Goal: Complete application form: Complete application form

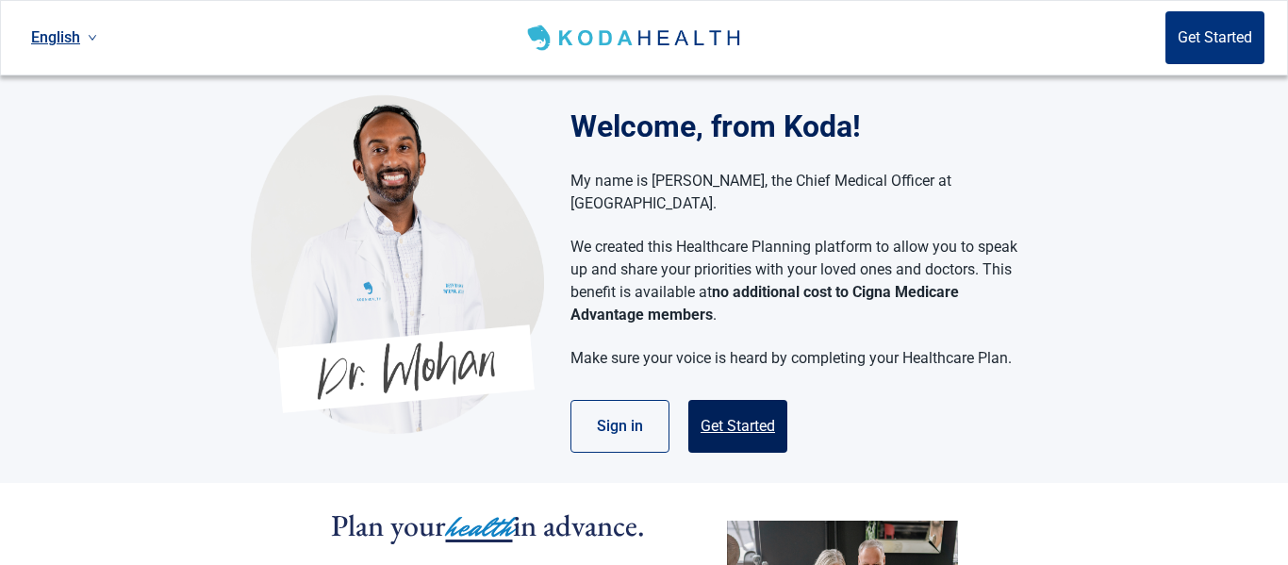
click at [736, 406] on button "Get Started" at bounding box center [737, 426] width 99 height 53
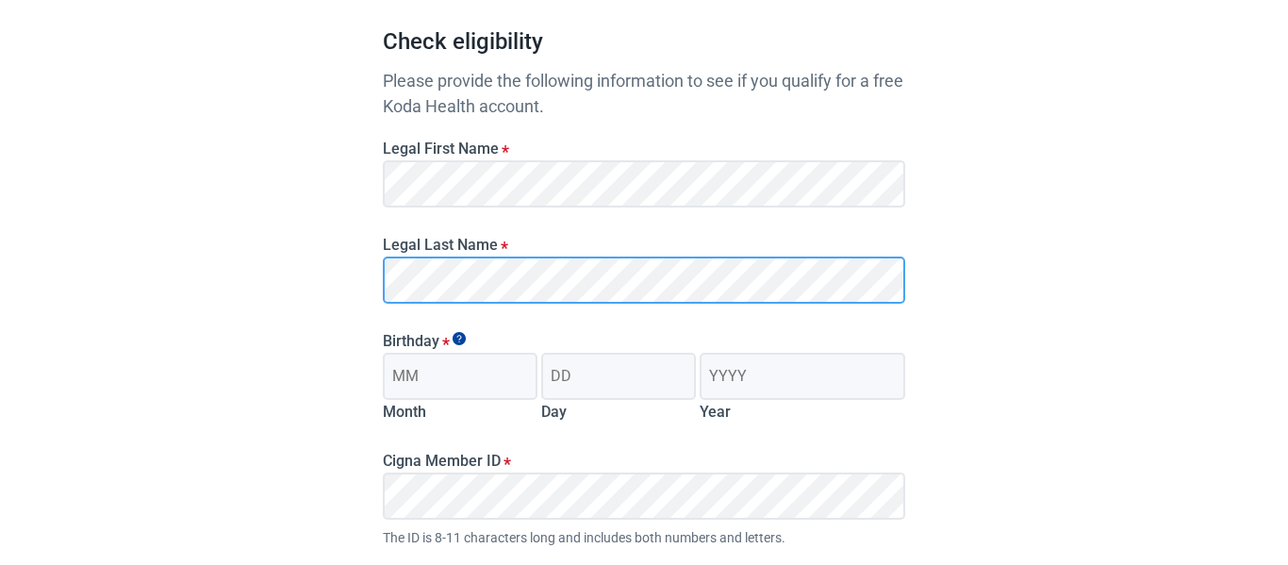
scroll to position [178, 0]
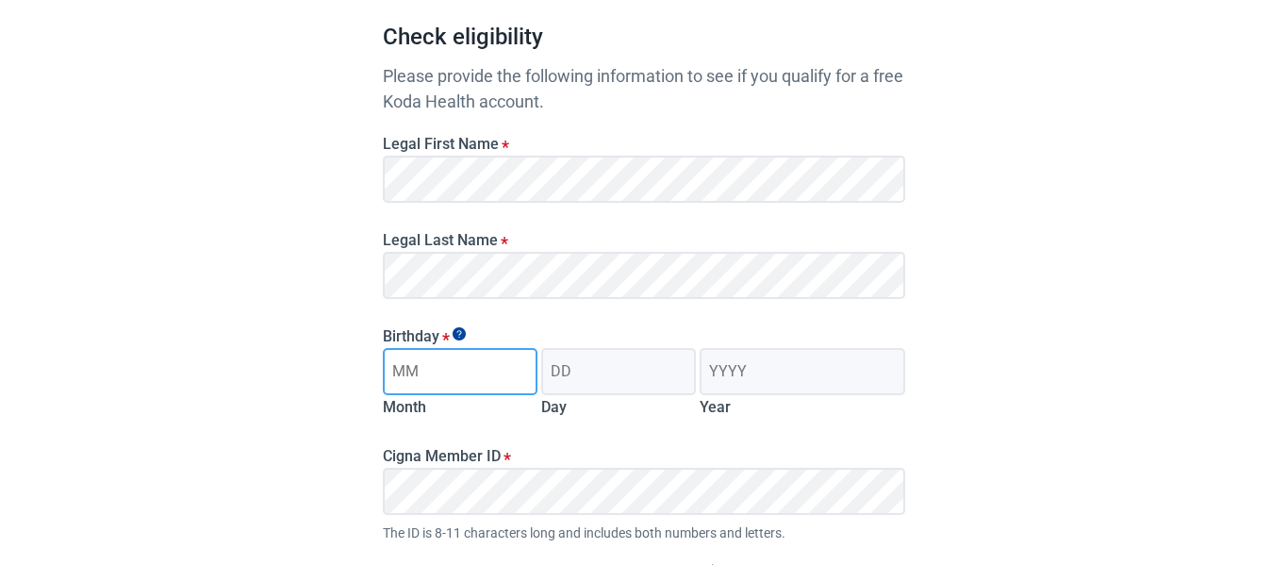
click at [446, 374] on input "Month" at bounding box center [460, 371] width 155 height 47
type input "01"
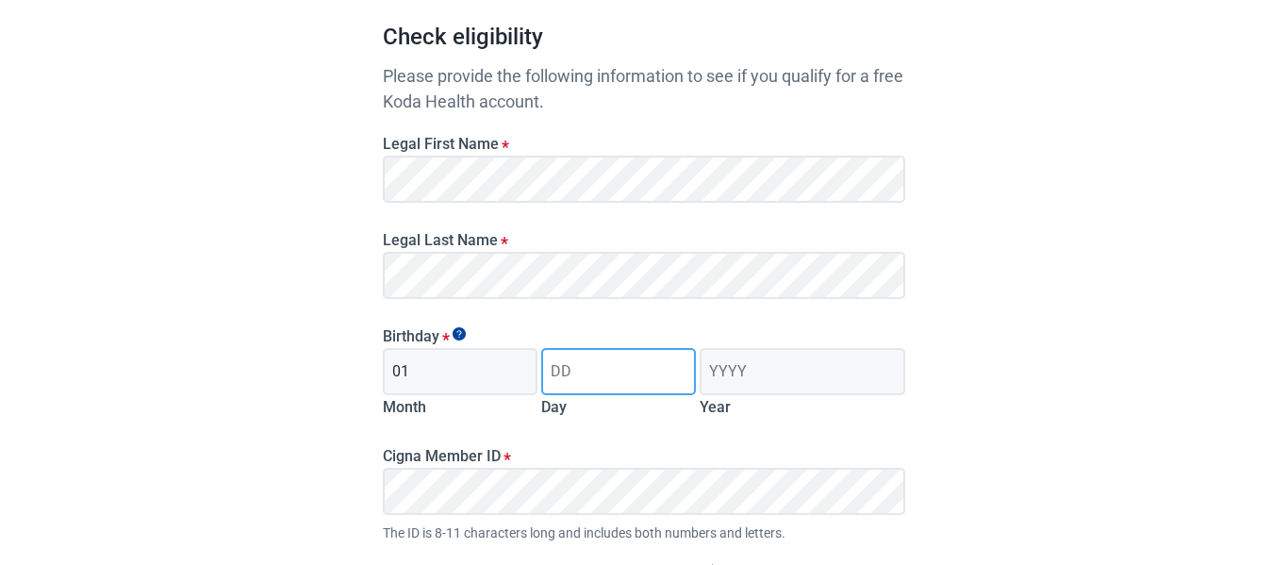
click at [637, 373] on input "Day" at bounding box center [618, 371] width 155 height 47
type input "15"
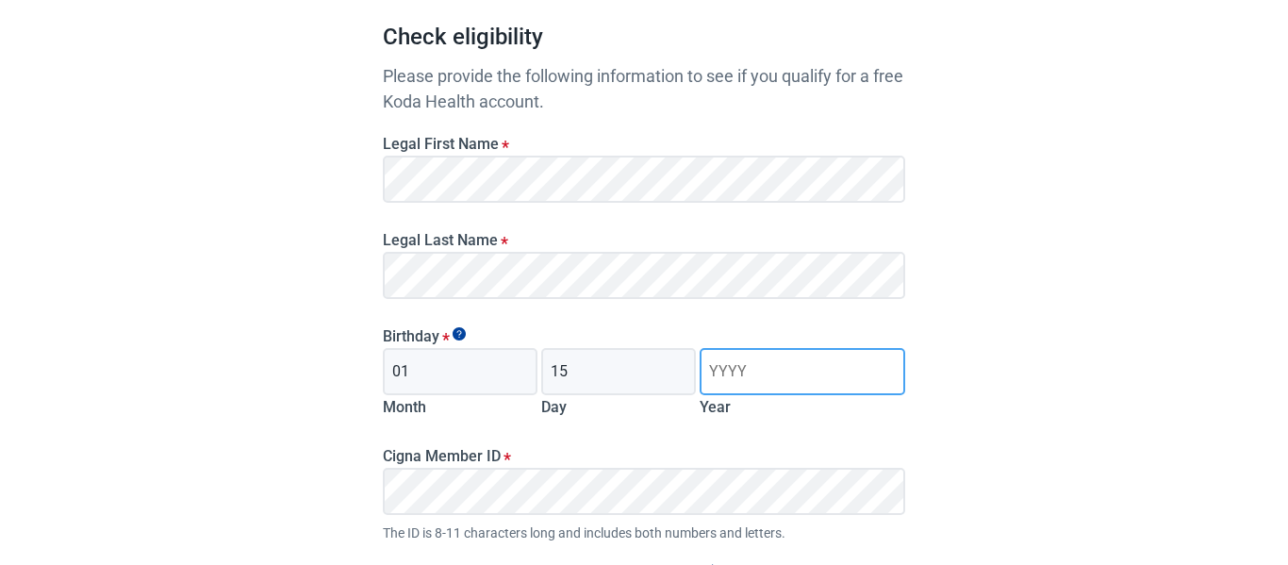
click at [796, 362] on input "Year" at bounding box center [803, 371] width 206 height 47
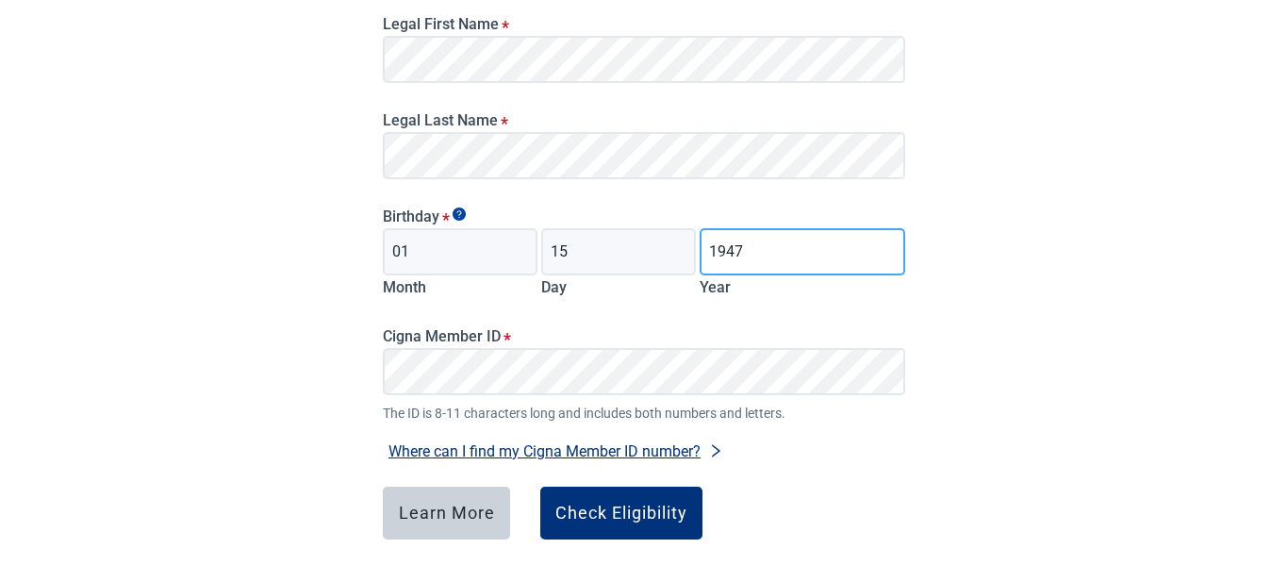
scroll to position [301, 0]
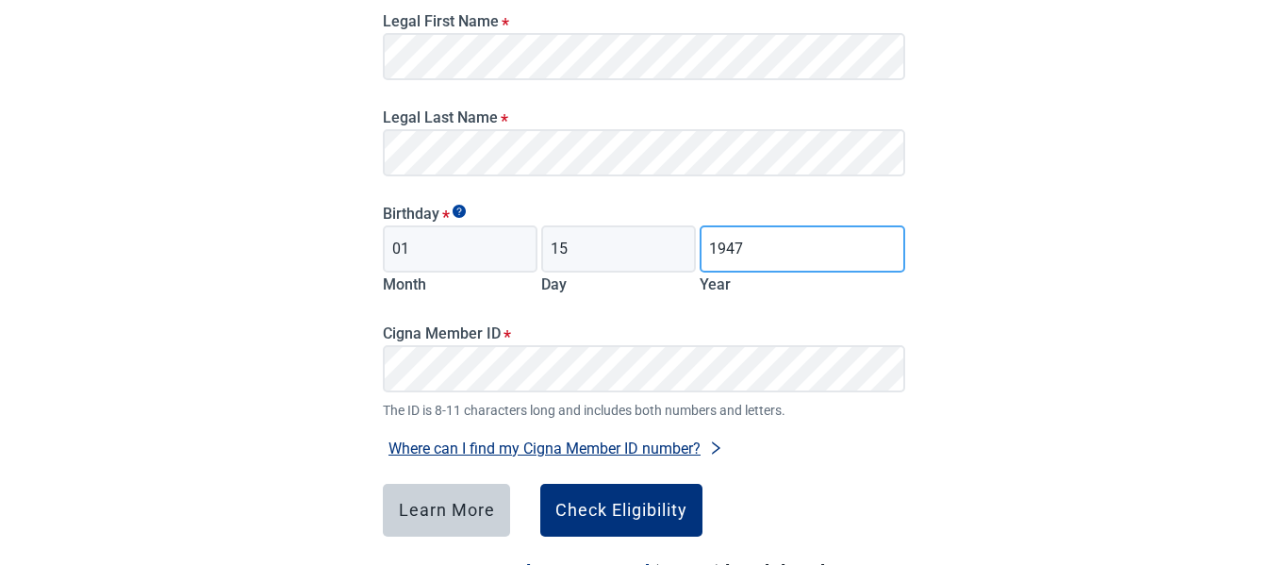
type input "1947"
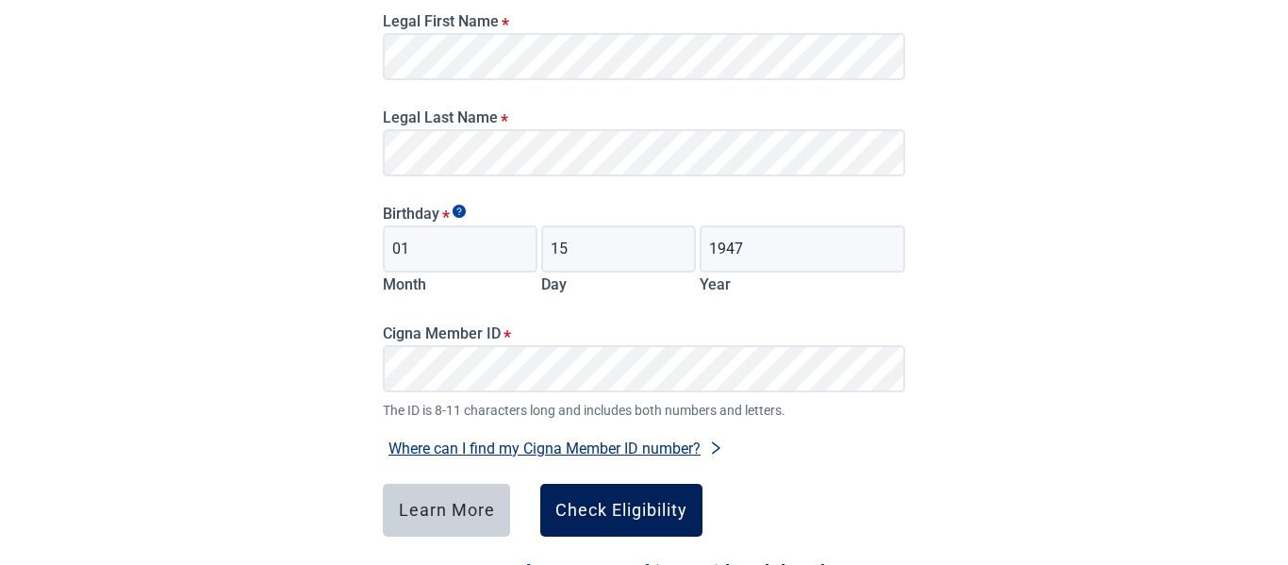
click at [624, 507] on div "Check Eligibility" at bounding box center [621, 510] width 132 height 19
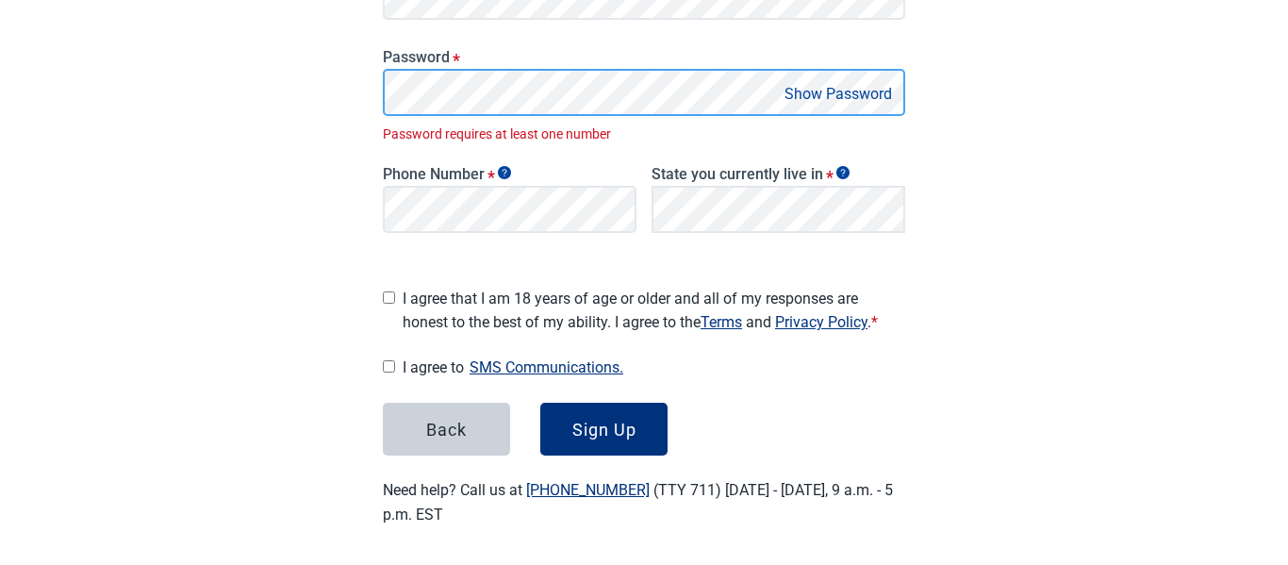
scroll to position [401, 0]
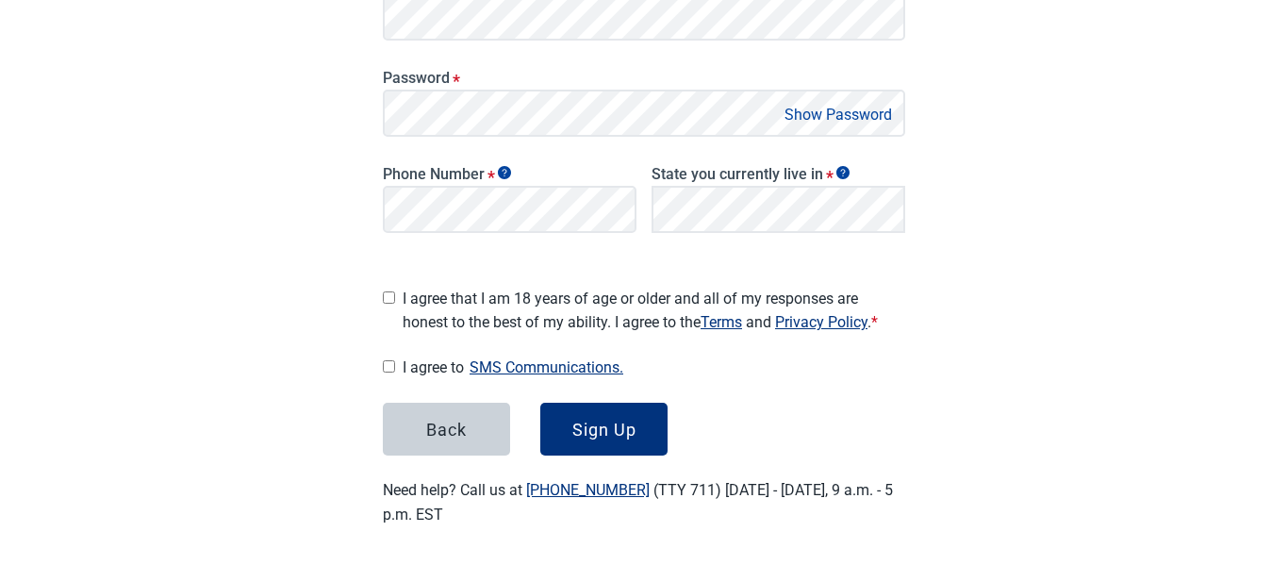
click at [870, 113] on button "Show Password" at bounding box center [838, 114] width 119 height 25
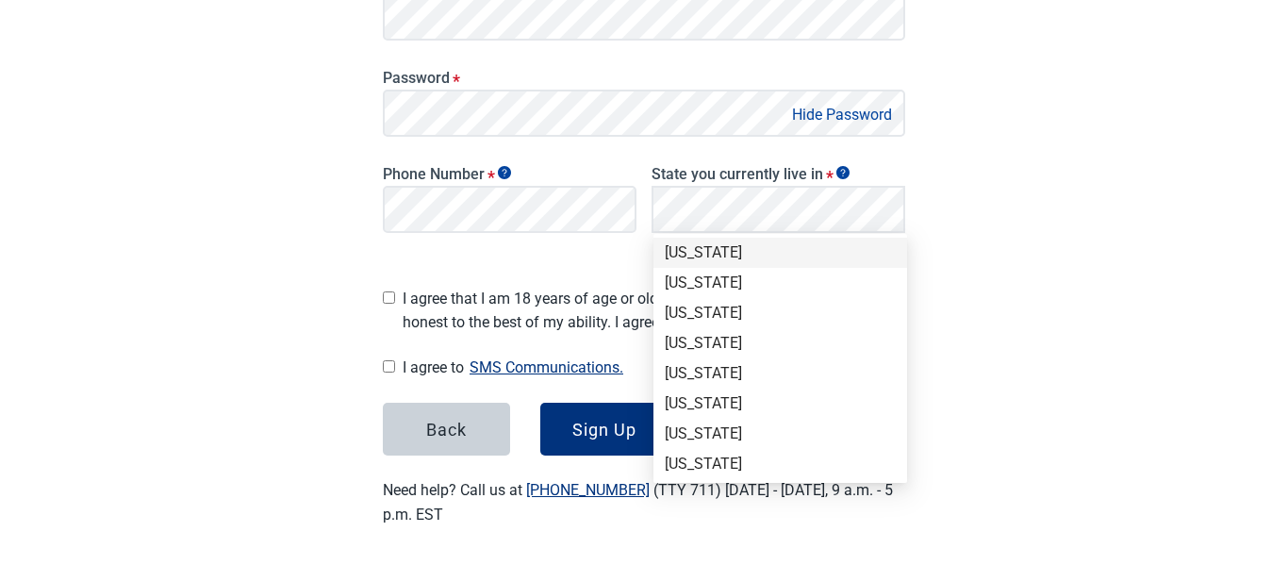
click at [897, 239] on div "[US_STATE]" at bounding box center [781, 253] width 254 height 30
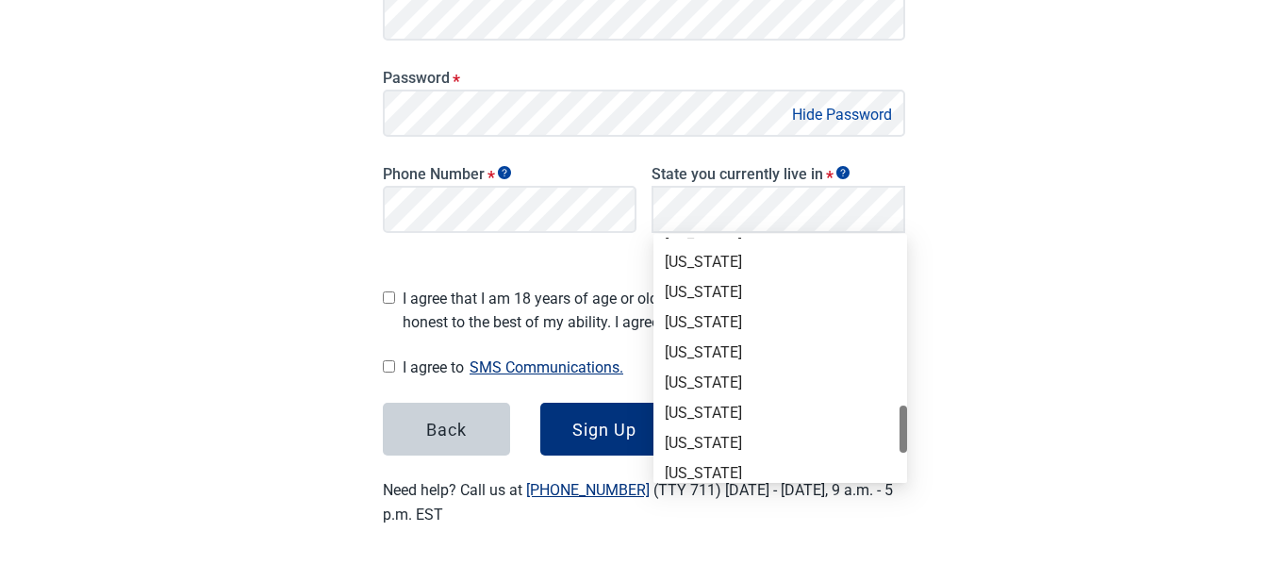
scroll to position [1083, 0]
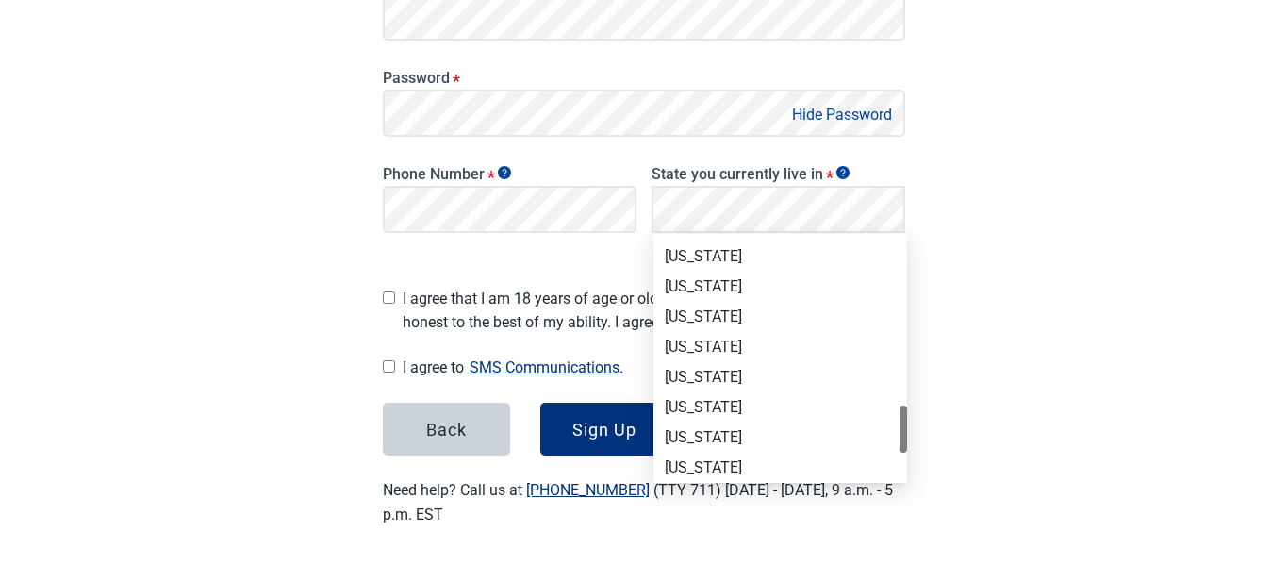
drag, startPoint x: 904, startPoint y: 274, endPoint x: 926, endPoint y: 442, distance: 169.3
click at [769, 438] on div "[US_STATE]" at bounding box center [780, 437] width 231 height 21
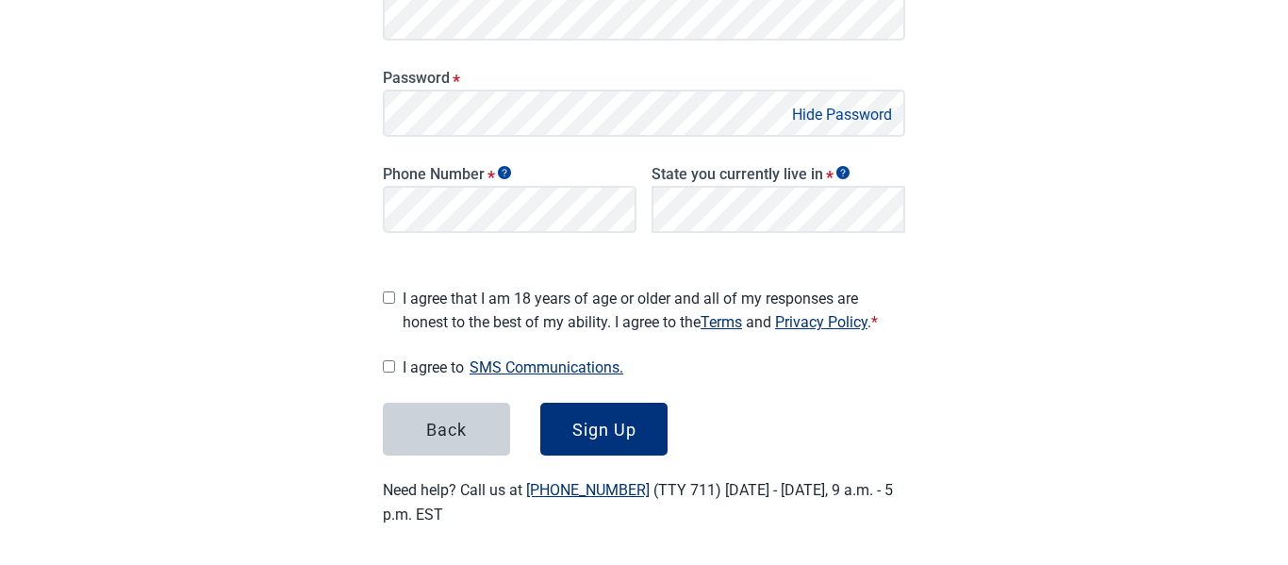
click at [391, 291] on input "I agree that I am 18 years of age or older and all of my responses are honest t…" at bounding box center [389, 297] width 12 height 12
checkbox input "true"
click at [385, 360] on input "I agree to SMS Communications." at bounding box center [389, 366] width 12 height 12
checkbox input "true"
click at [620, 424] on div "Sign Up" at bounding box center [604, 429] width 64 height 19
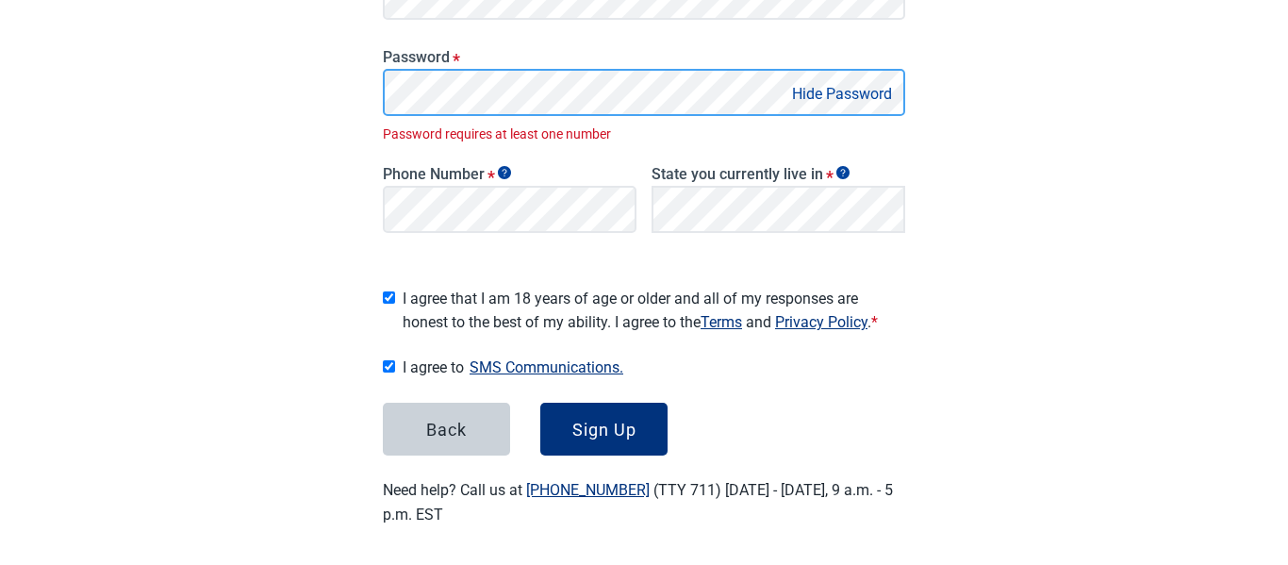
scroll to position [401, 0]
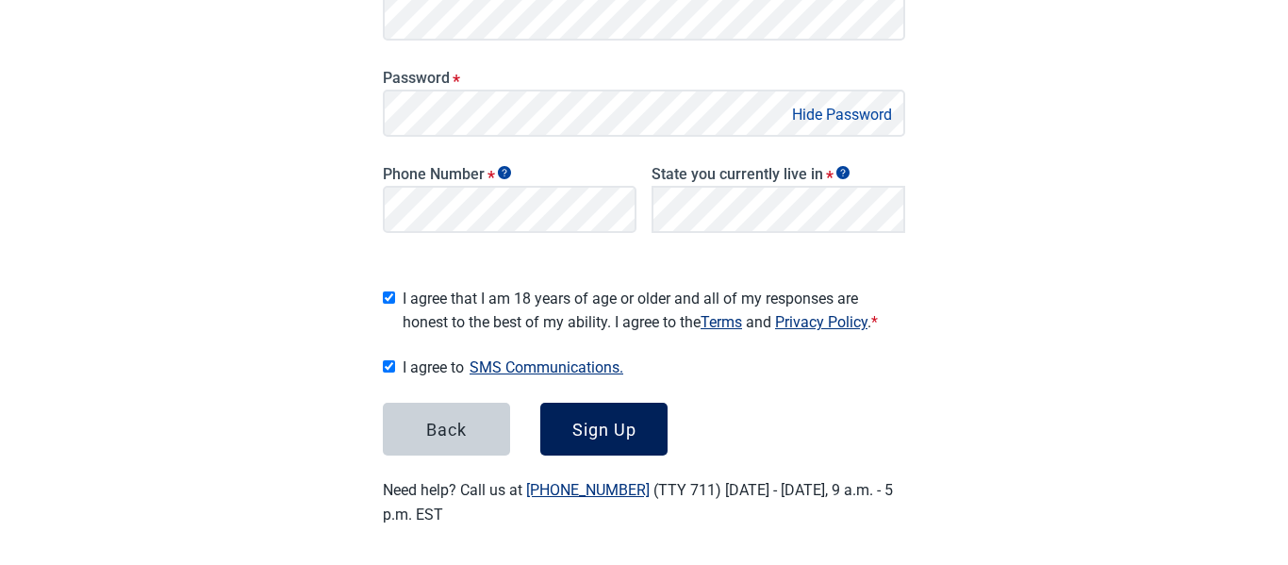
click at [604, 422] on div "Sign Up" at bounding box center [604, 429] width 64 height 19
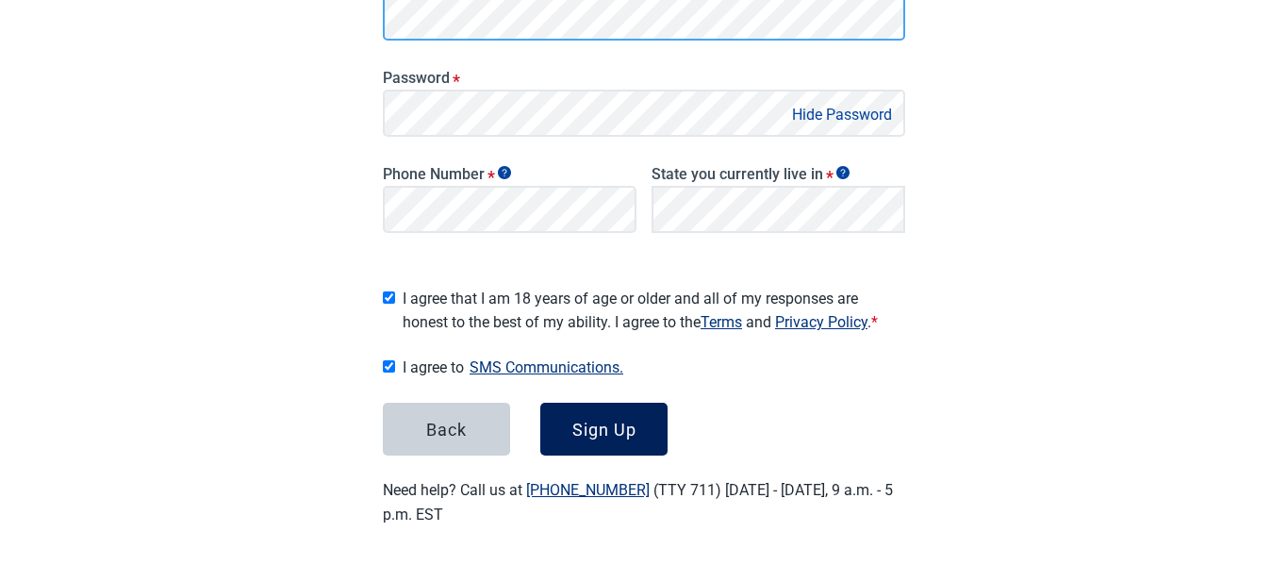
scroll to position [394, 0]
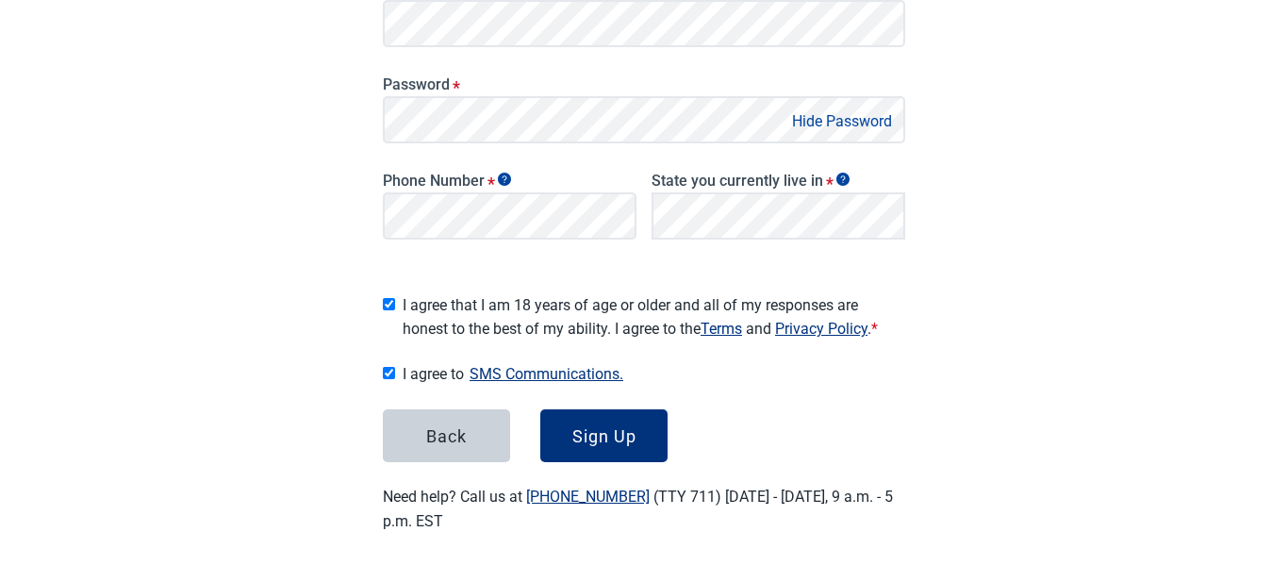
click at [831, 123] on button "Hide Password" at bounding box center [842, 120] width 111 height 25
click at [620, 428] on div "Sign Up" at bounding box center [604, 435] width 64 height 19
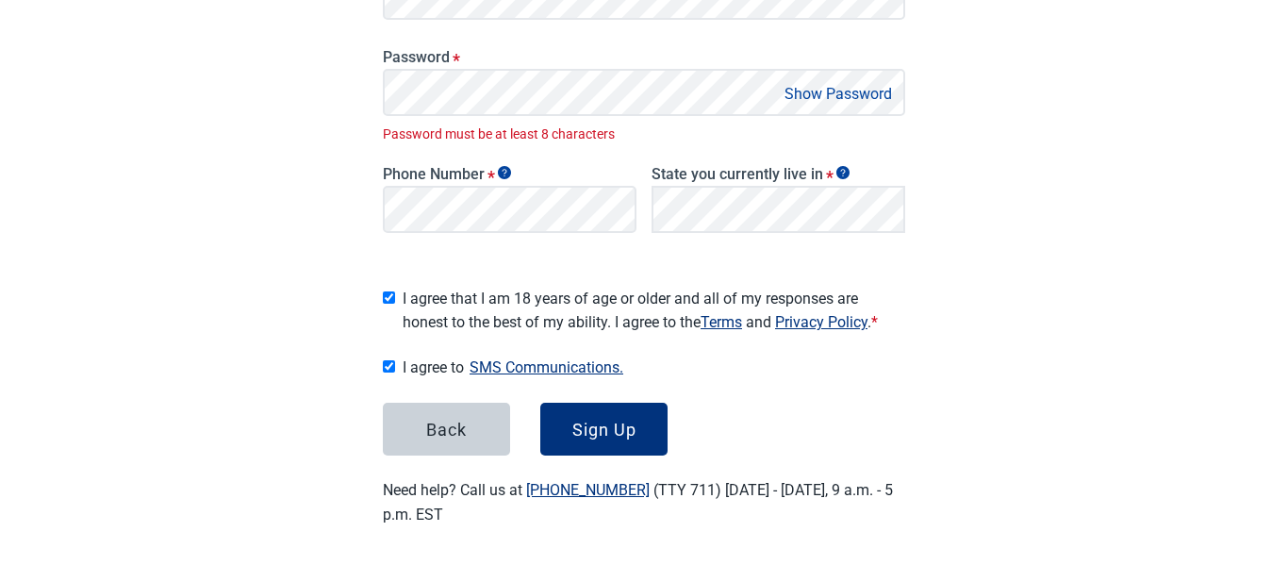
scroll to position [401, 0]
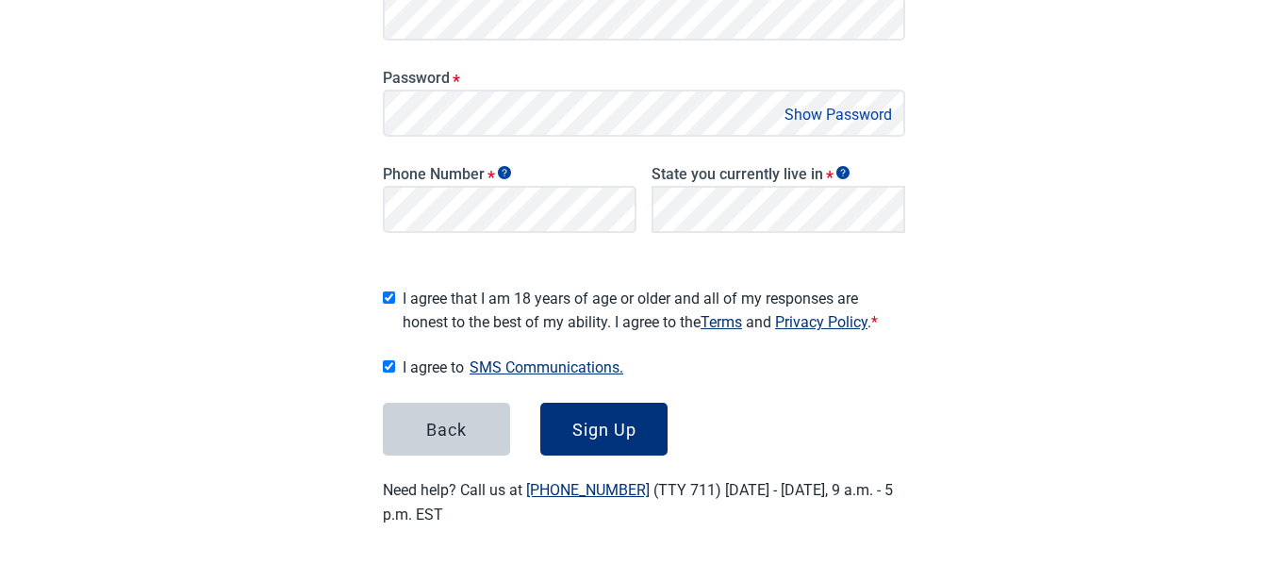
click at [813, 116] on button "Show Password" at bounding box center [838, 114] width 119 height 25
click at [605, 420] on div "Sign Up" at bounding box center [604, 429] width 64 height 19
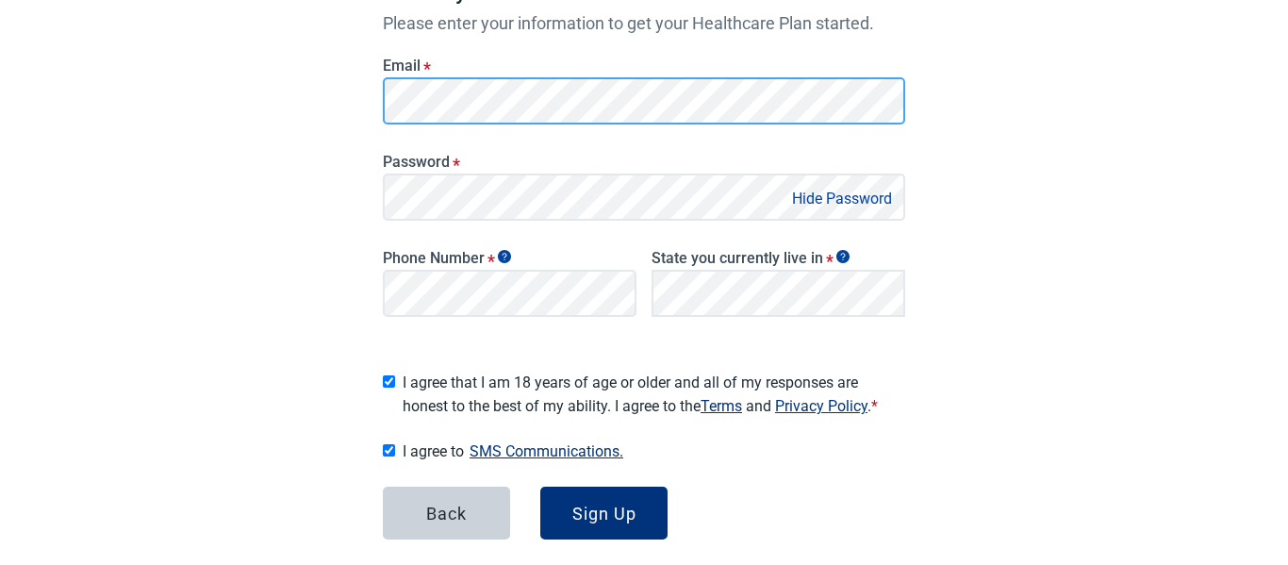
scroll to position [315, 0]
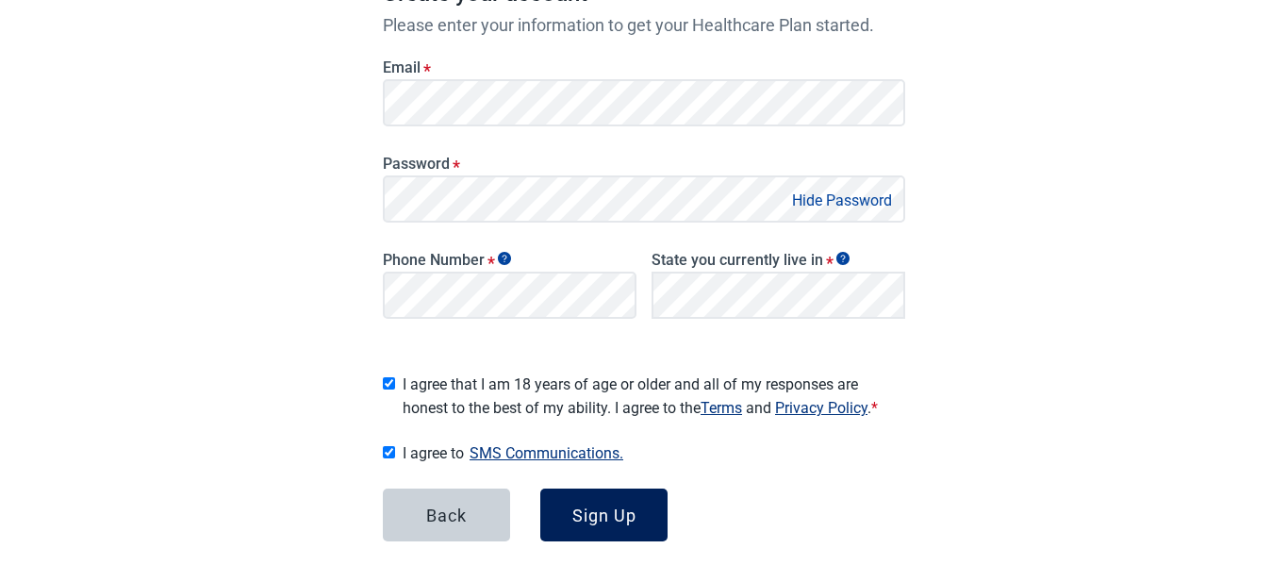
click at [643, 507] on button "Sign Up" at bounding box center [603, 515] width 127 height 53
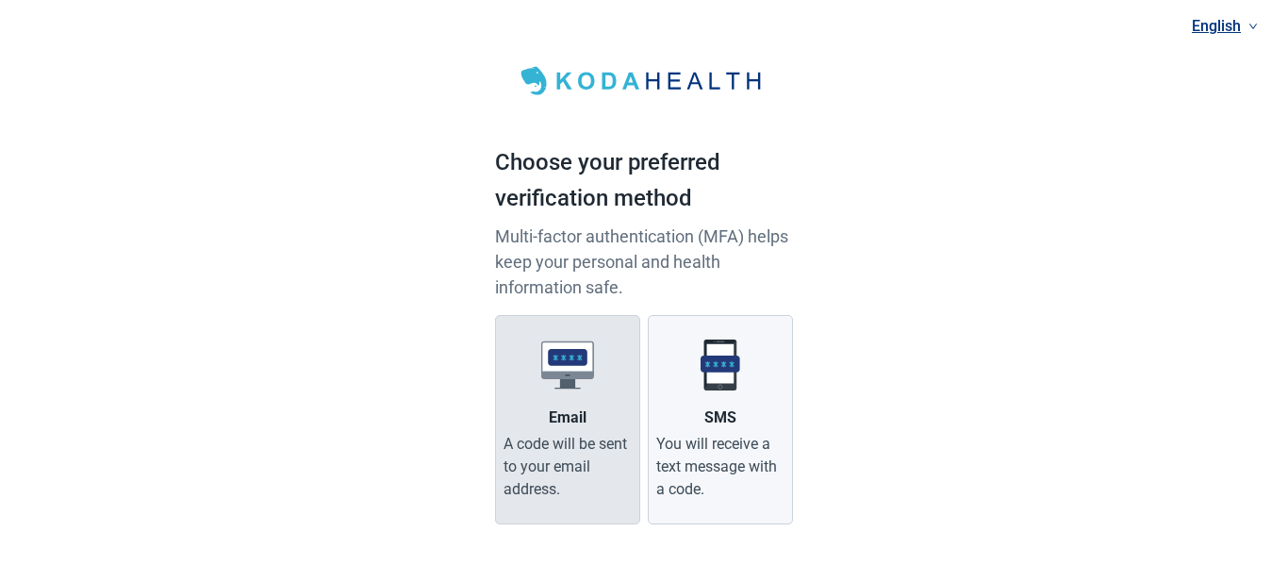
click at [588, 379] on img "Main content" at bounding box center [567, 365] width 53 height 53
click at [0, 0] on input "Email A code will be sent to your email address." at bounding box center [0, 0] width 0 height 0
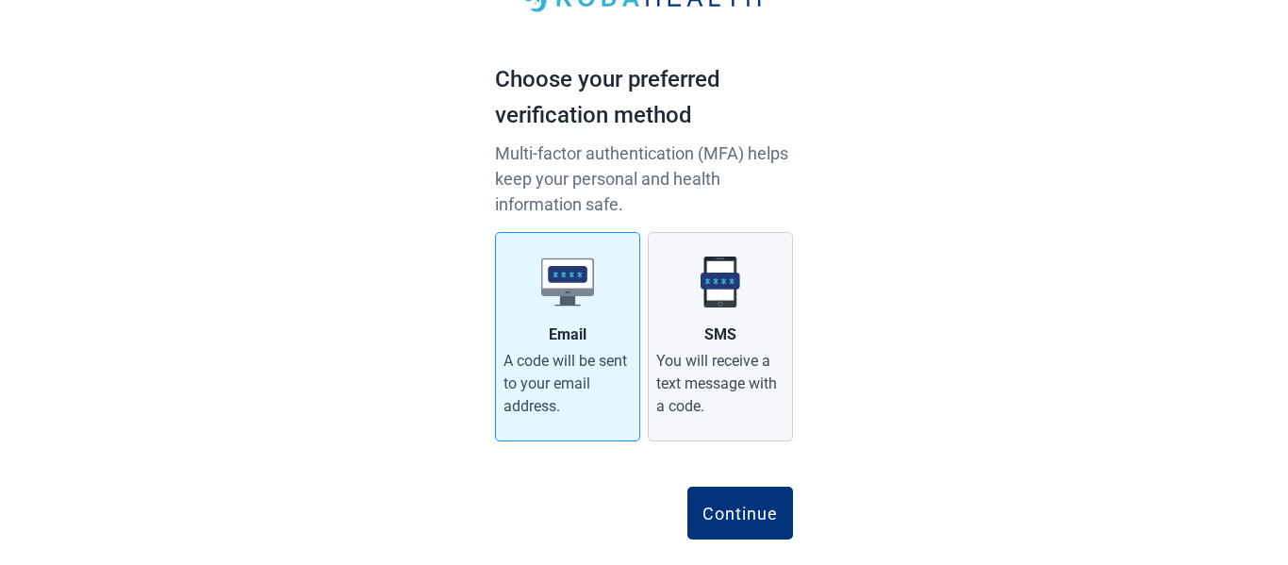
scroll to position [109, 0]
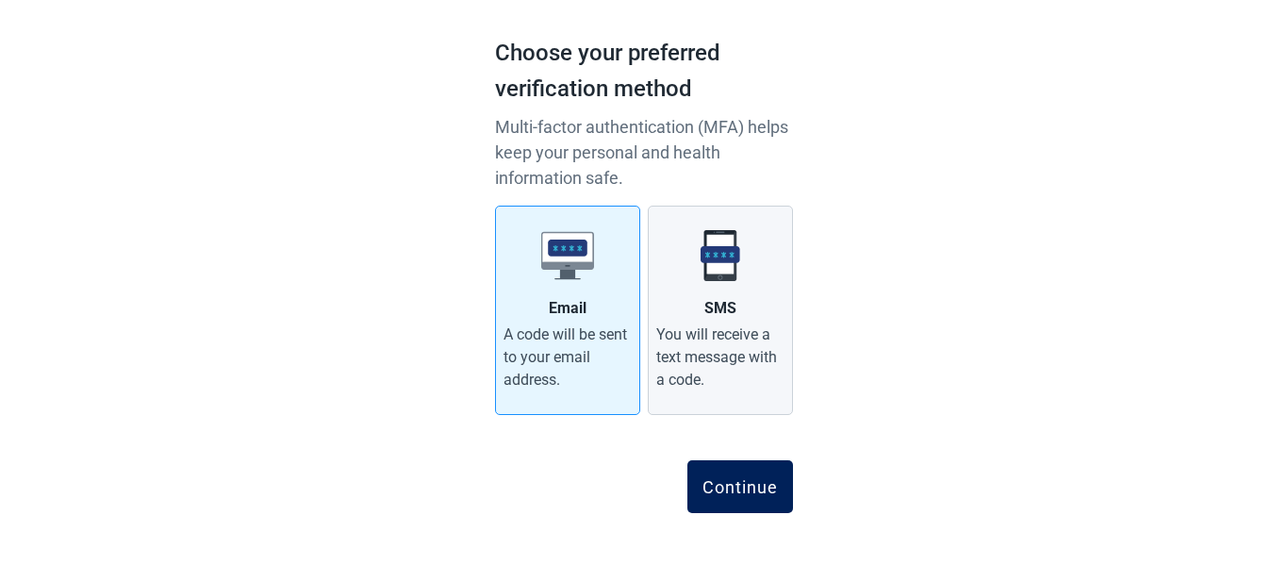
click at [746, 488] on div "Continue" at bounding box center [740, 486] width 75 height 19
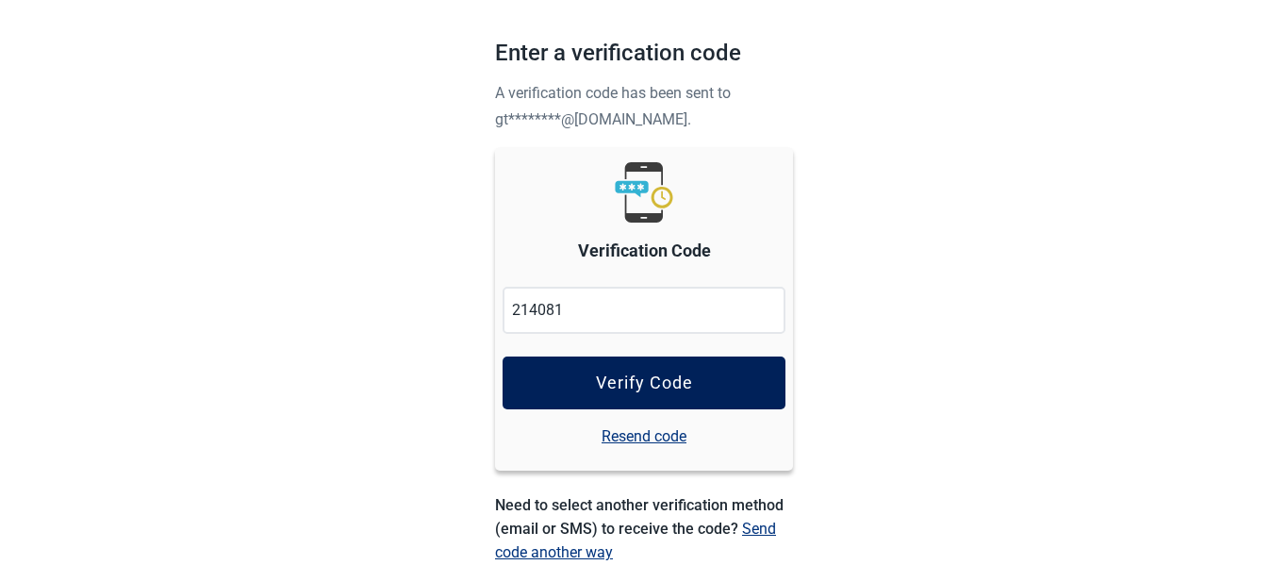
type input "214081"
click at [649, 375] on div "Verify Code" at bounding box center [644, 382] width 97 height 19
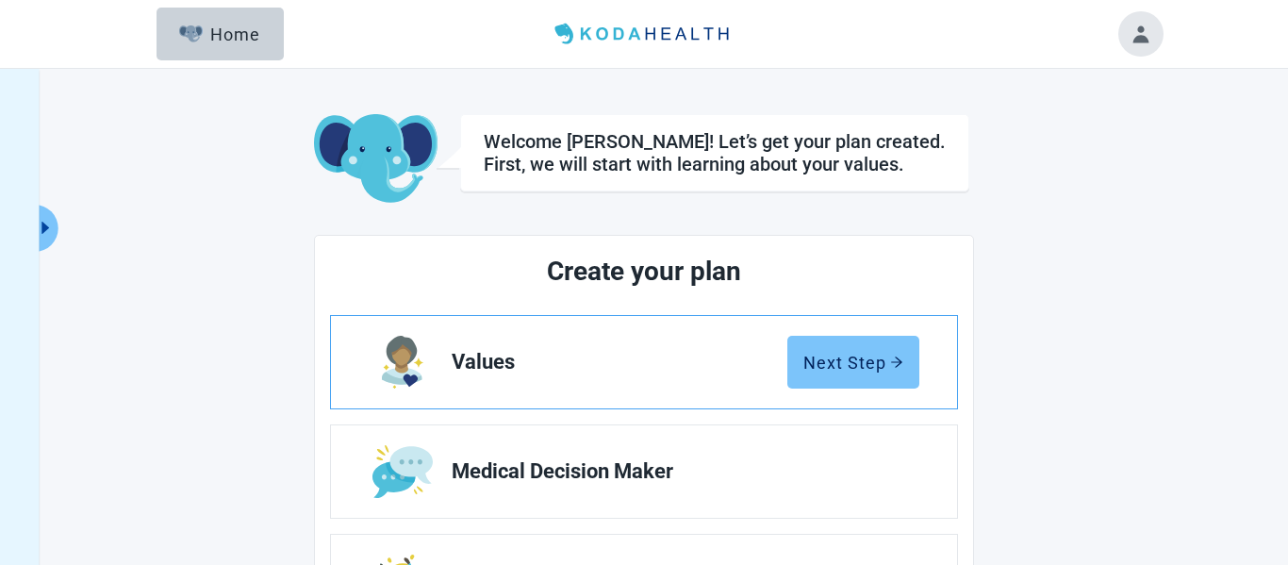
click at [907, 362] on button "Next Step" at bounding box center [853, 362] width 132 height 53
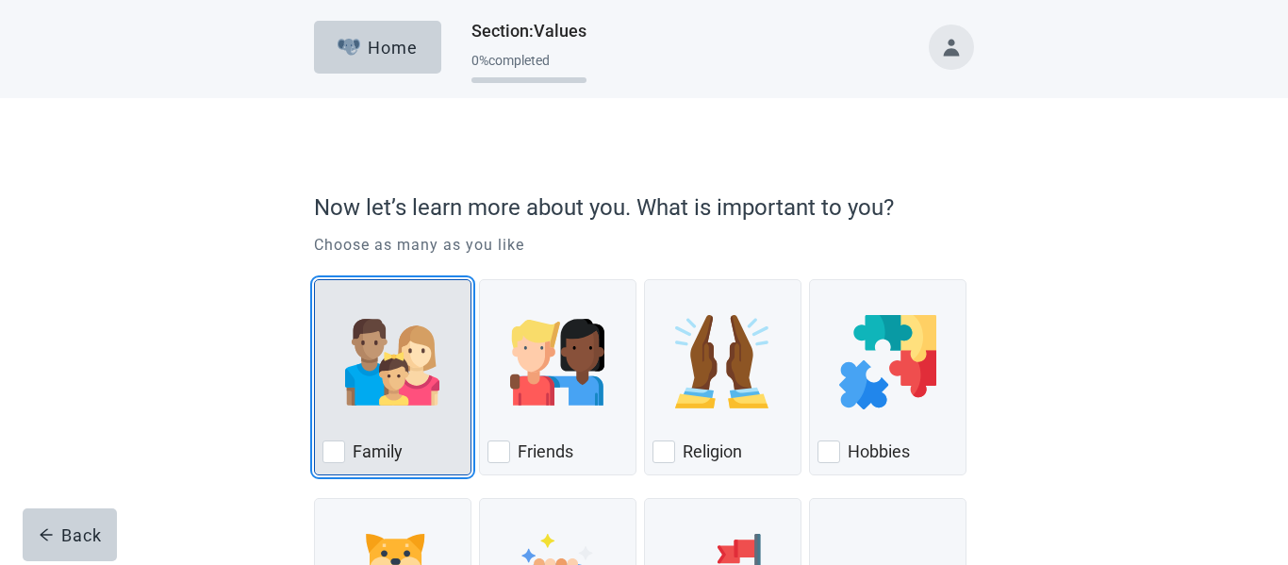
click at [351, 449] on div "Family" at bounding box center [393, 452] width 141 height 30
click at [315, 280] on input "Family" at bounding box center [314, 279] width 1 height 1
checkbox input "true"
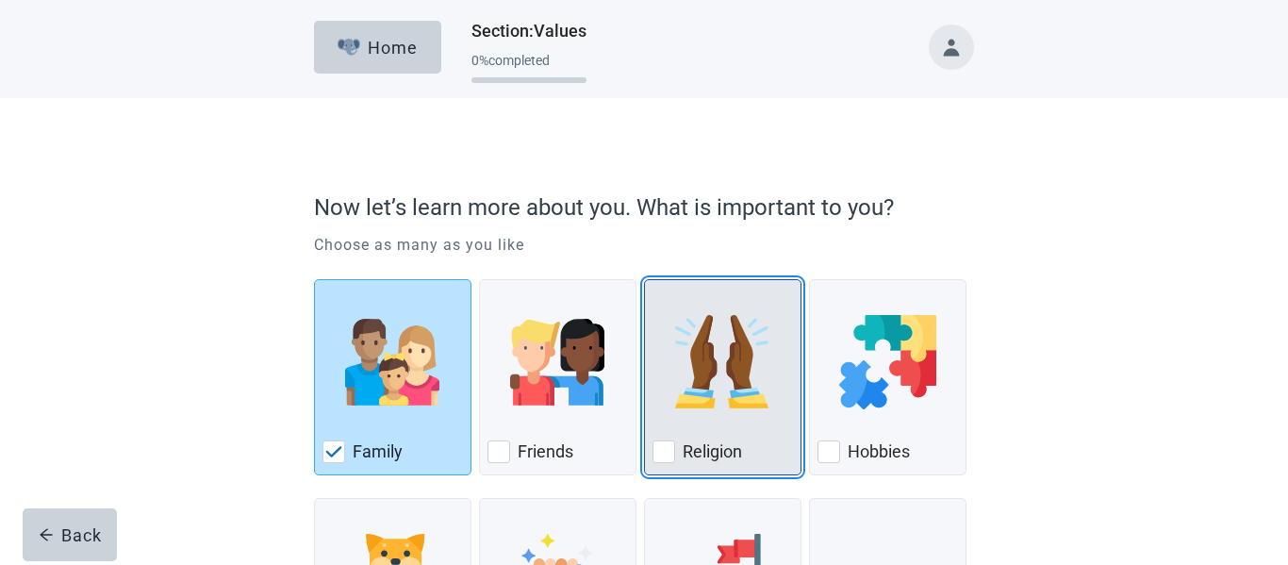
click at [662, 456] on div "Religion, checkbox, not checked" at bounding box center [664, 451] width 23 height 23
click at [645, 280] on input "Religion" at bounding box center [644, 279] width 1 height 1
checkbox input "true"
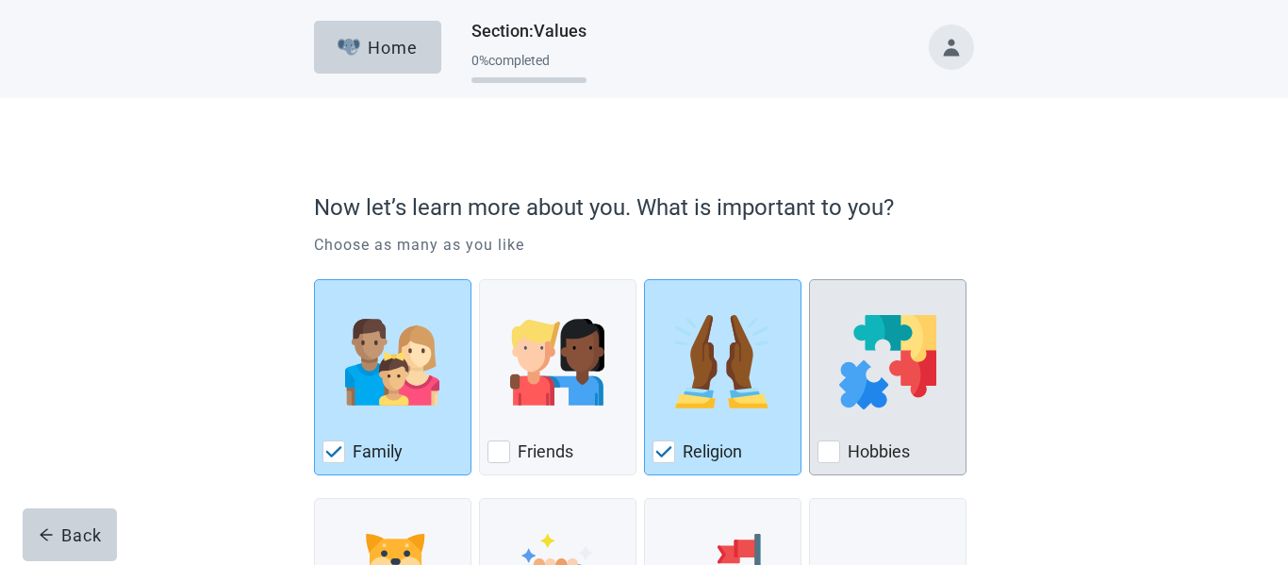
click at [825, 457] on div "Hobbies, checkbox, not checked" at bounding box center [829, 451] width 23 height 23
click at [810, 280] on input "Hobbies" at bounding box center [809, 279] width 1 height 1
checkbox input "true"
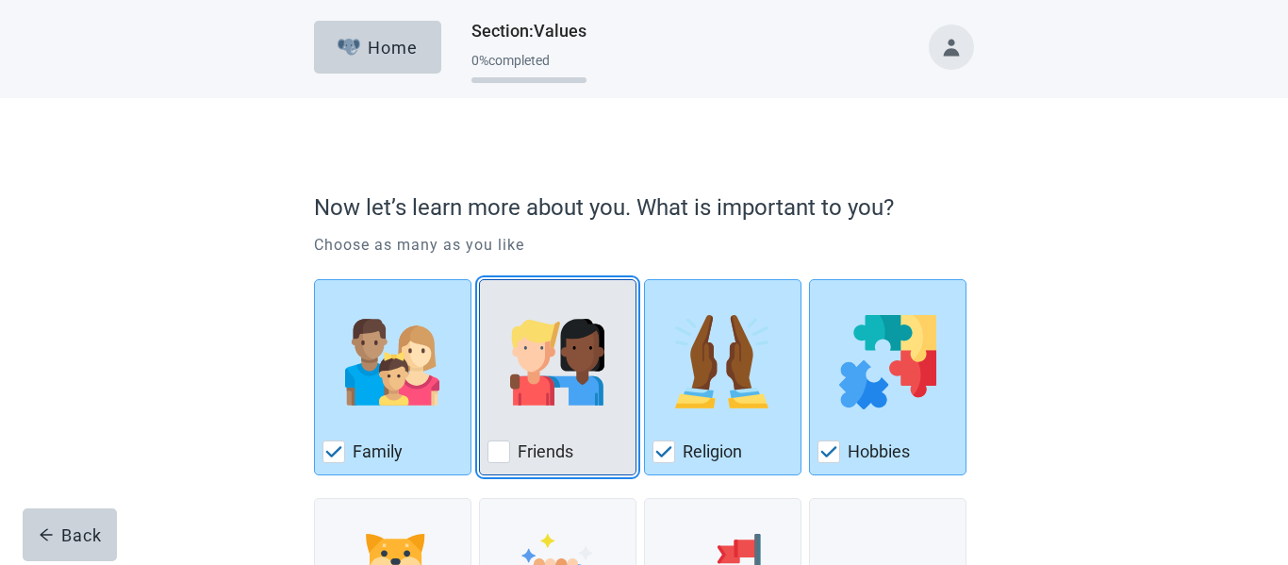
click at [508, 453] on div "Friends, checkbox, not checked" at bounding box center [499, 451] width 23 height 23
click at [480, 280] on input "Friends" at bounding box center [479, 279] width 1 height 1
checkbox input "true"
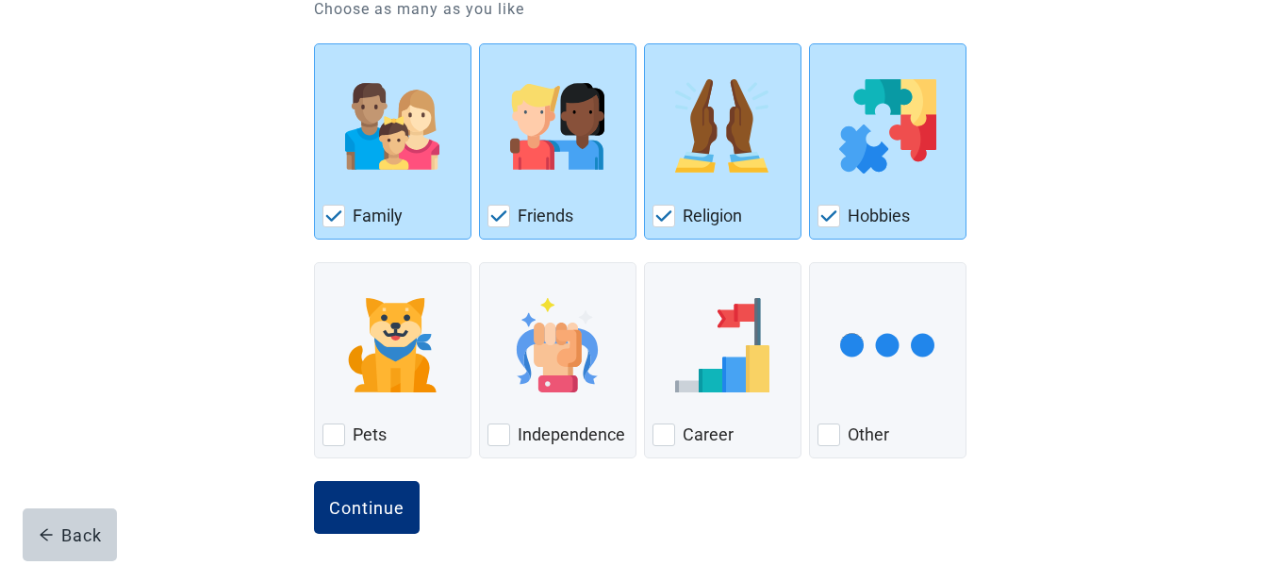
scroll to position [238, 0]
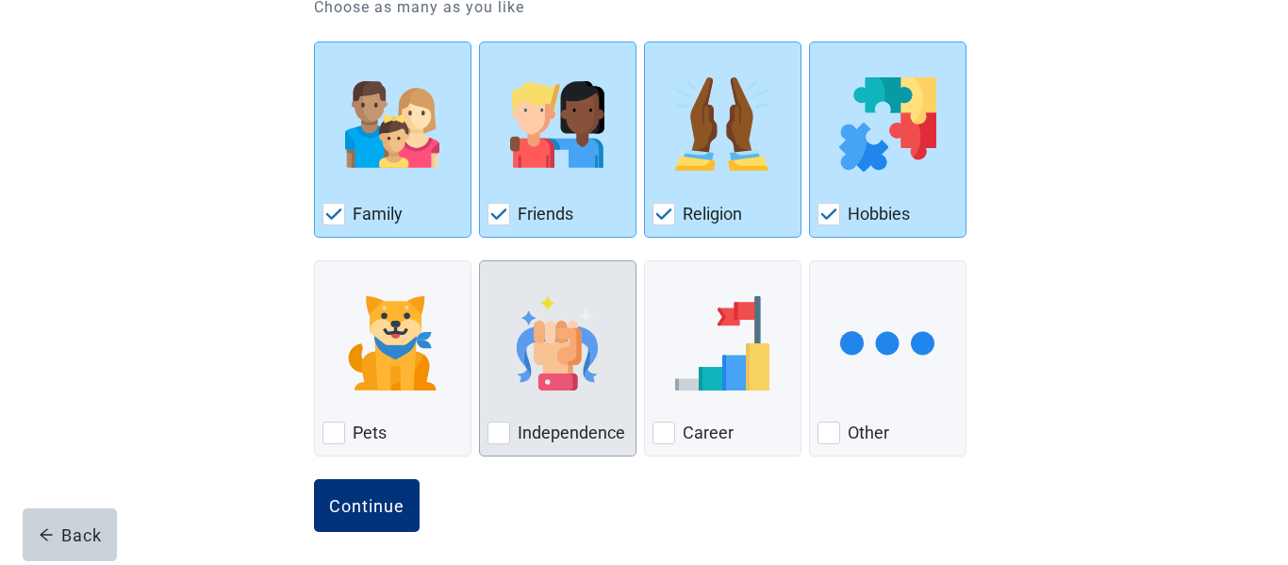
click at [505, 437] on div "Independence, checkbox, not checked" at bounding box center [499, 433] width 23 height 23
click at [480, 261] on input "Independence" at bounding box center [479, 260] width 1 height 1
checkbox input "true"
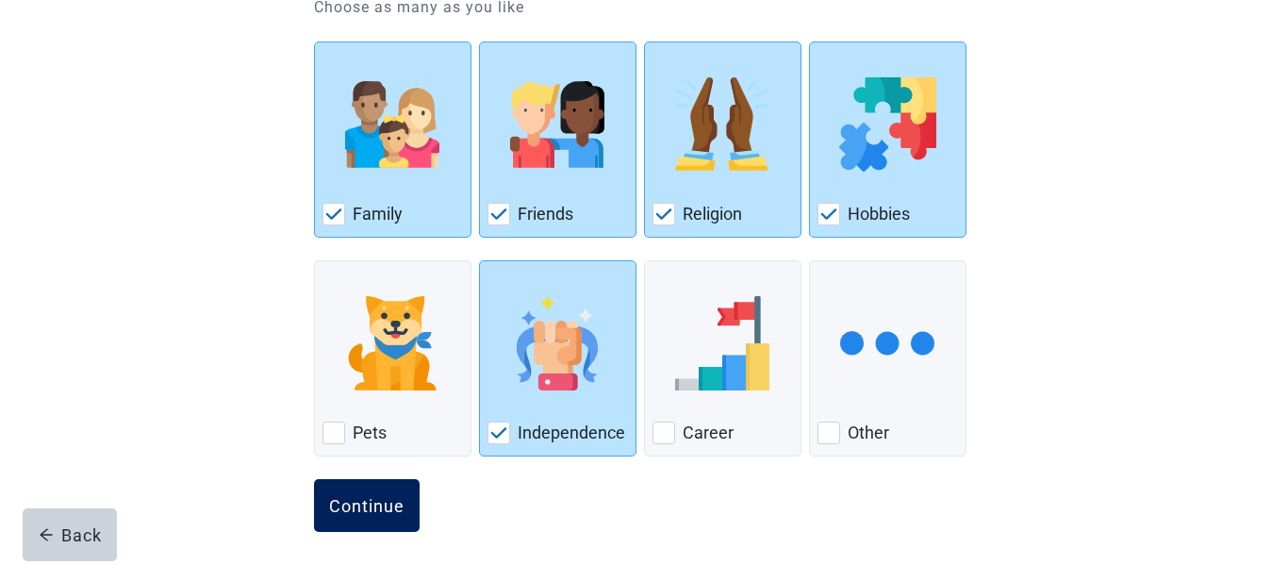
click at [362, 510] on div "Continue" at bounding box center [366, 505] width 75 height 19
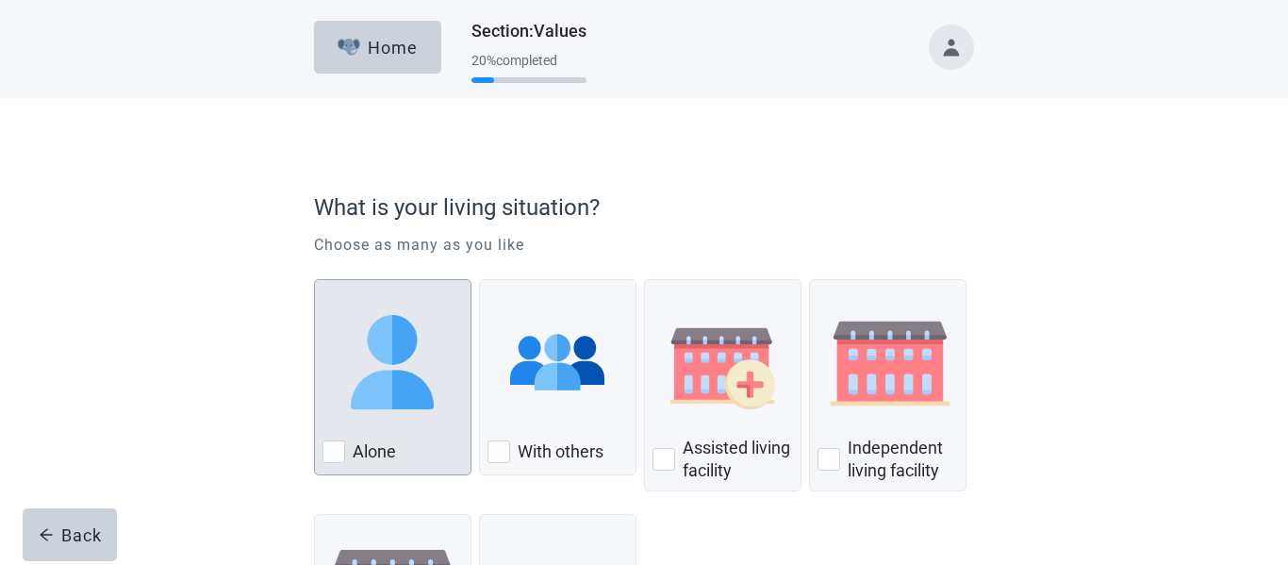
click at [341, 448] on div "Alone, checkbox, not checked" at bounding box center [334, 451] width 23 height 23
click at [315, 280] on input "Alone" at bounding box center [314, 279] width 1 height 1
checkbox input "true"
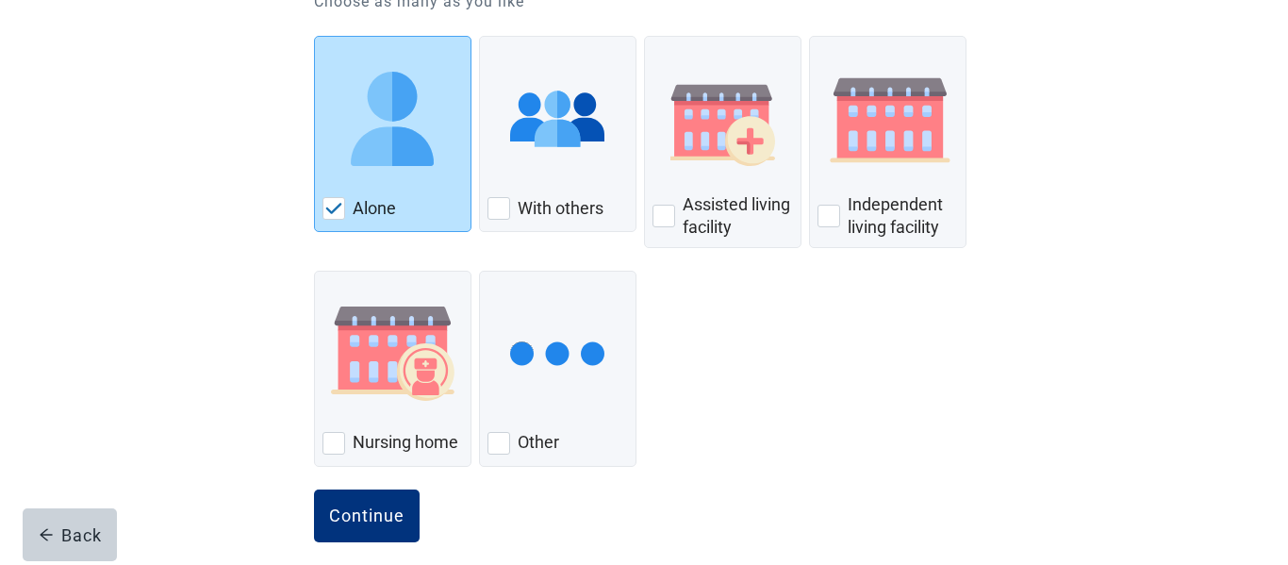
scroll to position [262, 0]
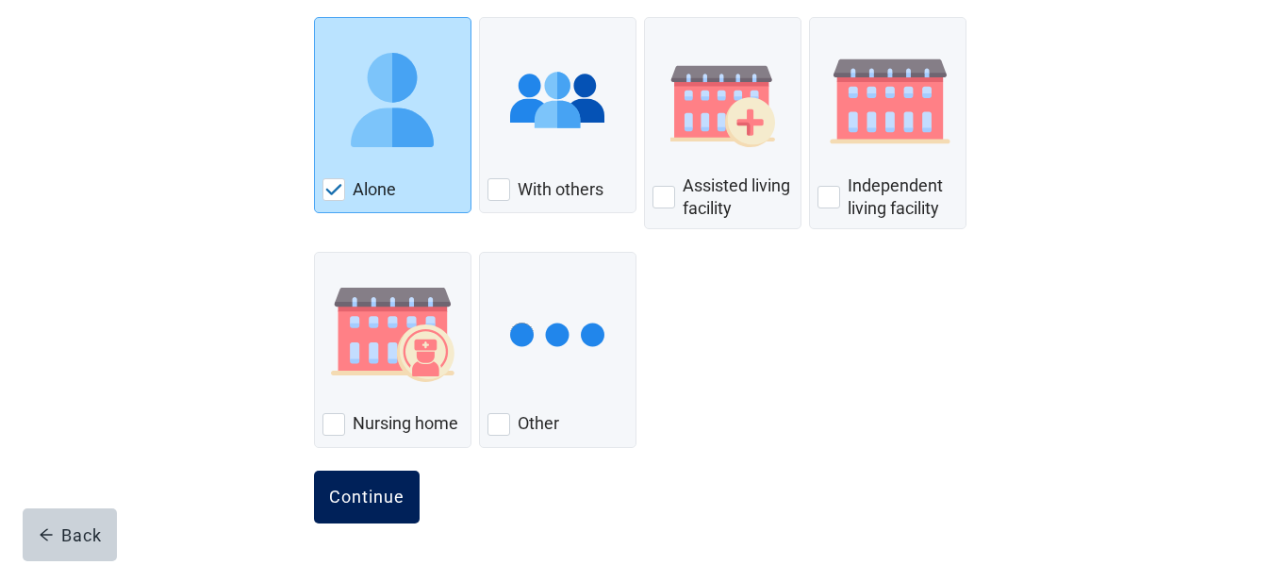
click at [374, 498] on div "Continue" at bounding box center [366, 497] width 75 height 19
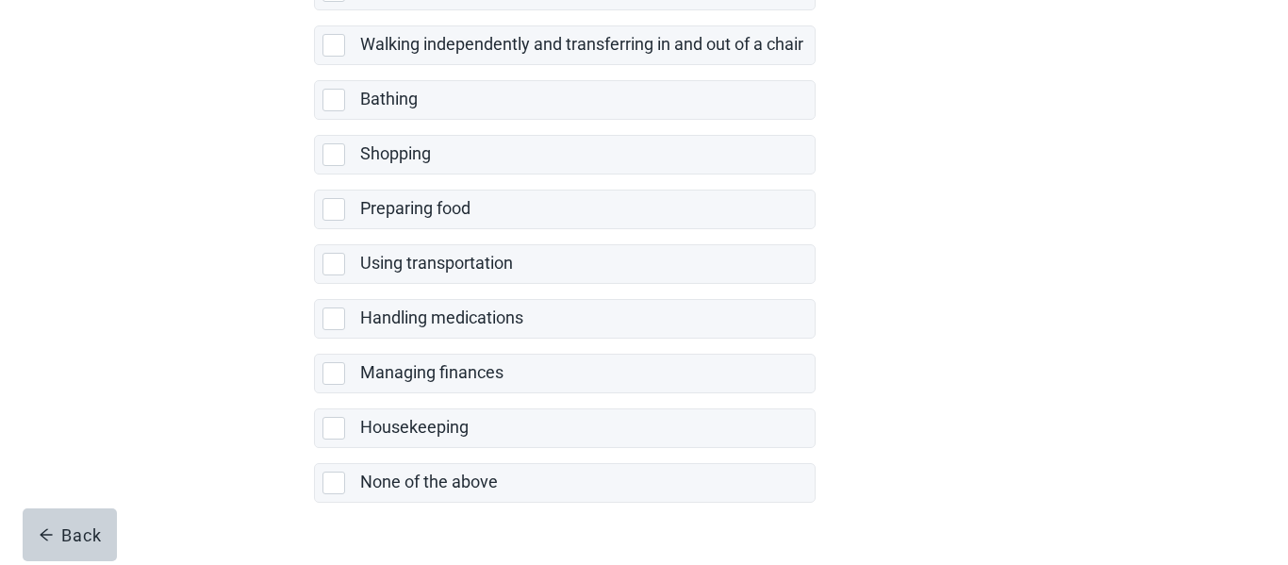
scroll to position [478, 0]
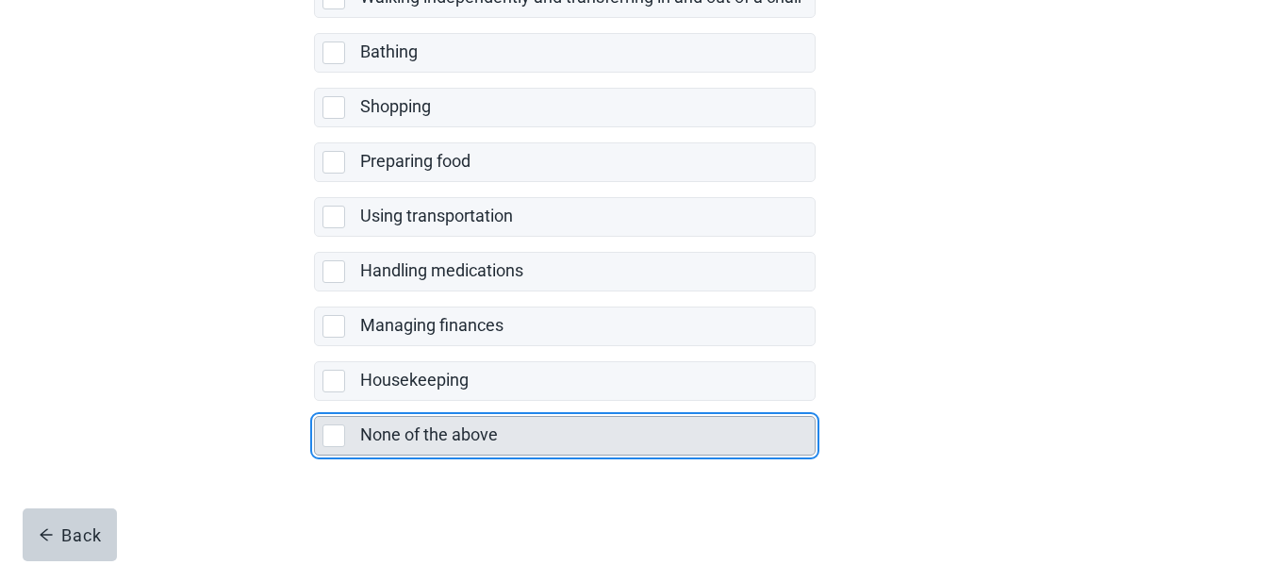
click at [338, 439] on div "None of the above, checkbox, not selected" at bounding box center [334, 435] width 23 height 23
click at [315, 402] on input "None of the above" at bounding box center [314, 401] width 1 height 1
checkbox input "true"
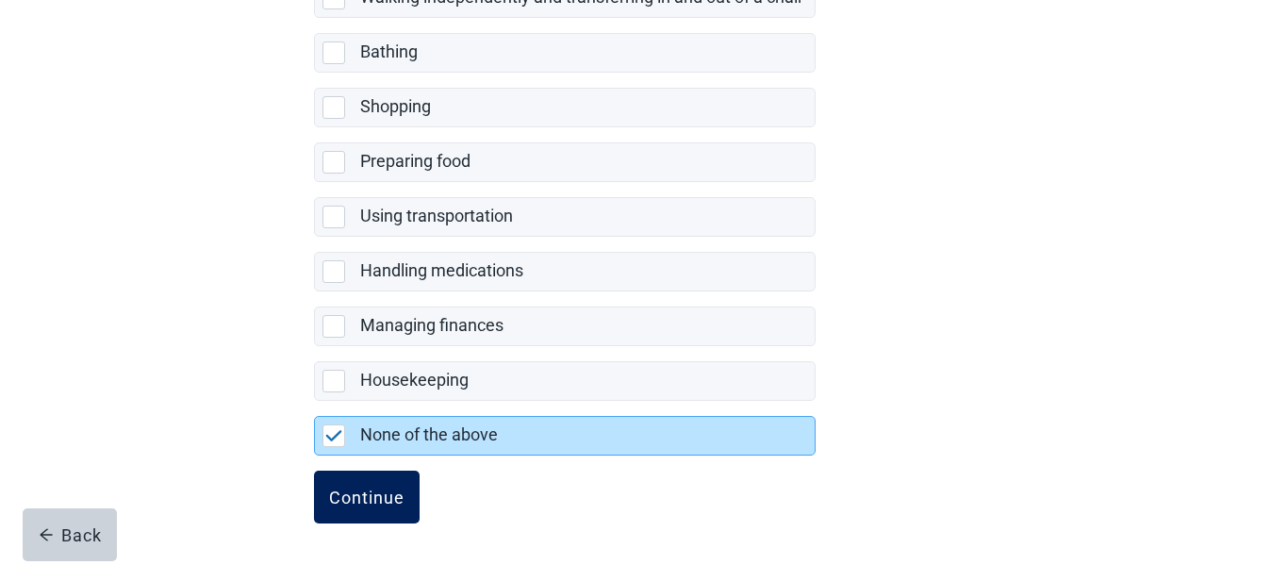
click at [364, 494] on div "Continue" at bounding box center [366, 497] width 75 height 19
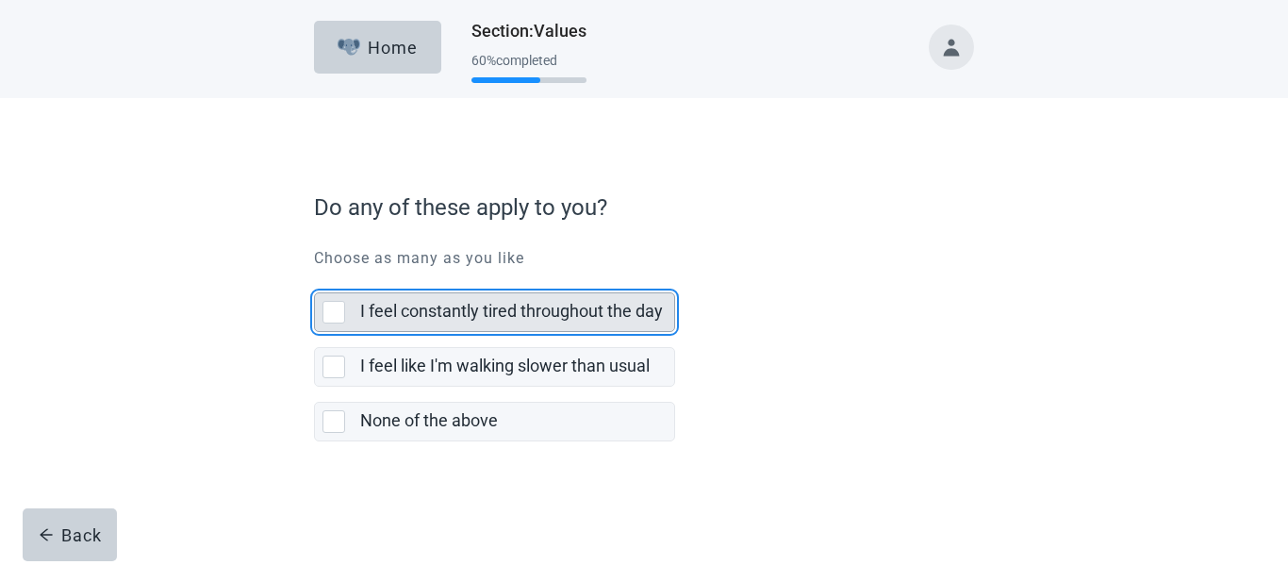
click at [329, 315] on div "I feel constantly tired throughout the day, checkbox, not selected" at bounding box center [334, 312] width 23 height 23
click at [315, 278] on input "I feel constantly tired throughout the day" at bounding box center [314, 277] width 1 height 1
checkbox input "true"
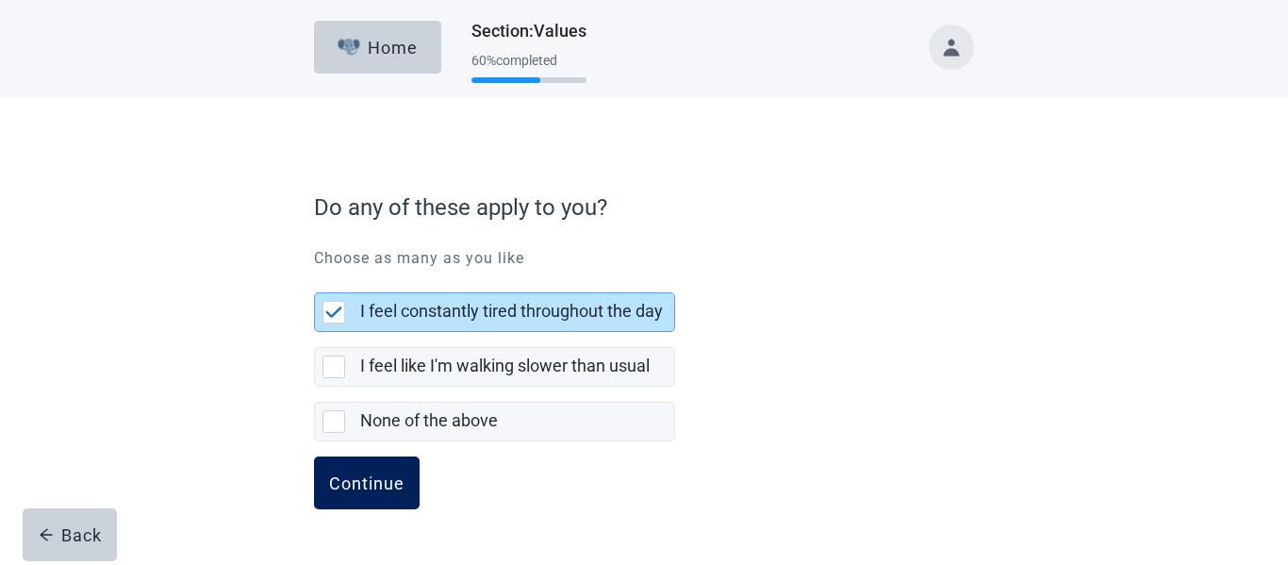
click at [374, 474] on div "Continue" at bounding box center [366, 482] width 75 height 19
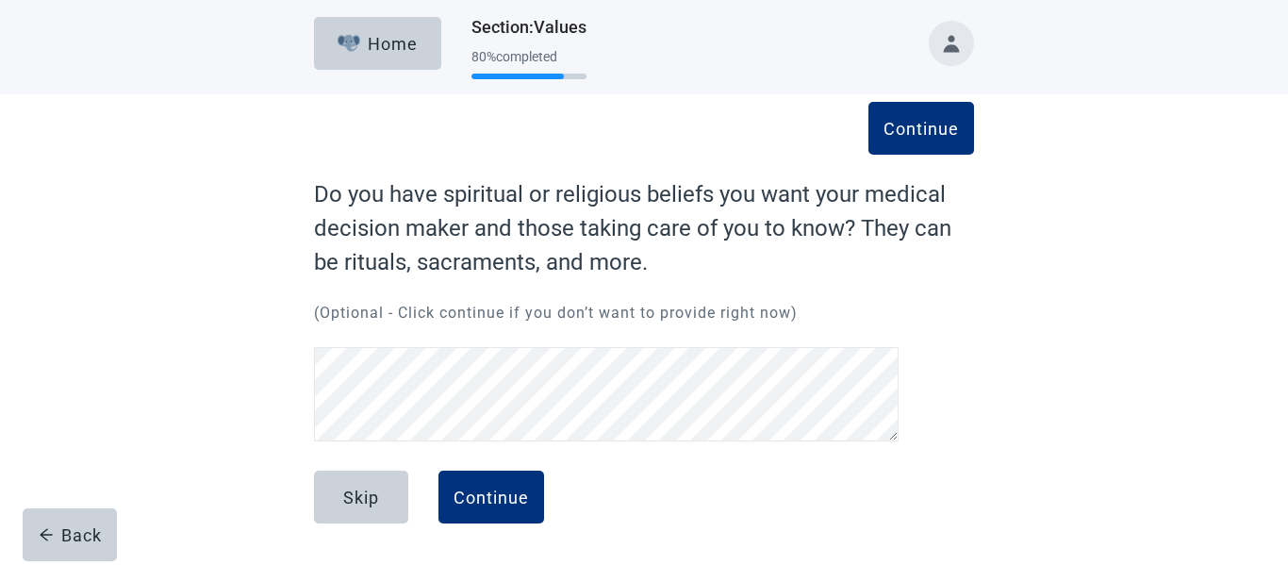
scroll to position [4, 0]
click at [488, 498] on div "Continue" at bounding box center [491, 497] width 75 height 19
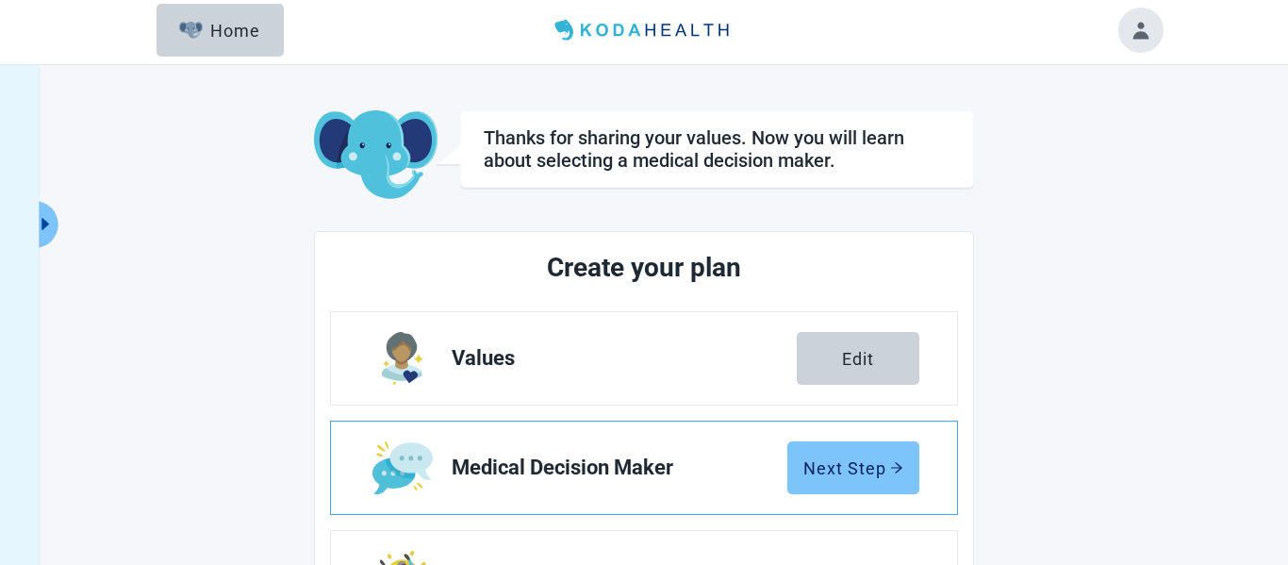
click at [849, 479] on button "Next Step" at bounding box center [853, 467] width 132 height 53
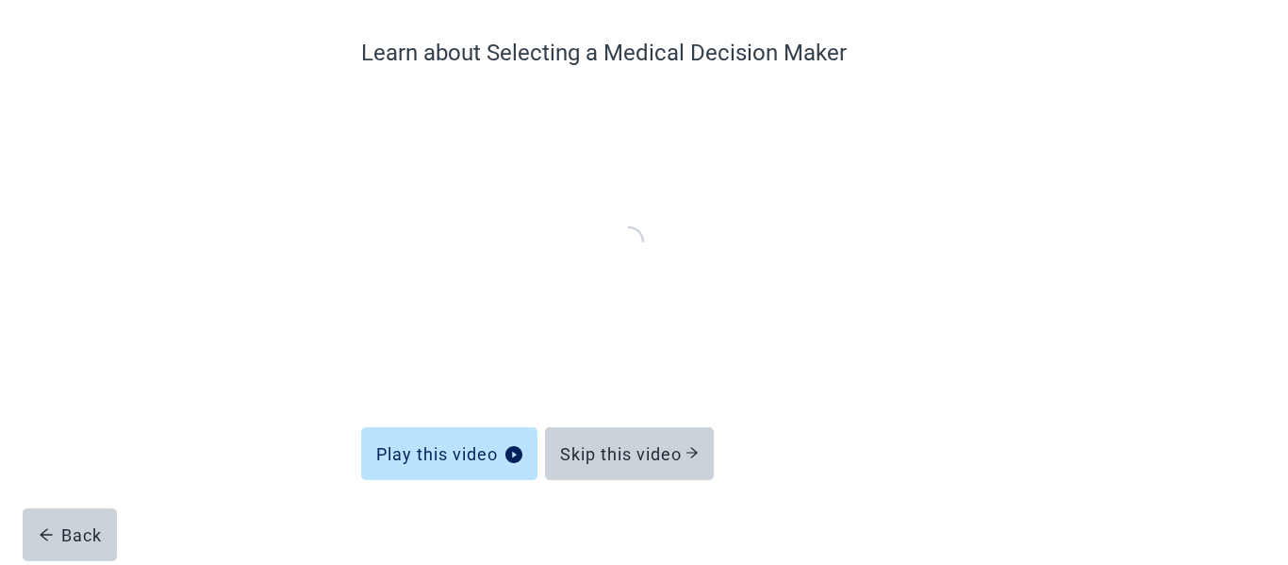
scroll to position [149, 0]
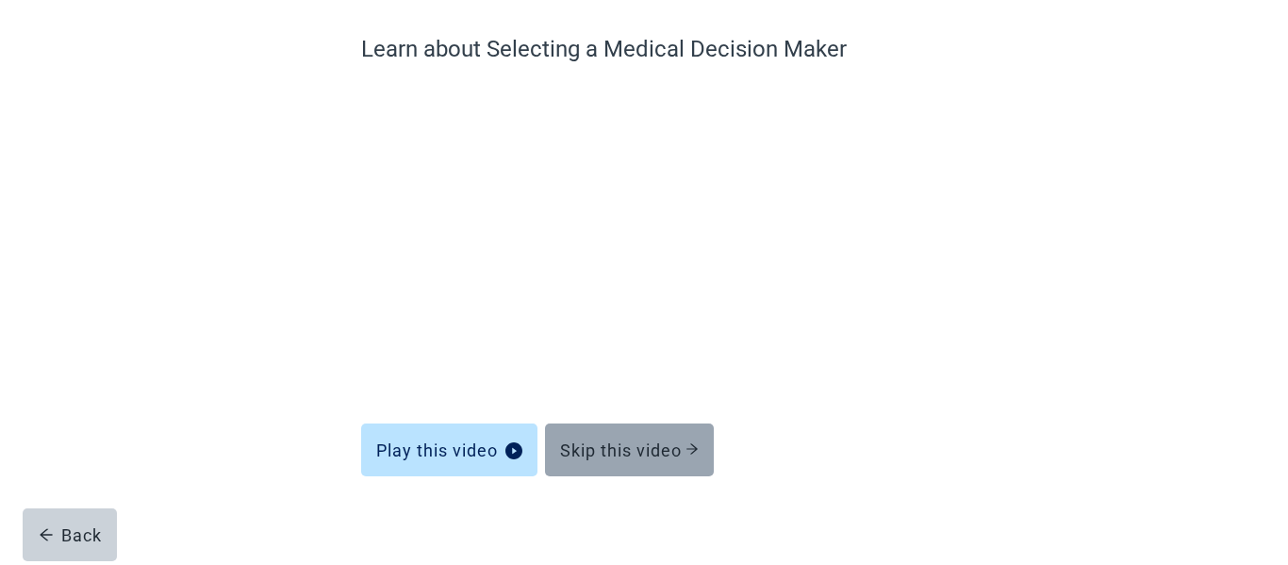
click at [644, 455] on div "Skip this video" at bounding box center [629, 449] width 139 height 19
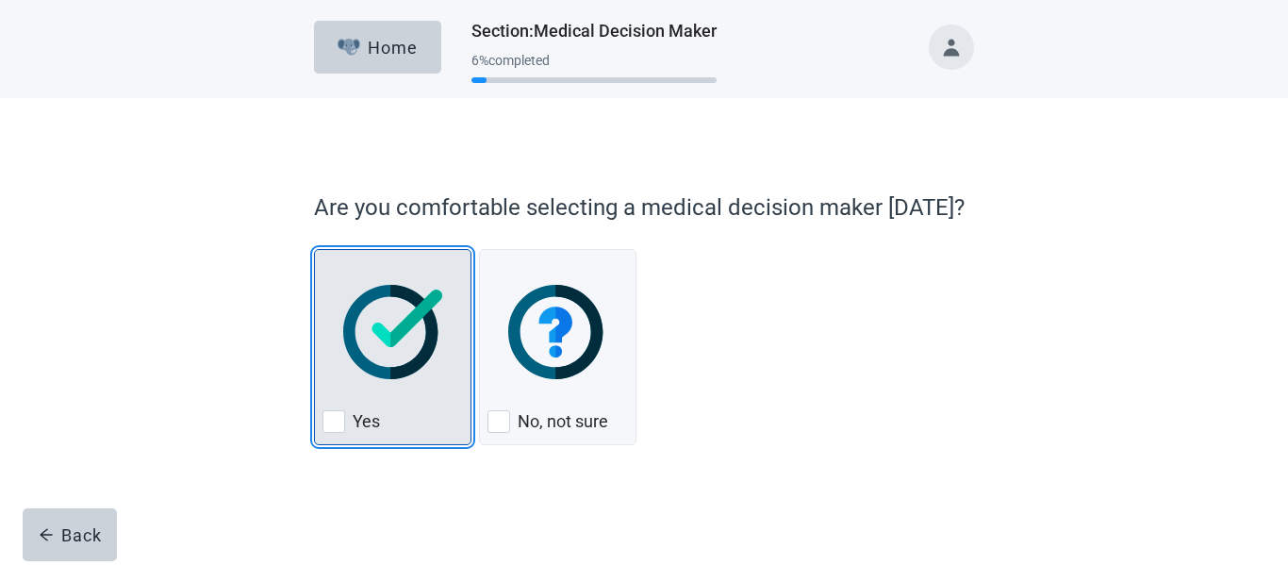
click at [329, 425] on div "Yes, checkbox, not checked" at bounding box center [334, 421] width 23 height 23
click at [315, 250] on input "Yes" at bounding box center [314, 249] width 1 height 1
checkbox input "true"
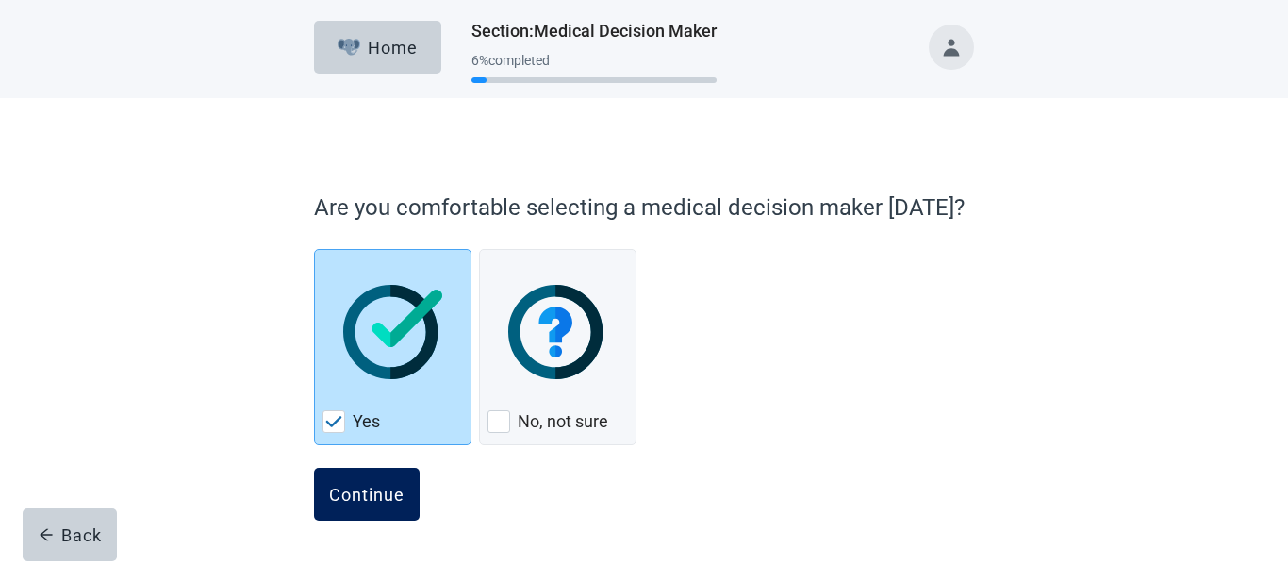
click at [379, 504] on div "Continue" at bounding box center [366, 494] width 75 height 19
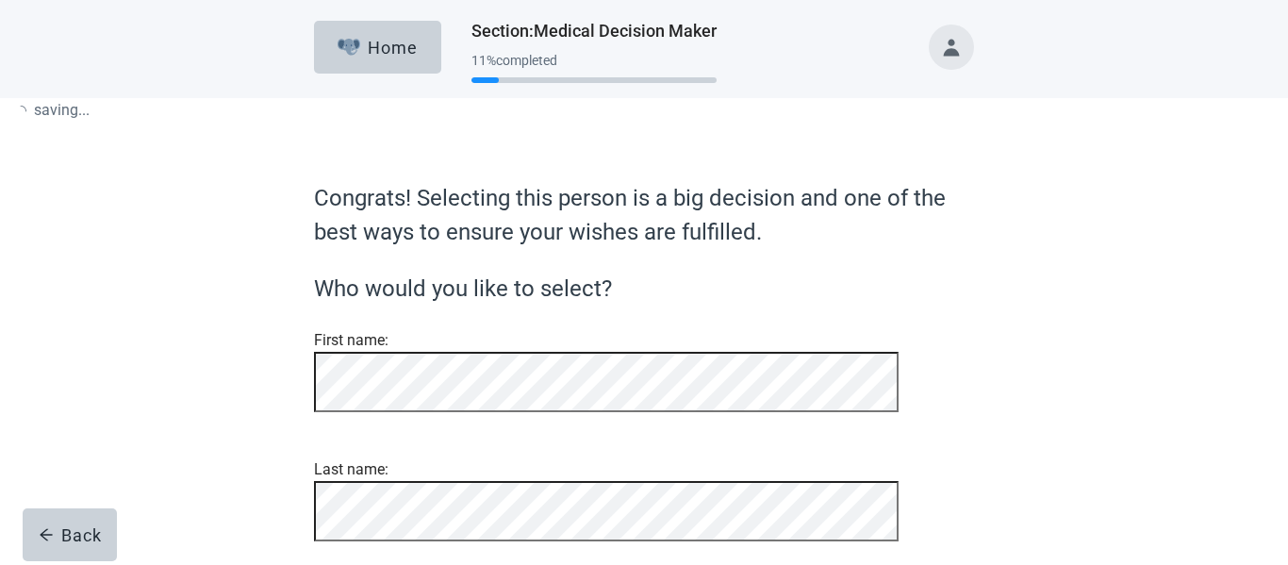
scroll to position [174, 0]
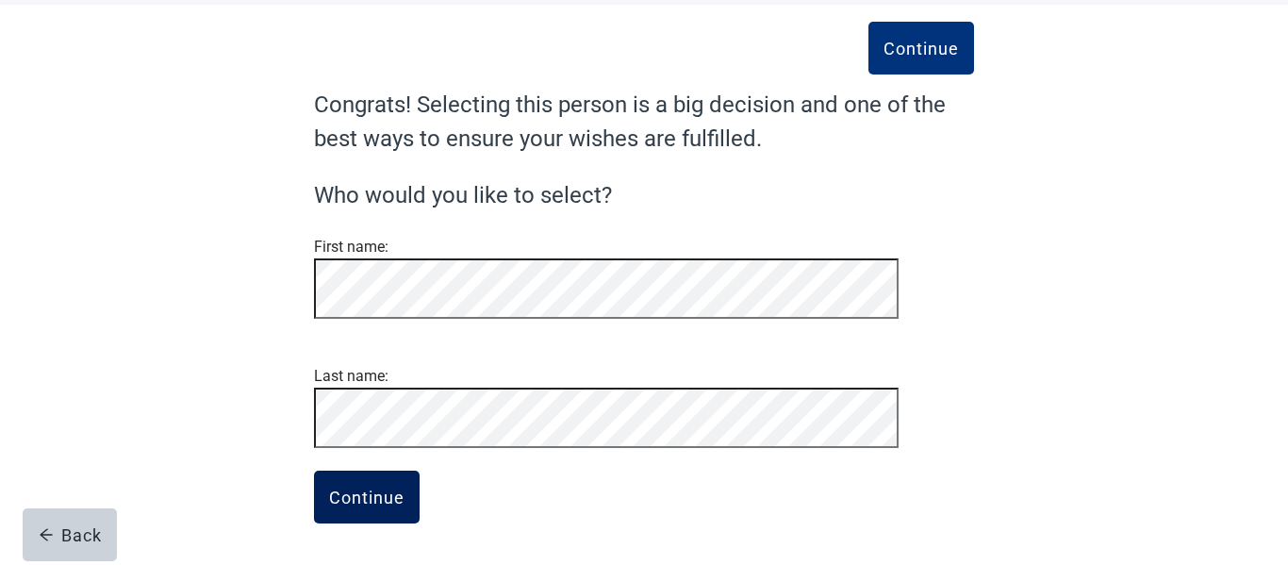
click at [380, 503] on div "Continue" at bounding box center [366, 497] width 75 height 19
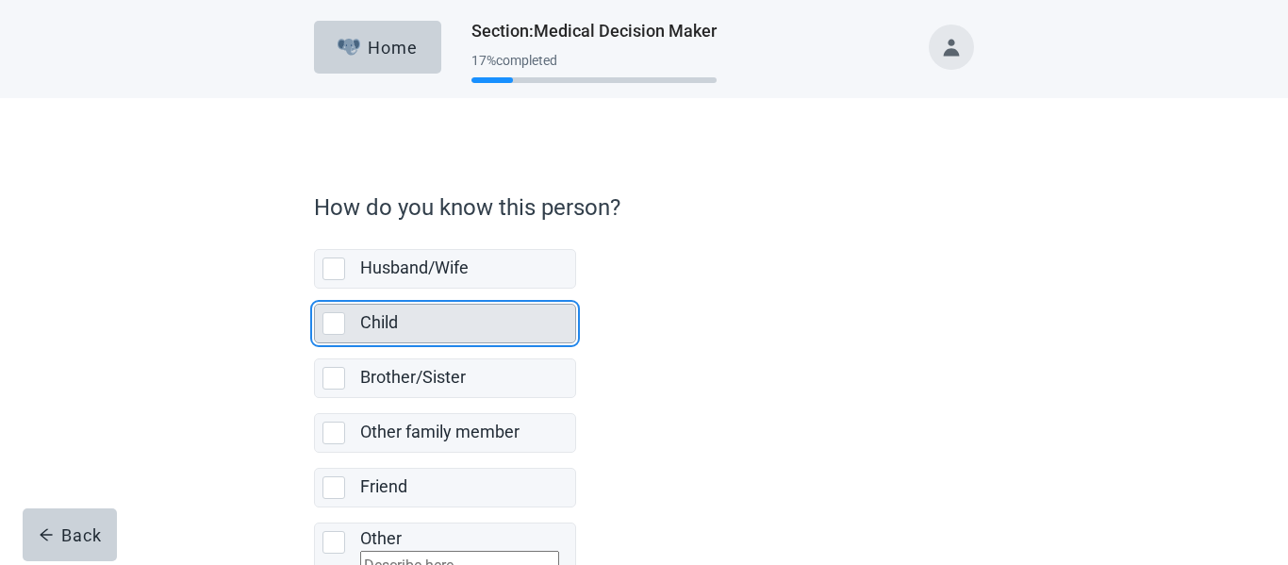
click at [340, 315] on div "Child, checkbox, not selected" at bounding box center [334, 323] width 23 height 23
click at [315, 290] on input "Child" at bounding box center [314, 289] width 1 height 1
checkbox input "true"
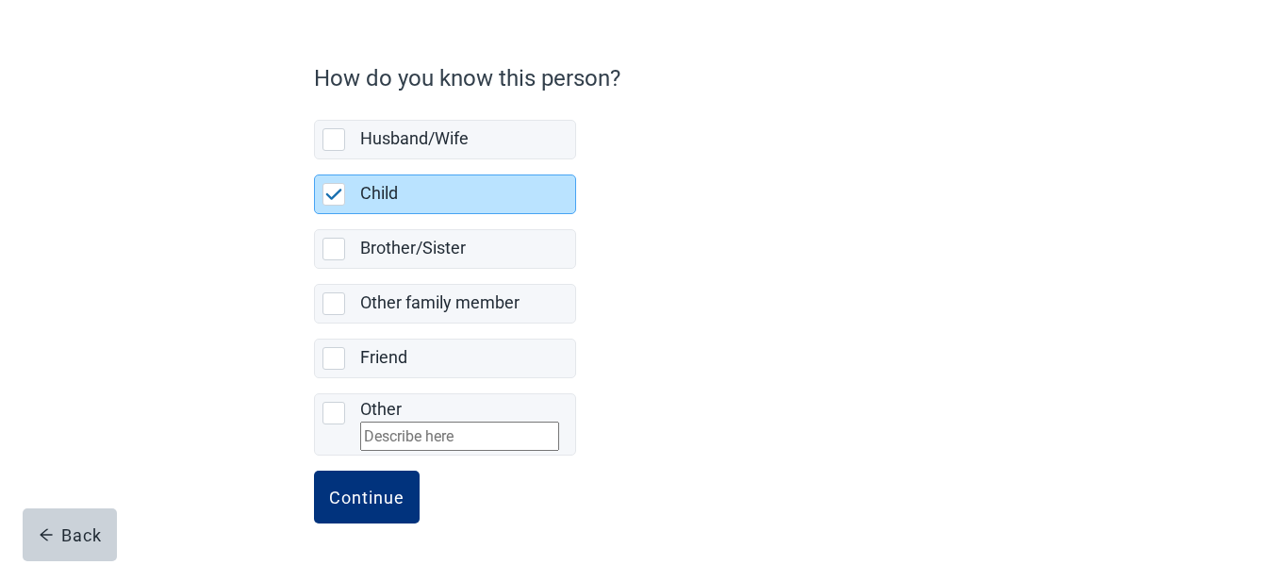
scroll to position [143, 0]
click at [387, 502] on div "Continue" at bounding box center [366, 497] width 75 height 19
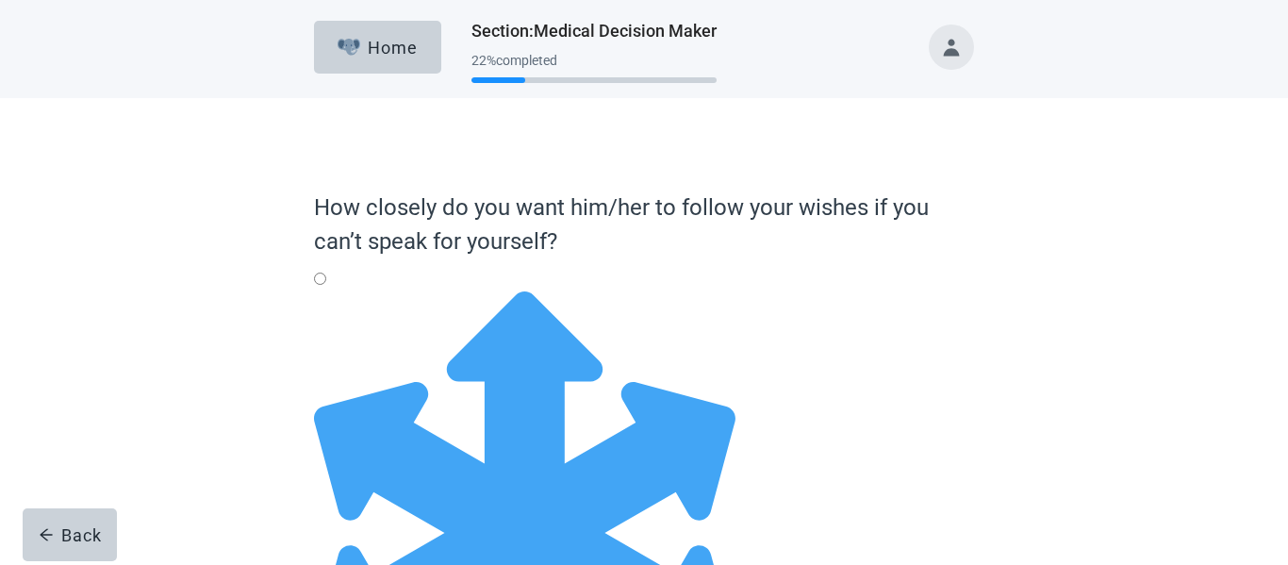
radio input "true"
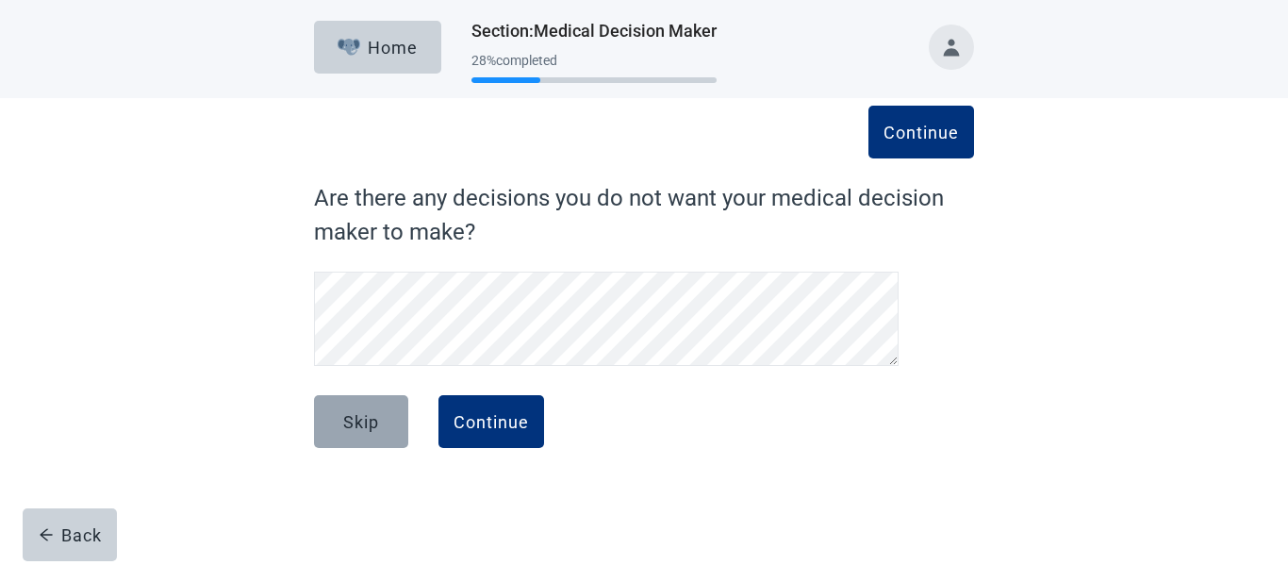
click at [368, 416] on div "Skip" at bounding box center [361, 421] width 36 height 19
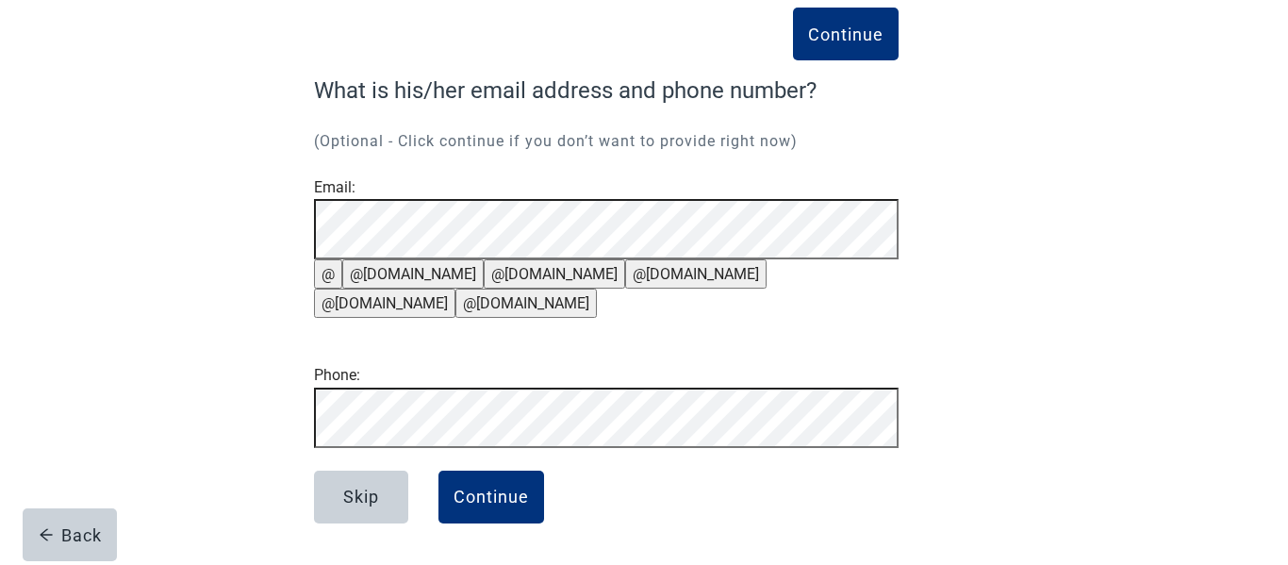
scroll to position [24, 0]
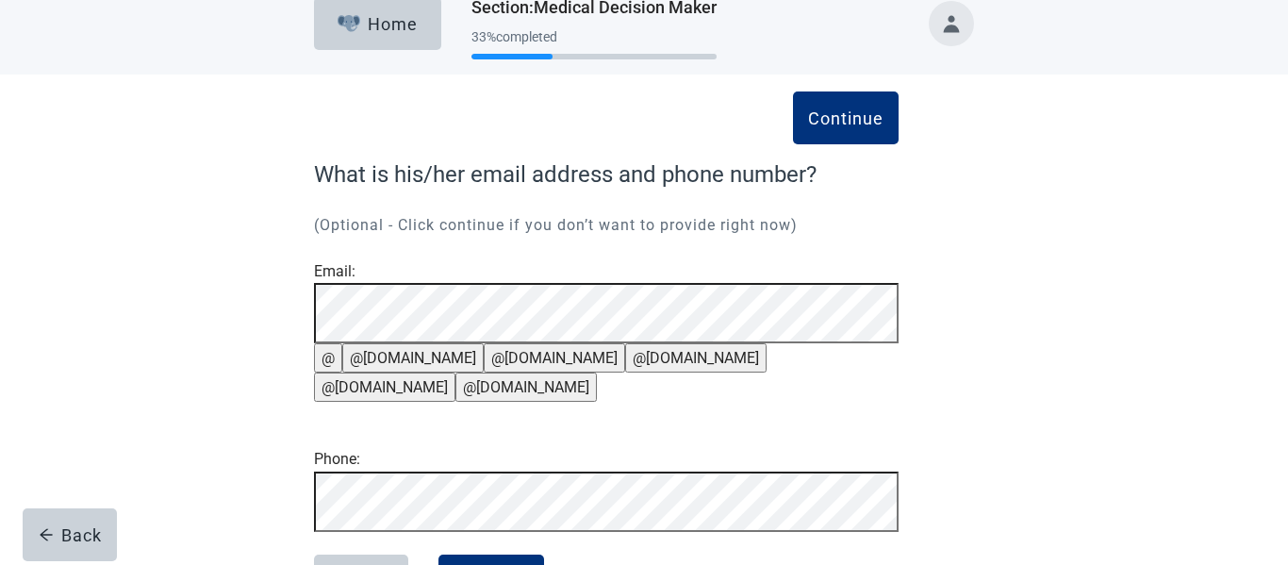
click at [422, 373] on button "@[DOMAIN_NAME]" at bounding box center [412, 357] width 141 height 29
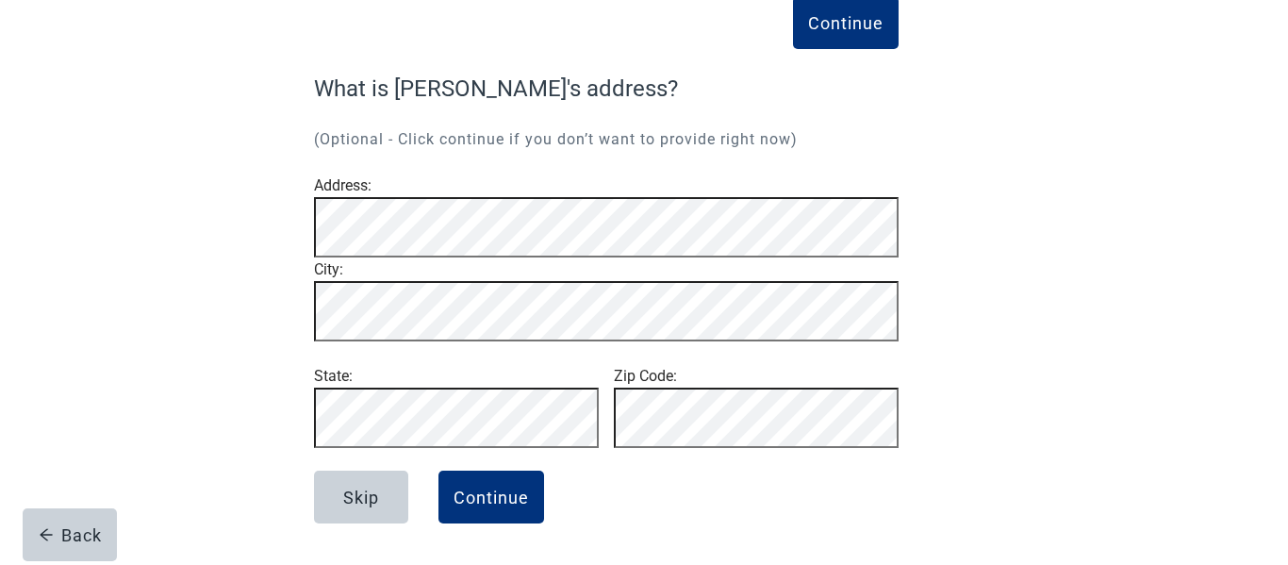
scroll to position [169, 0]
click at [511, 493] on div "Continue" at bounding box center [491, 497] width 75 height 19
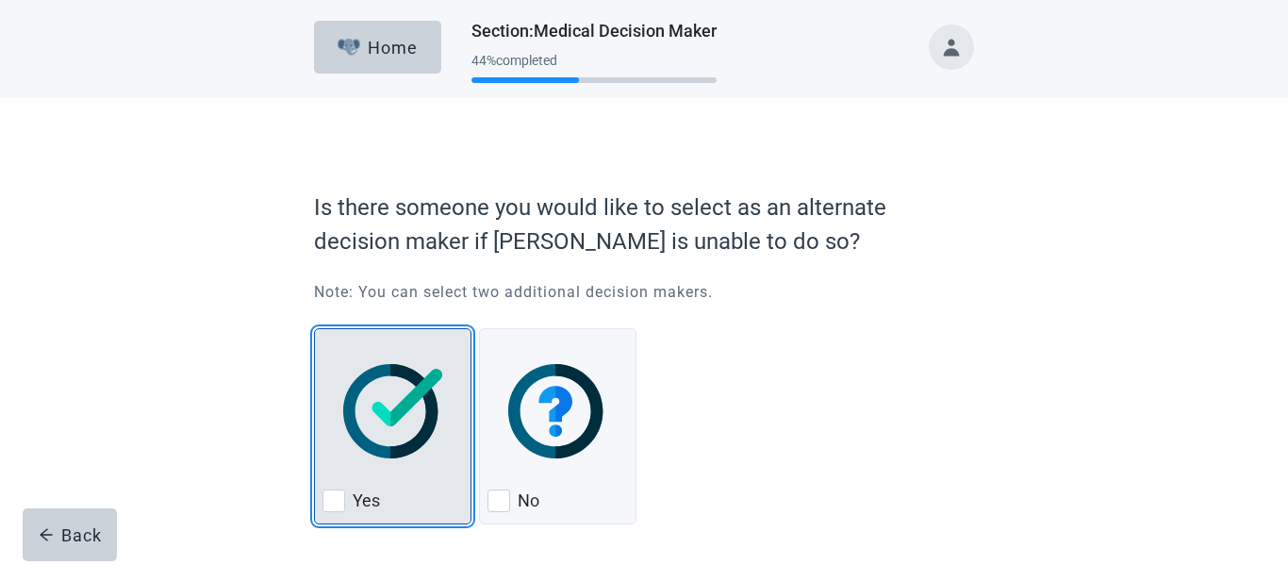
click at [336, 496] on div "Yes, checkbox, not checked" at bounding box center [334, 500] width 23 height 23
click at [315, 329] on input "Yes" at bounding box center [314, 328] width 1 height 1
checkbox input "true"
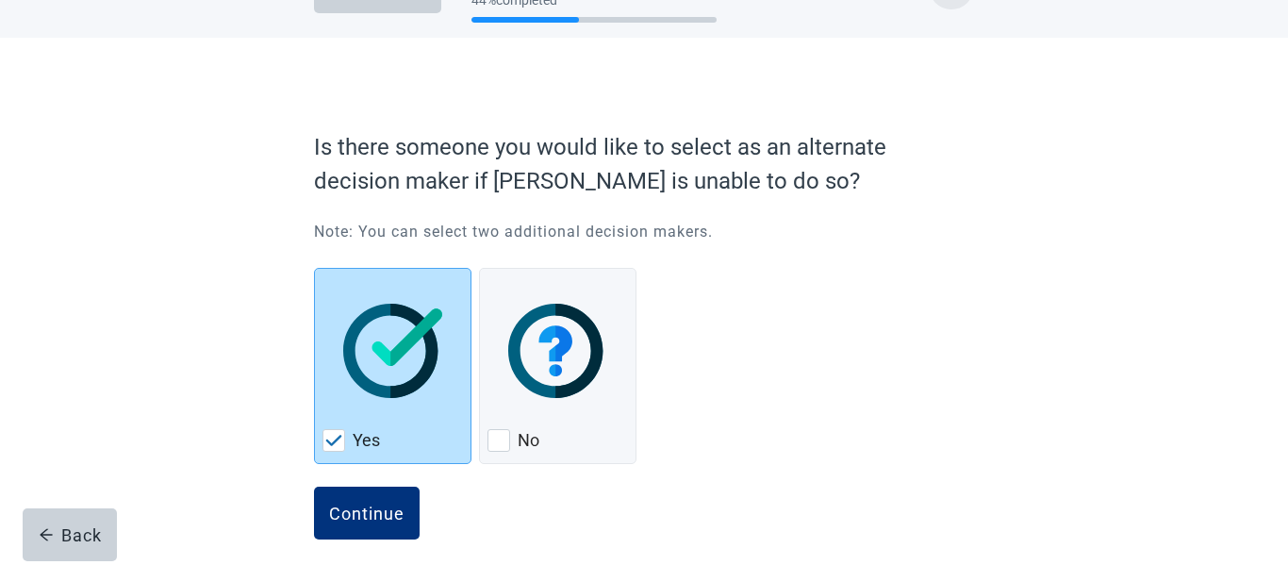
scroll to position [76, 0]
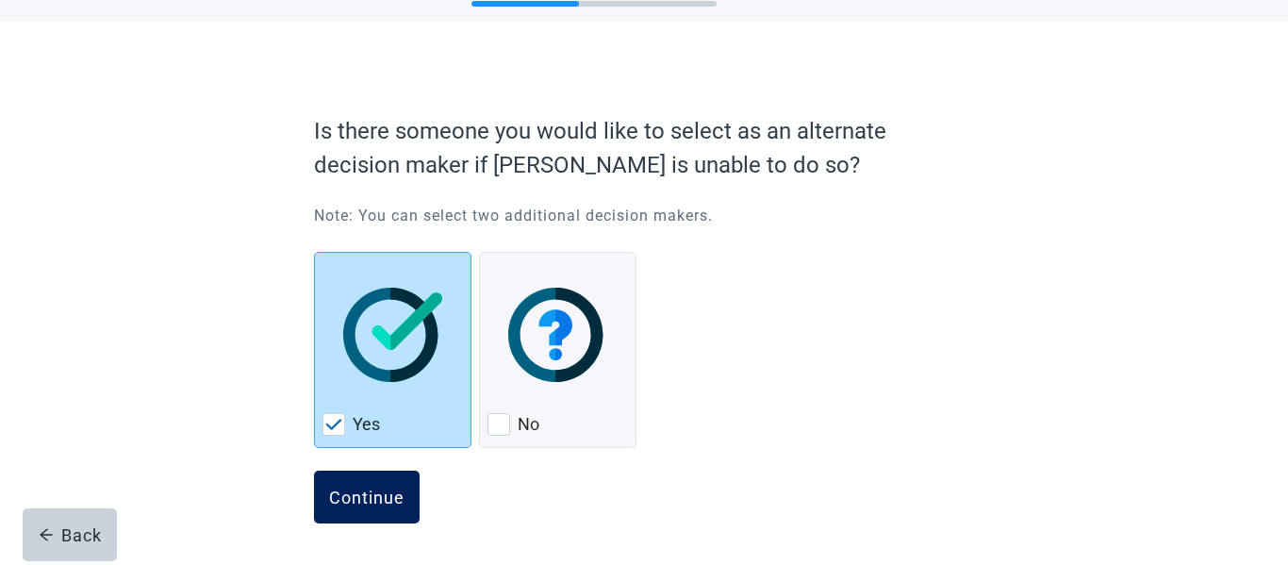
click at [376, 499] on div "Continue" at bounding box center [366, 497] width 75 height 19
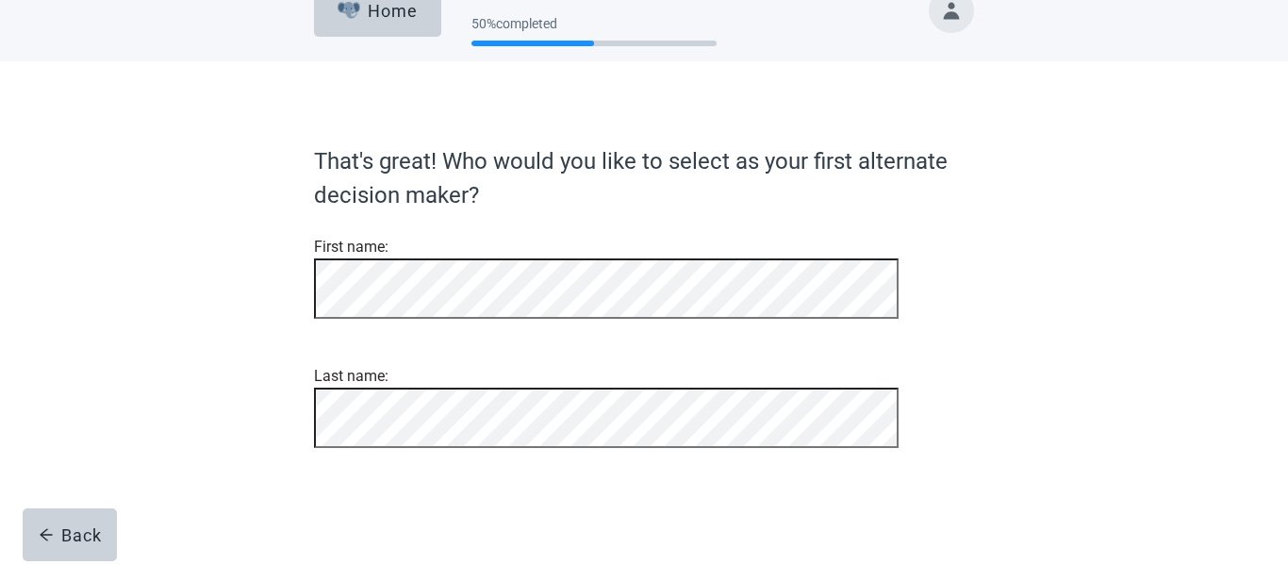
scroll to position [118, 0]
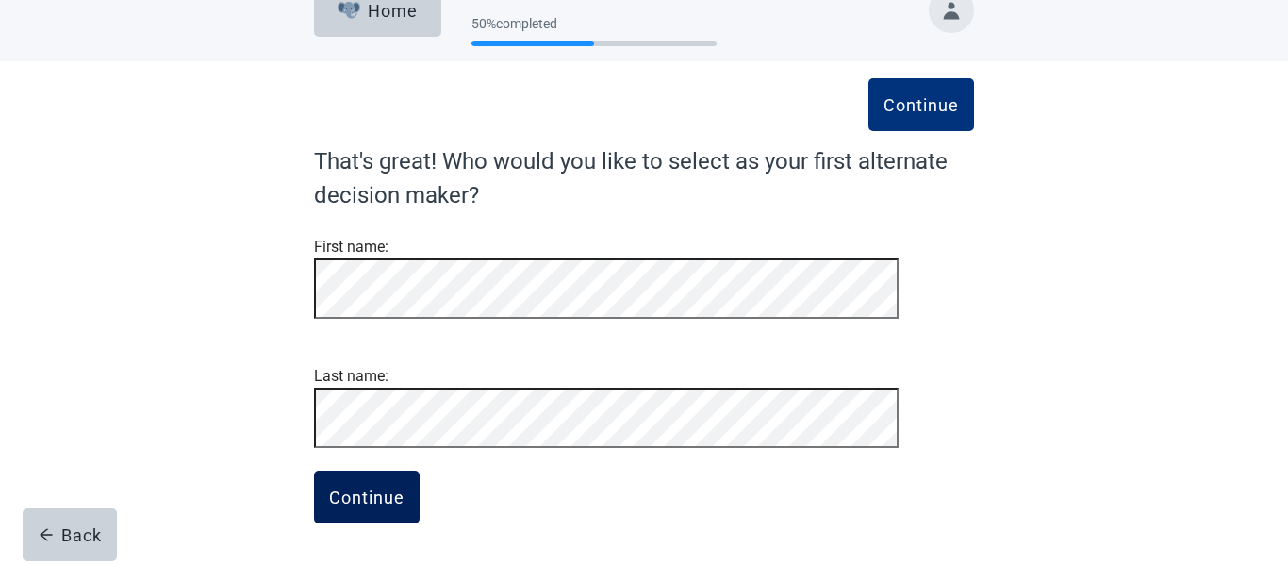
click at [383, 501] on div "Continue" at bounding box center [366, 497] width 75 height 19
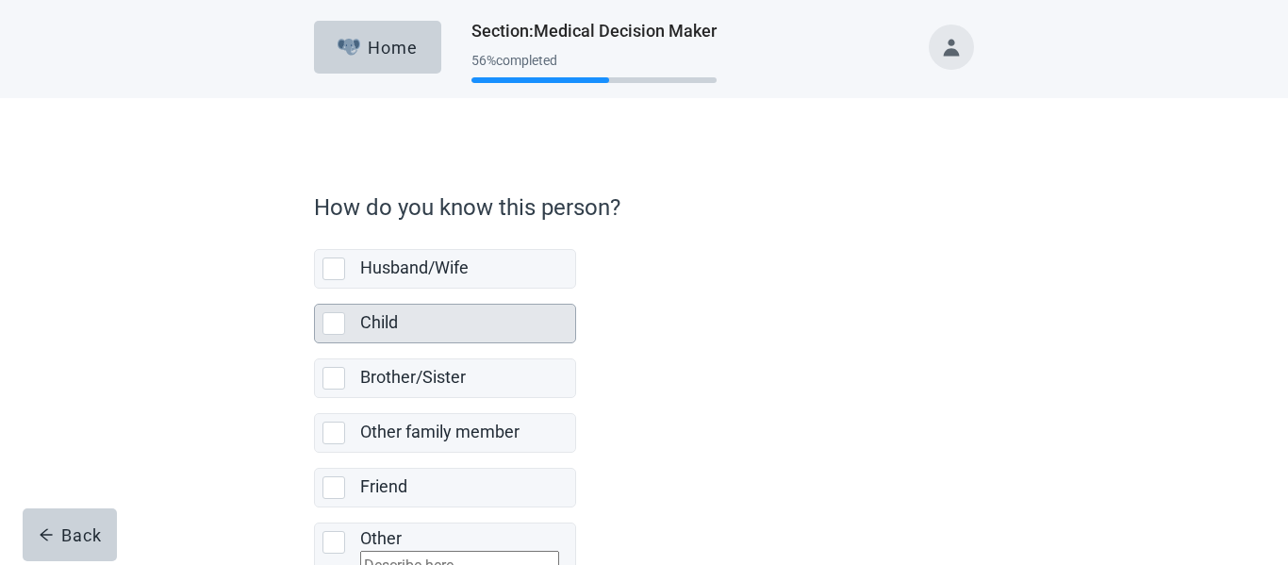
click at [339, 318] on div "Child, checkbox, not selected" at bounding box center [334, 323] width 23 height 23
click at [315, 290] on input "Child" at bounding box center [314, 289] width 1 height 1
checkbox input "true"
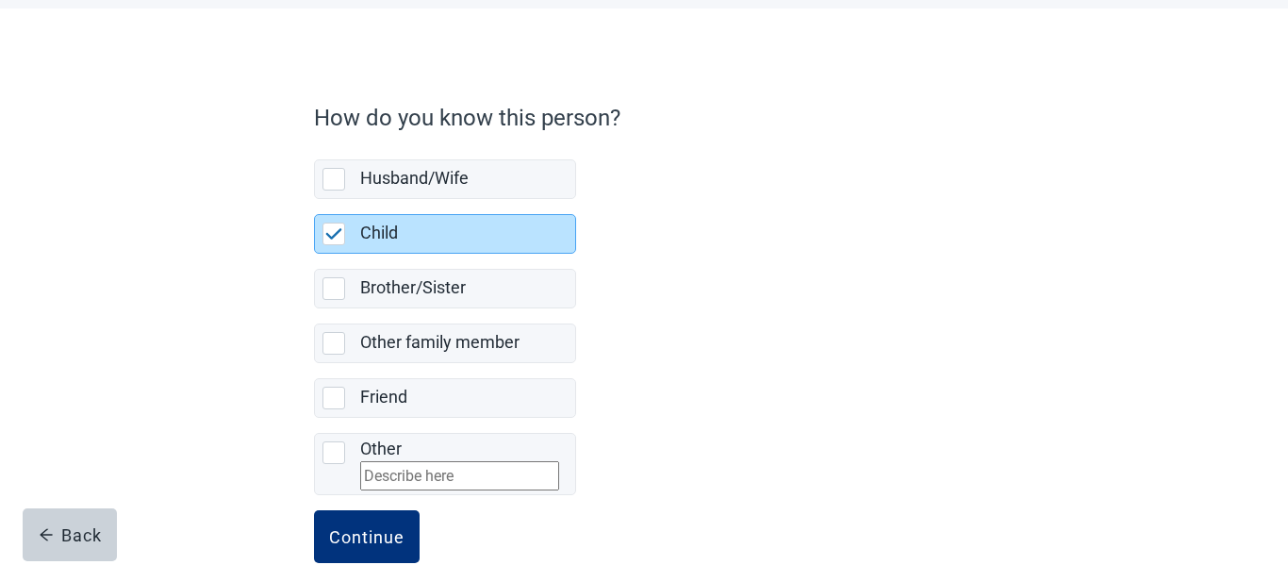
scroll to position [143, 0]
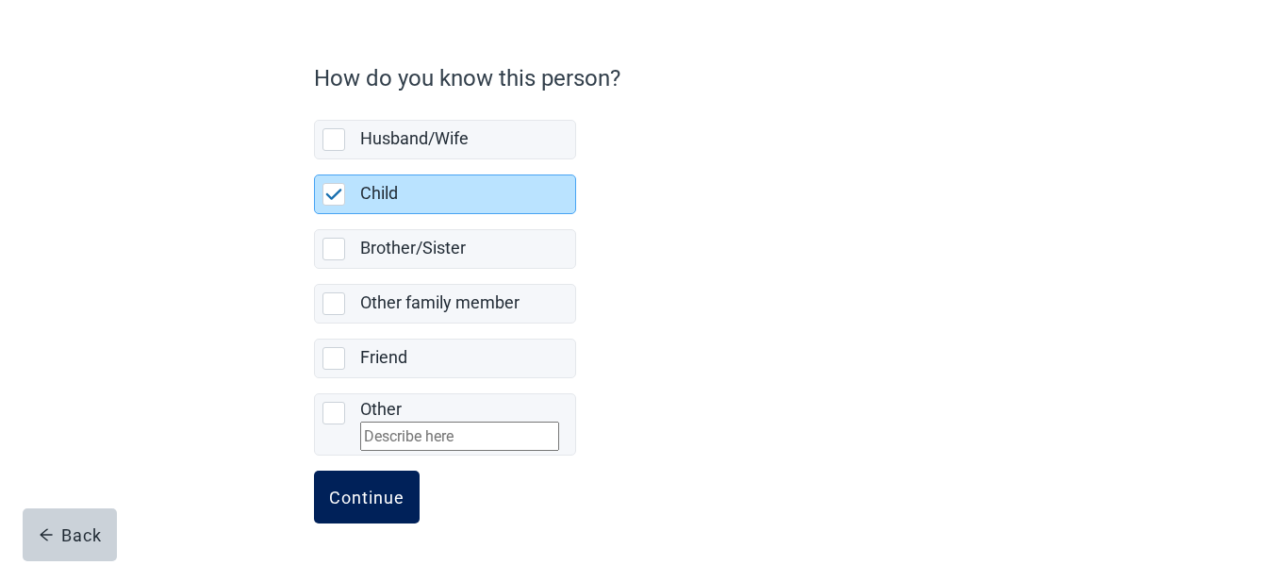
click at [361, 504] on div "Continue" at bounding box center [366, 497] width 75 height 19
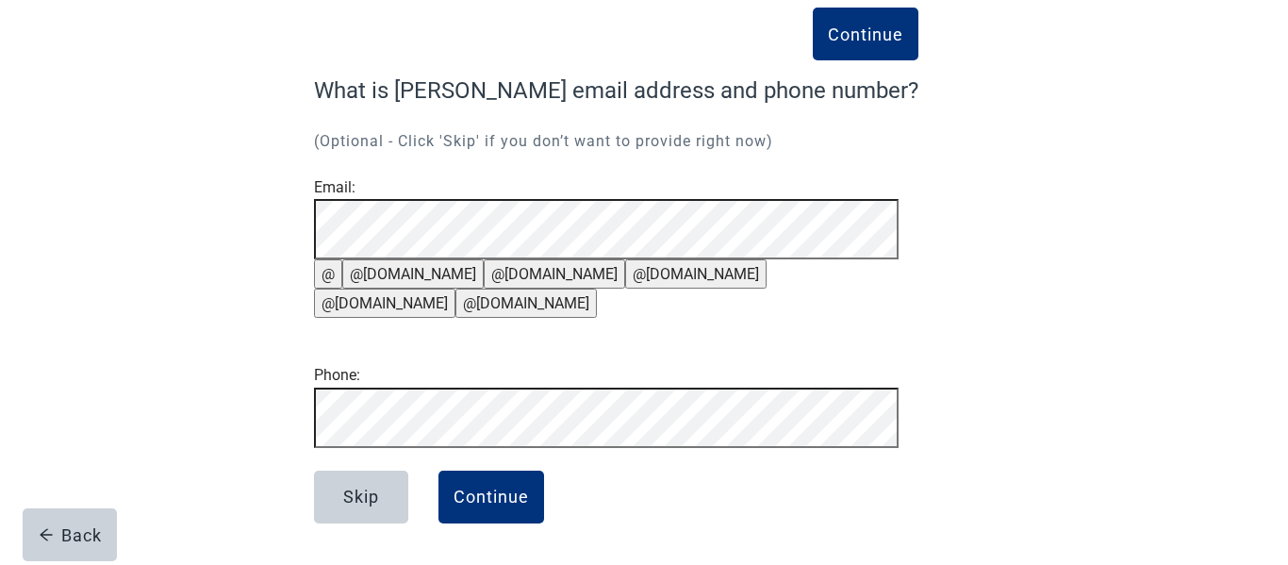
scroll to position [233, 0]
click at [504, 498] on div "Continue" at bounding box center [491, 497] width 75 height 19
click at [514, 496] on div "Continue" at bounding box center [491, 497] width 75 height 19
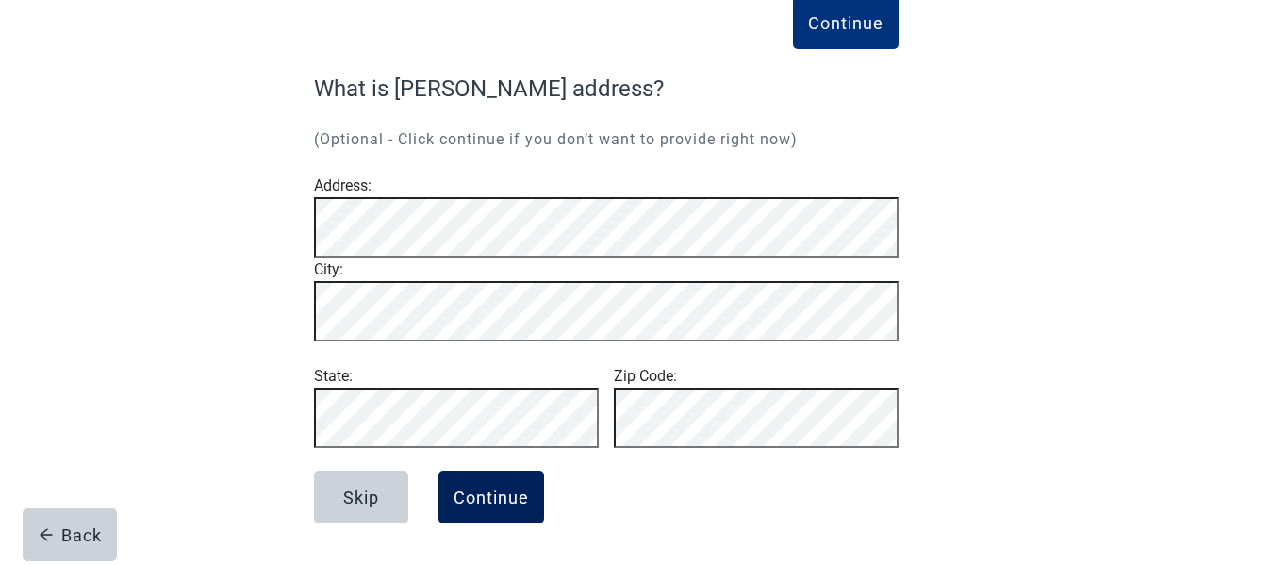
scroll to position [169, 0]
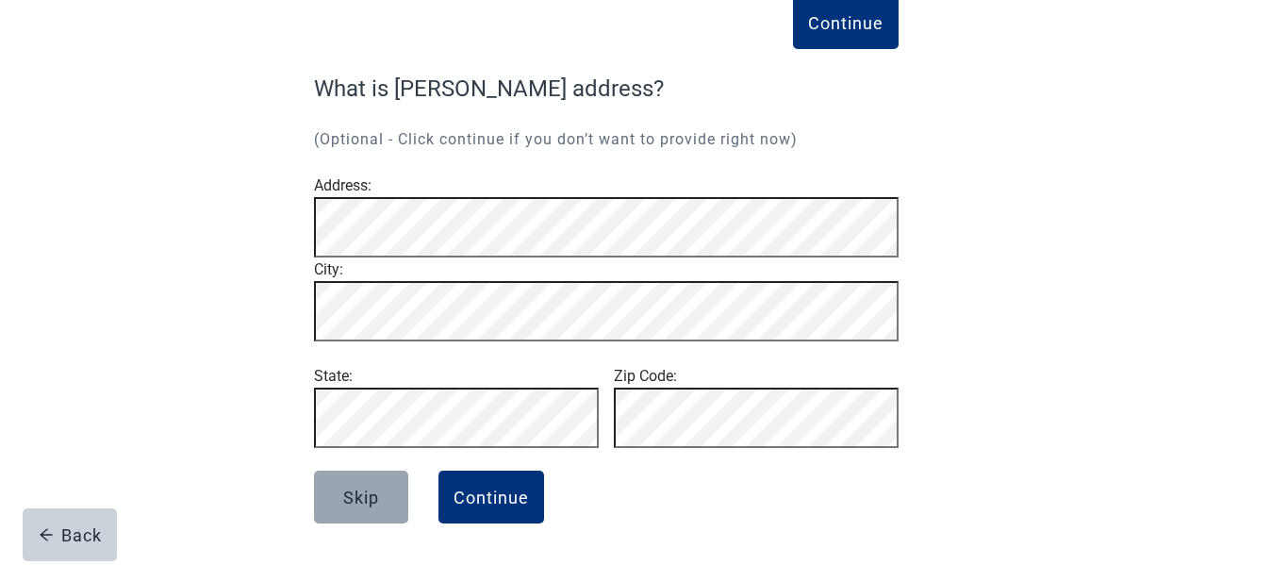
click at [375, 498] on div "Skip" at bounding box center [361, 497] width 36 height 19
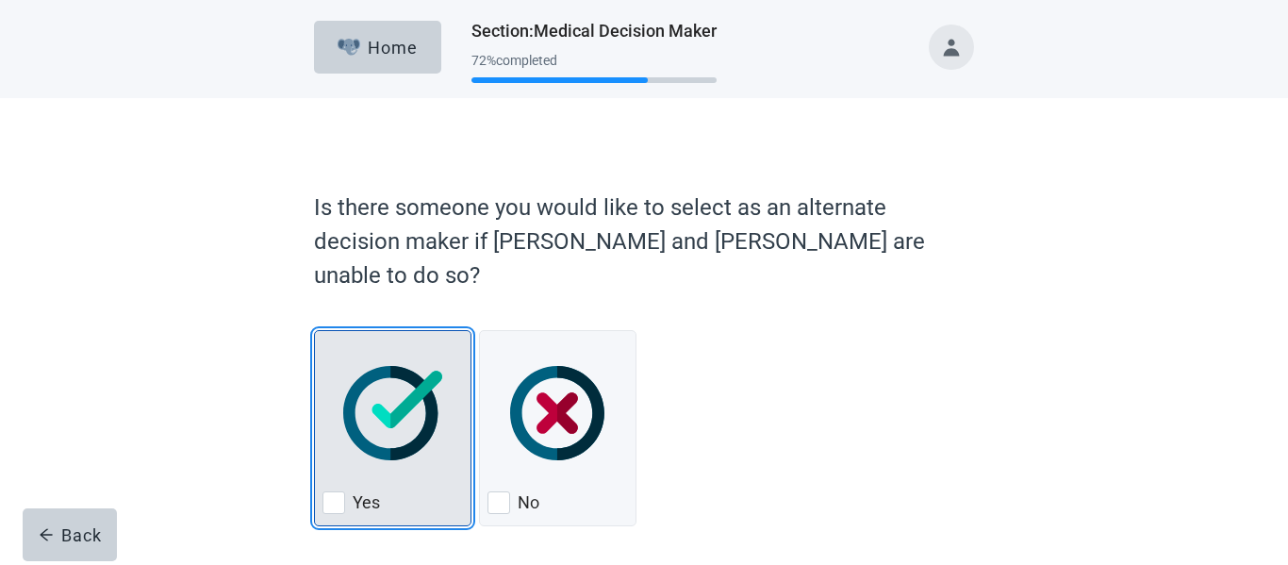
click at [337, 491] on div "Yes, checkbox, not checked" at bounding box center [334, 502] width 23 height 23
click at [315, 331] on input "Yes" at bounding box center [314, 330] width 1 height 1
checkbox input "true"
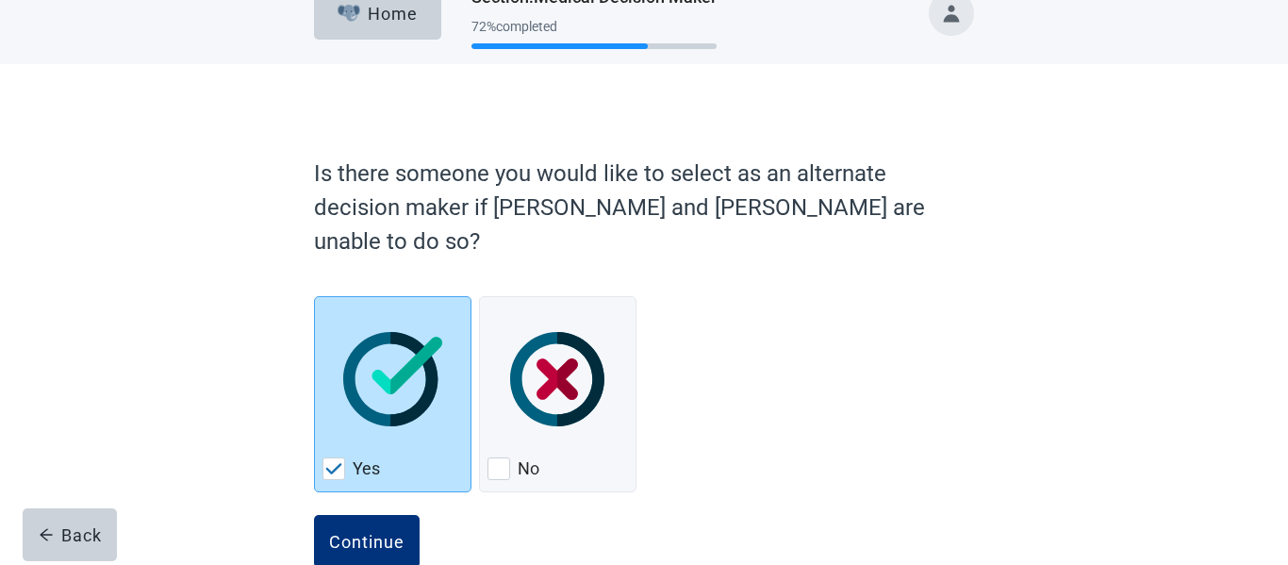
scroll to position [38, 0]
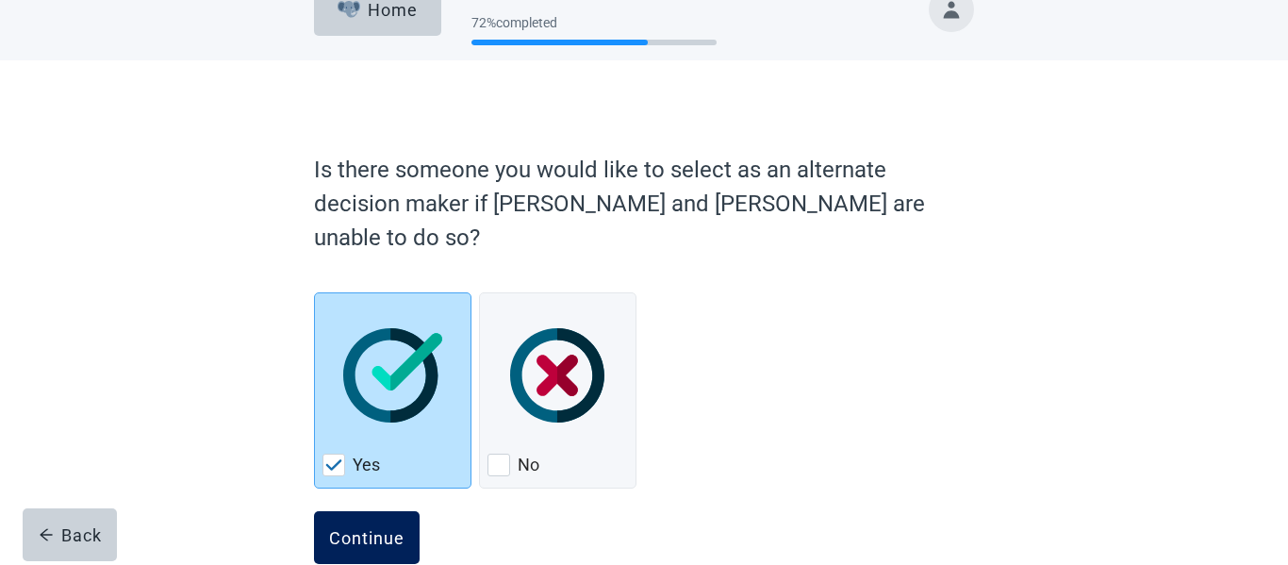
click at [366, 528] on div "Continue" at bounding box center [366, 537] width 75 height 19
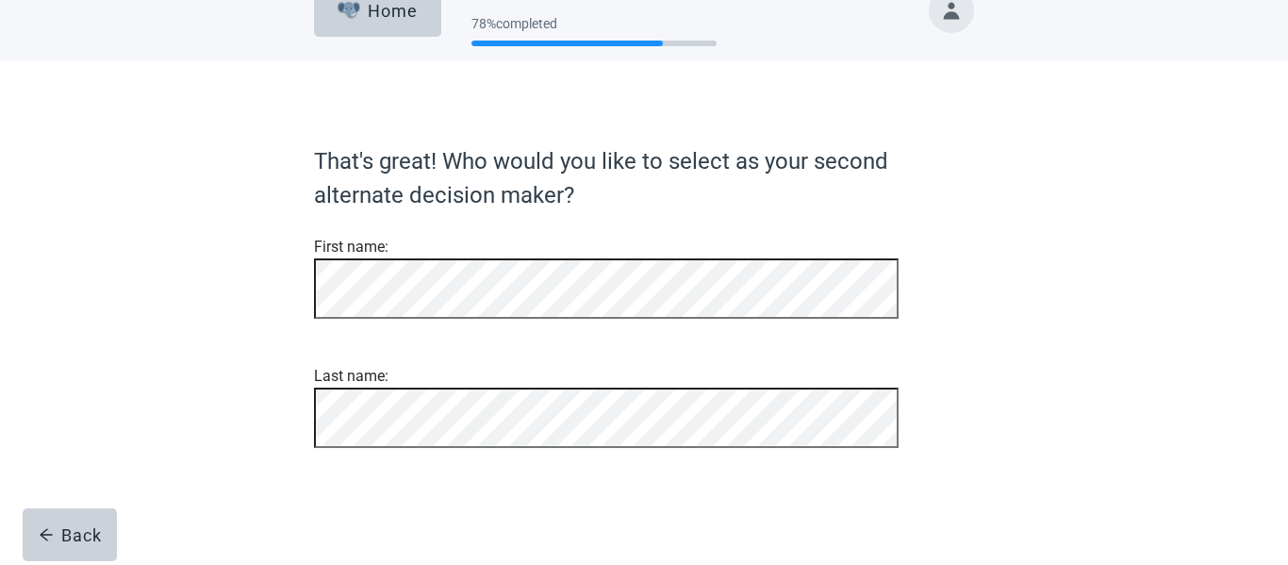
scroll to position [118, 0]
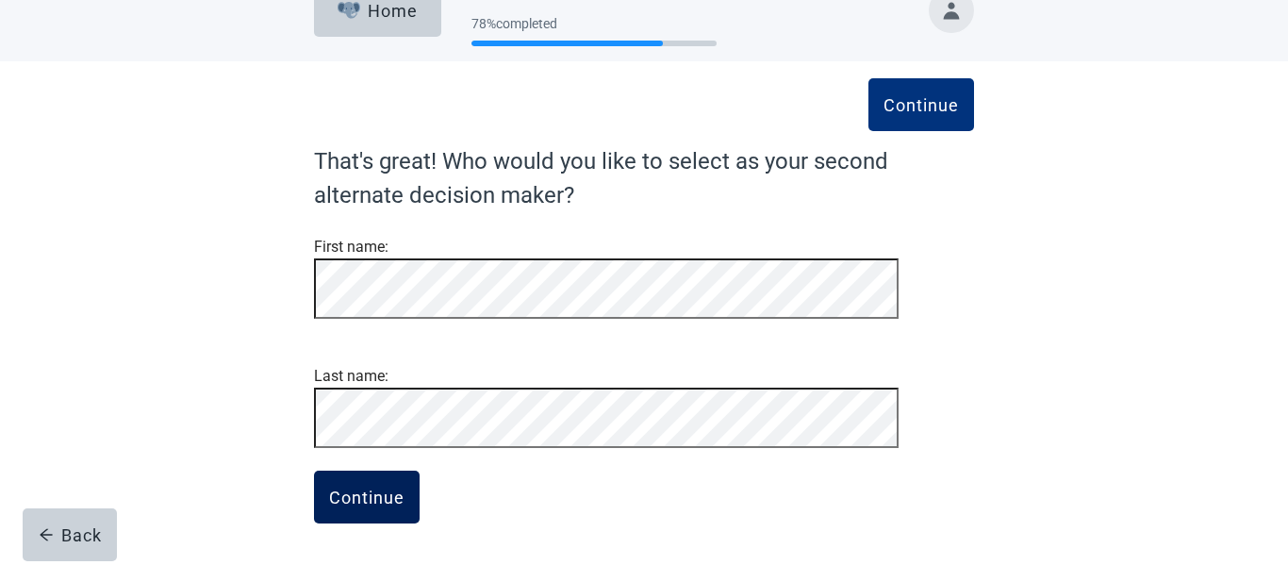
click at [382, 493] on div "Continue" at bounding box center [366, 497] width 75 height 19
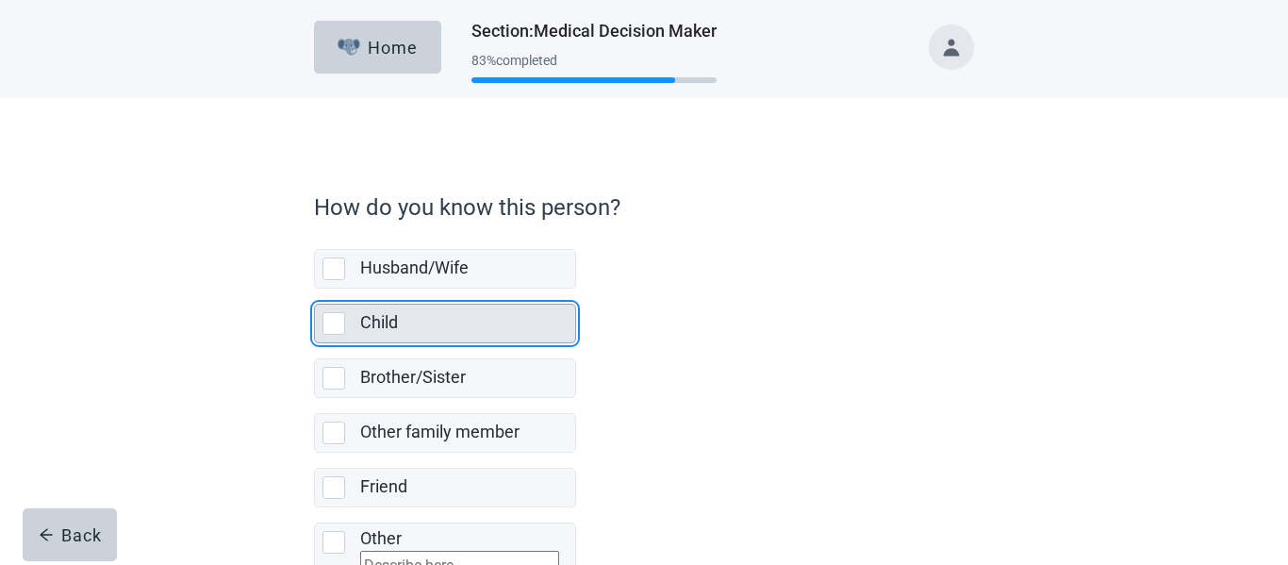
click at [337, 326] on div "Child, checkbox, not selected" at bounding box center [334, 323] width 23 height 23
click at [315, 290] on input "Child" at bounding box center [314, 289] width 1 height 1
checkbox input "true"
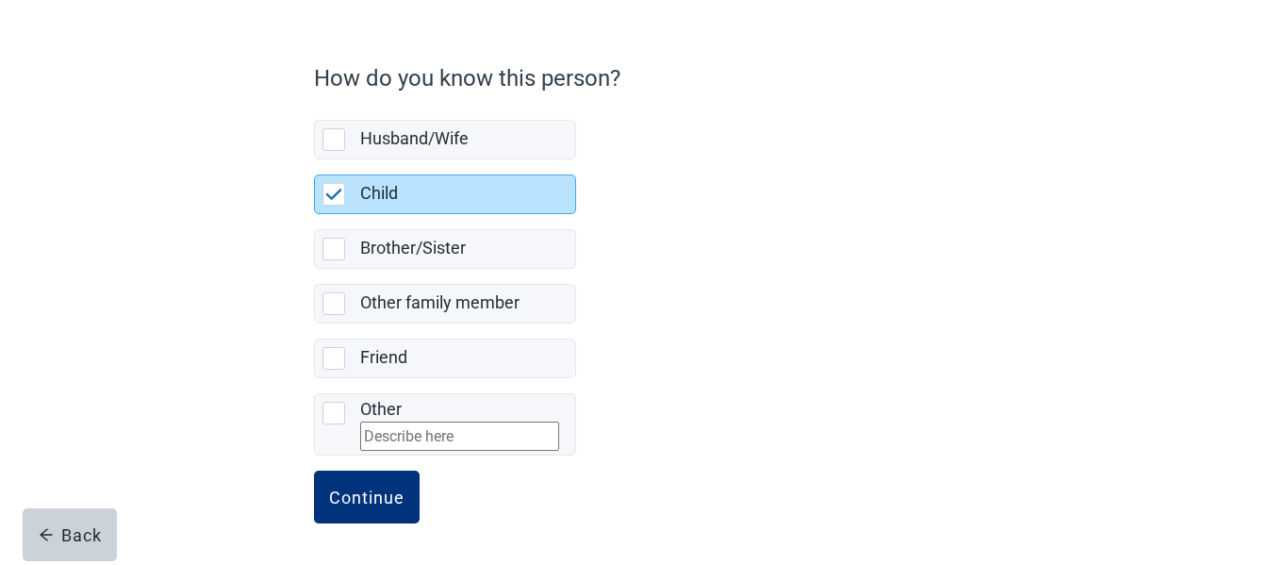
scroll to position [143, 0]
click at [372, 502] on div "Continue" at bounding box center [366, 497] width 75 height 19
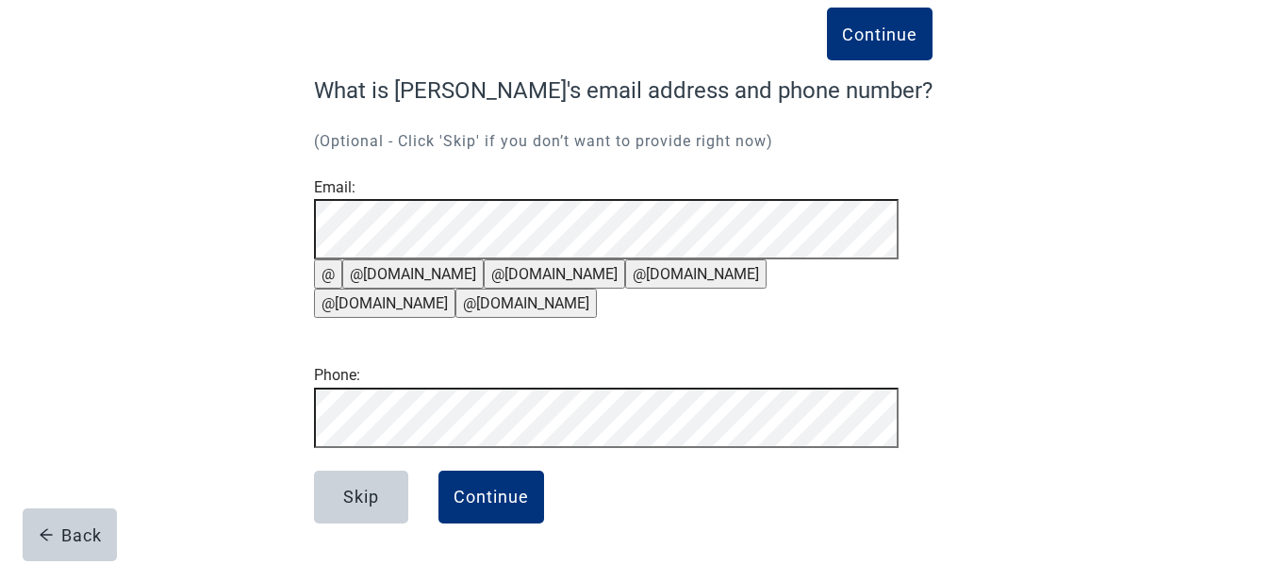
scroll to position [233, 0]
click at [489, 505] on div "Continue" at bounding box center [491, 497] width 75 height 19
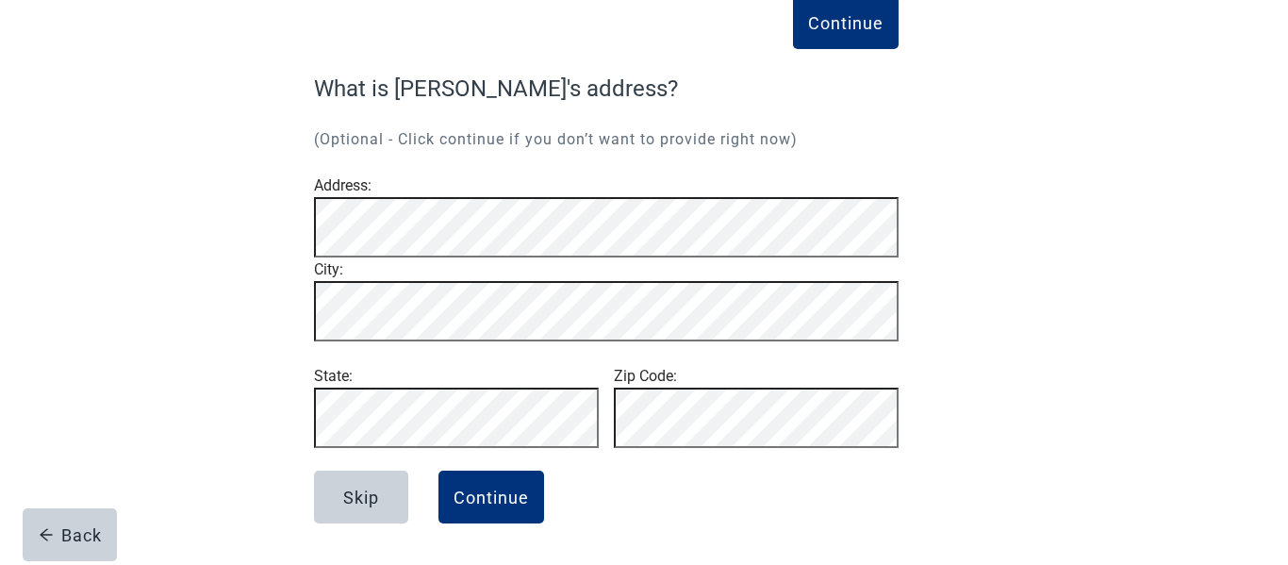
scroll to position [169, 0]
click at [373, 501] on div "Skip" at bounding box center [361, 497] width 36 height 19
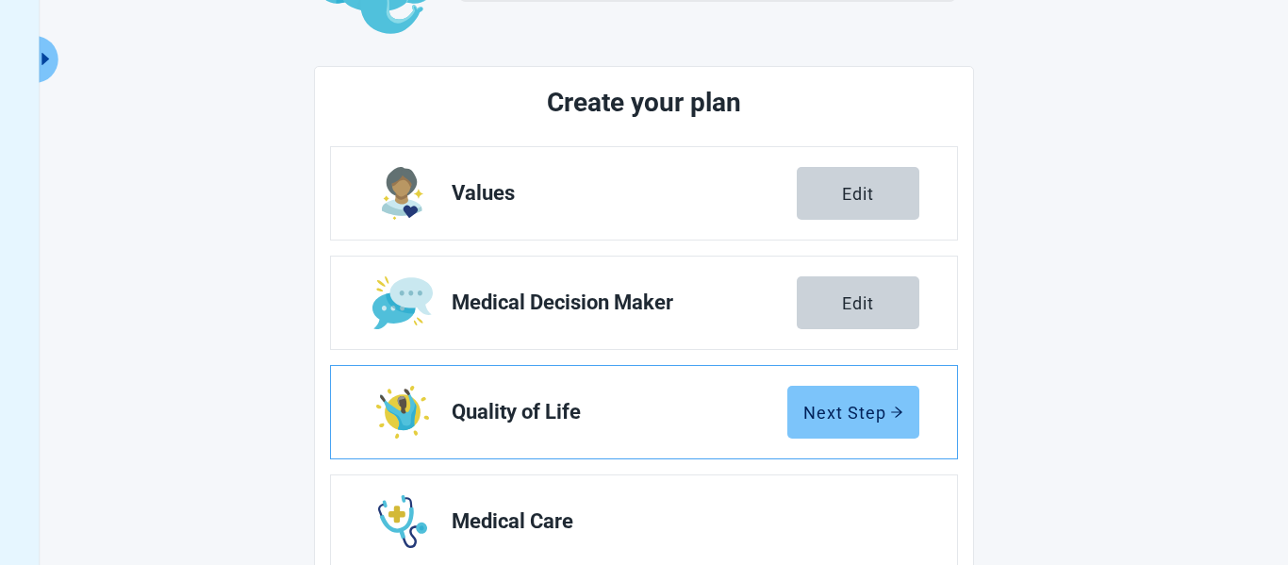
click at [837, 417] on div "Next Step" at bounding box center [853, 412] width 100 height 19
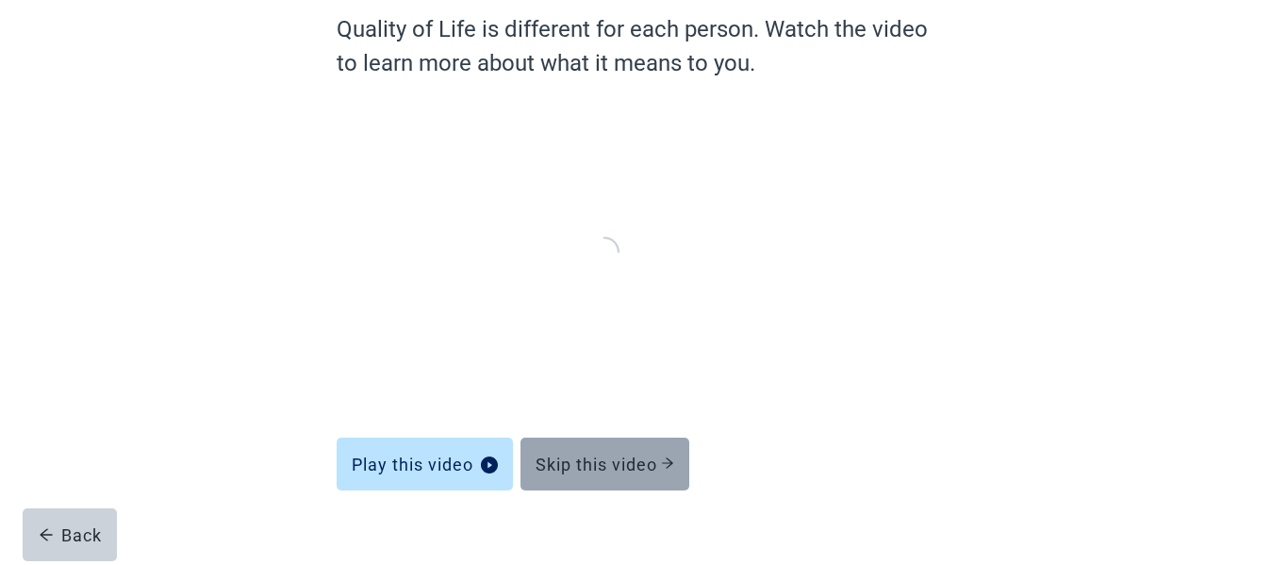
click at [639, 472] on div "Skip this video" at bounding box center [605, 464] width 139 height 19
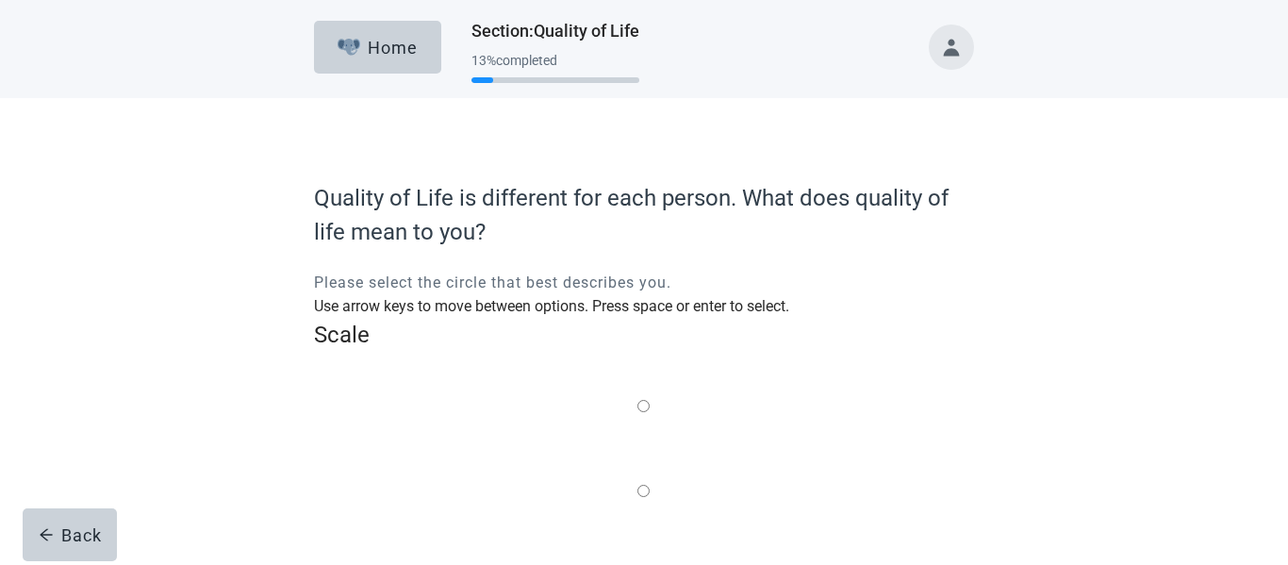
click at [650, 564] on input "Quality of life scale: 50 out of 100. Balance of the two" at bounding box center [644, 576] width 12 height 12
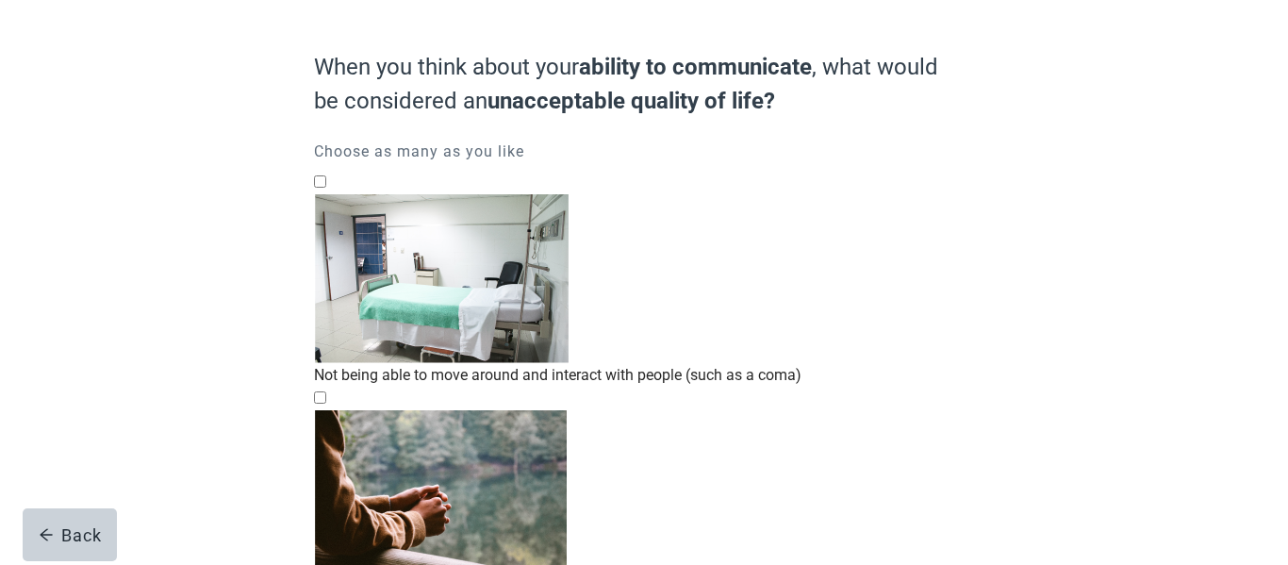
scroll to position [153, 0]
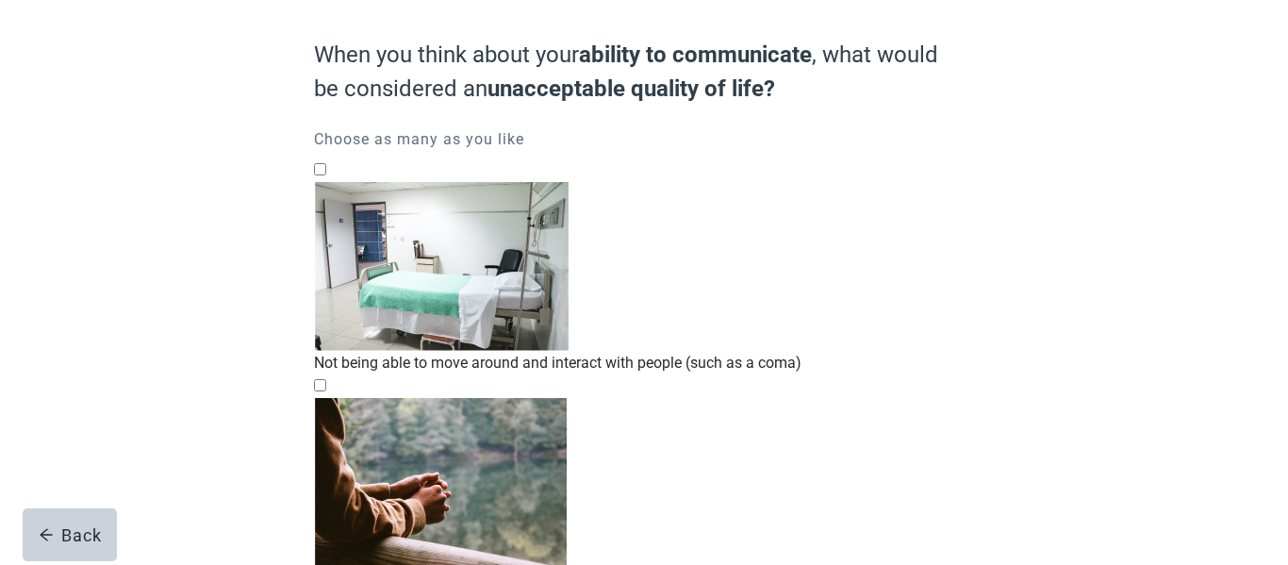
click at [336, 398] on div "Not being able to think for myself or make my own decisions, checkbox, not chec…" at bounding box center [644, 398] width 660 height 0
click at [326, 379] on input "Not being able to think for myself or make my own decisions" at bounding box center [320, 385] width 12 height 12
checkbox input "true"
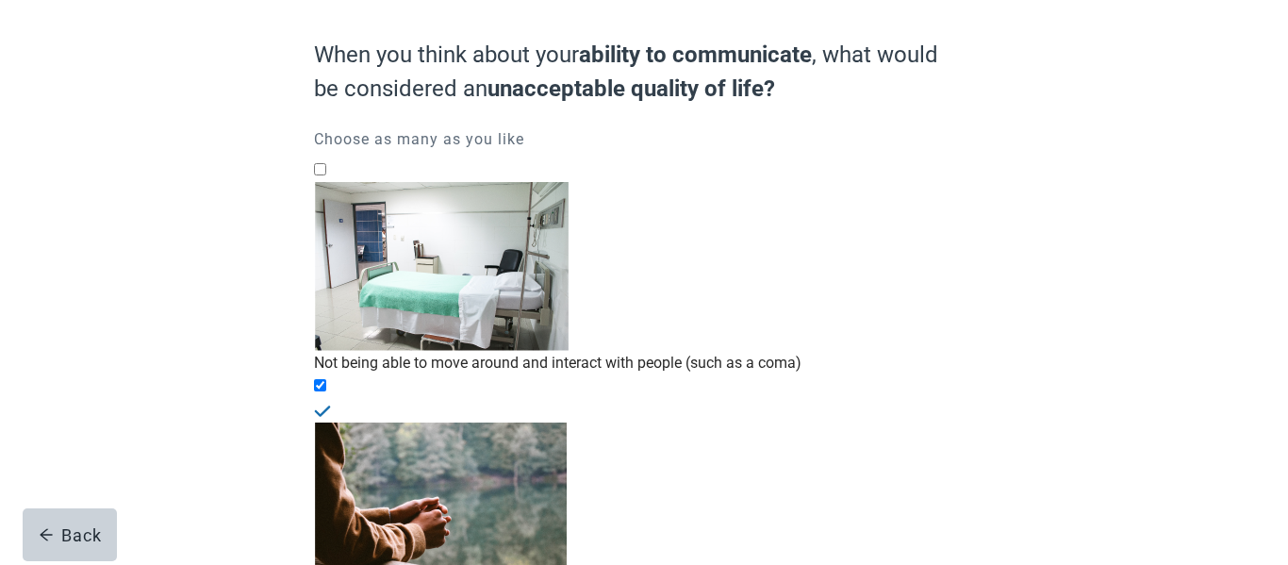
checkbox input "true"
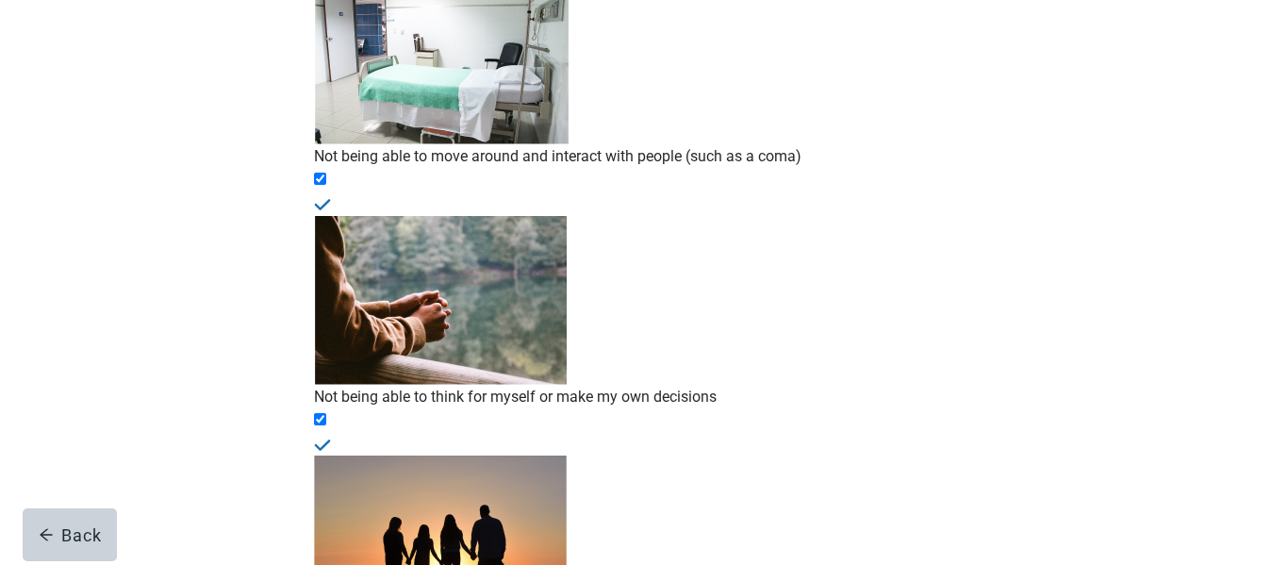
scroll to position [370, 0]
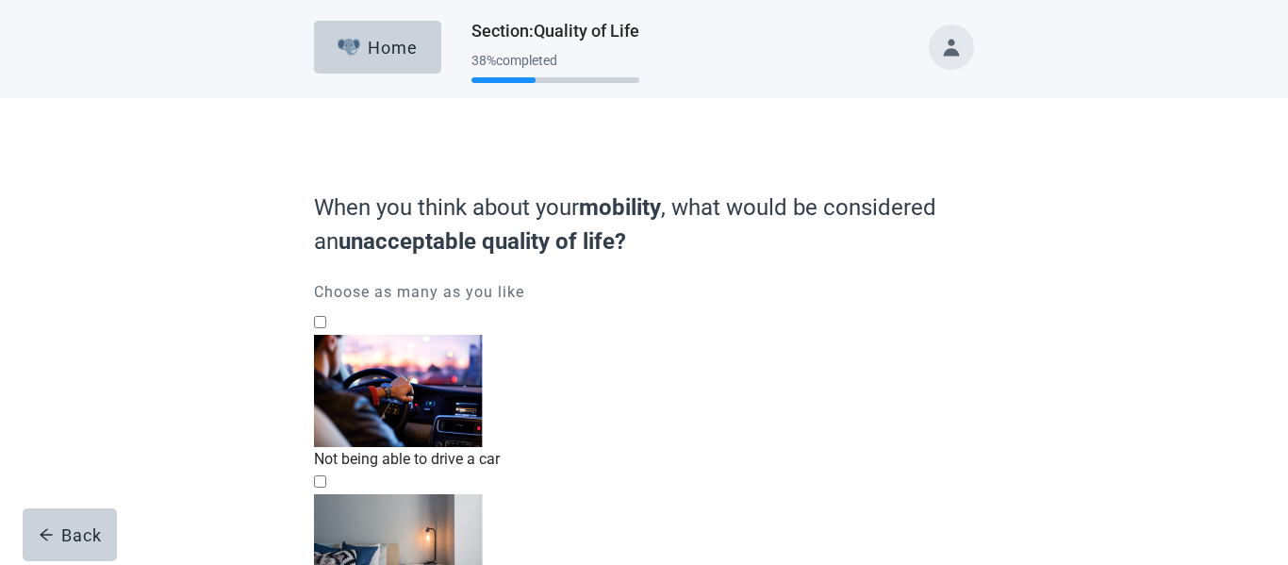
click at [344, 494] on div "Not being able to get out of bed, checkbox, not checked" at bounding box center [644, 494] width 660 height 0
click at [326, 475] on input "Not being able to get out of bed" at bounding box center [320, 481] width 12 height 12
checkbox input "true"
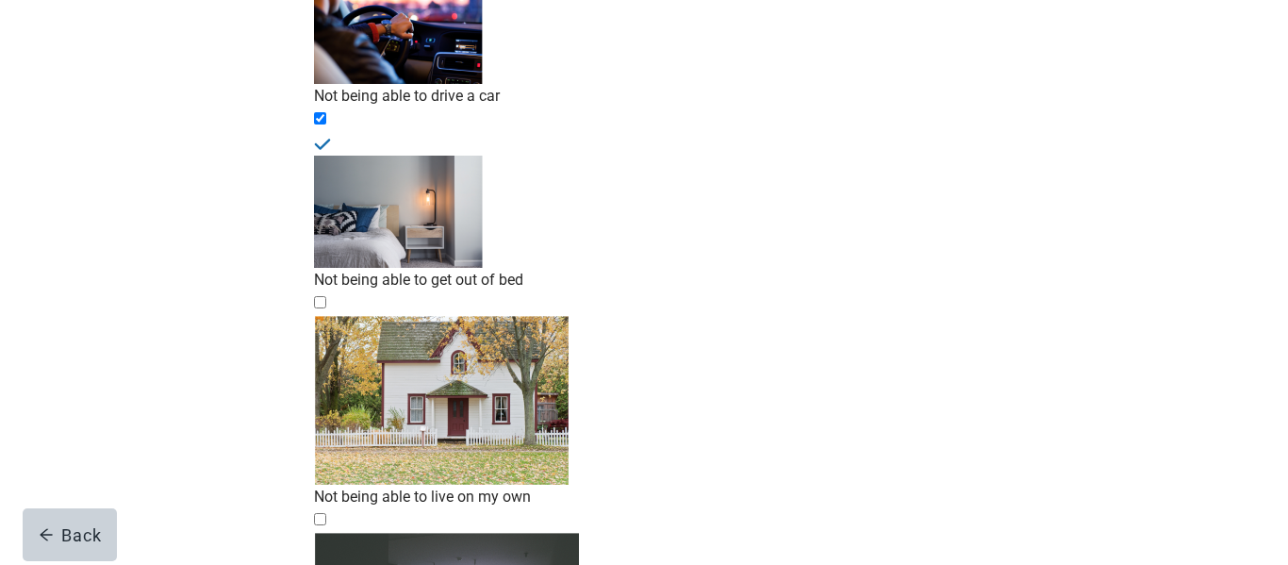
scroll to position [370, 0]
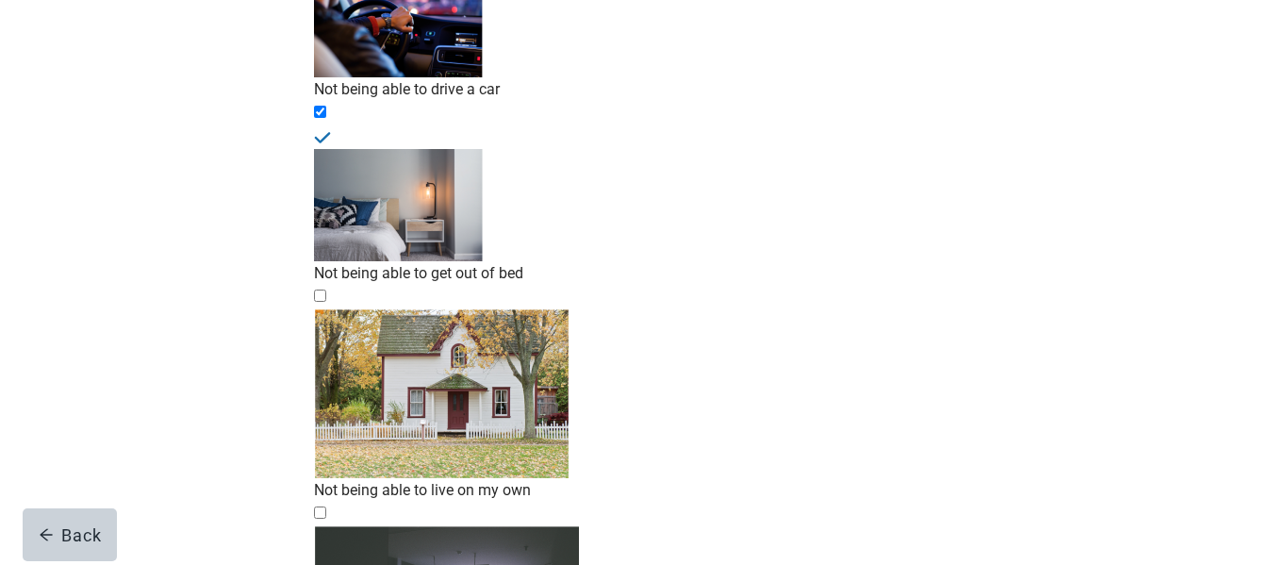
click at [335, 525] on div "Living in a nursing home, checkbox, not checked" at bounding box center [644, 525] width 660 height 0
click at [326, 506] on input "Living in a nursing home" at bounding box center [320, 512] width 12 height 12
checkbox input "true"
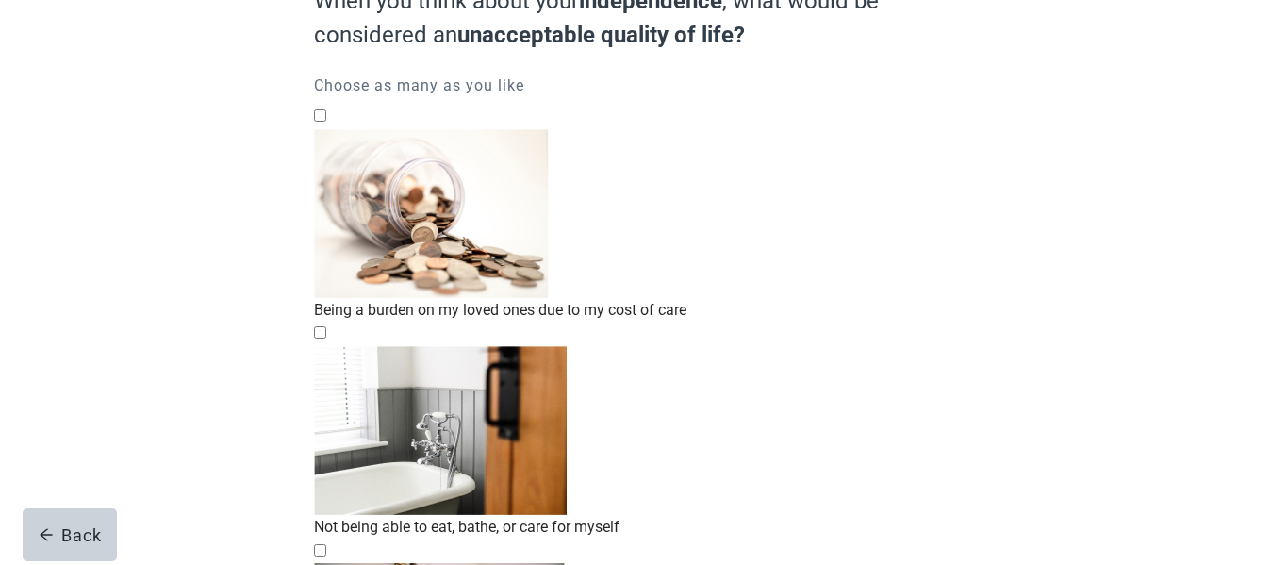
scroll to position [222, 0]
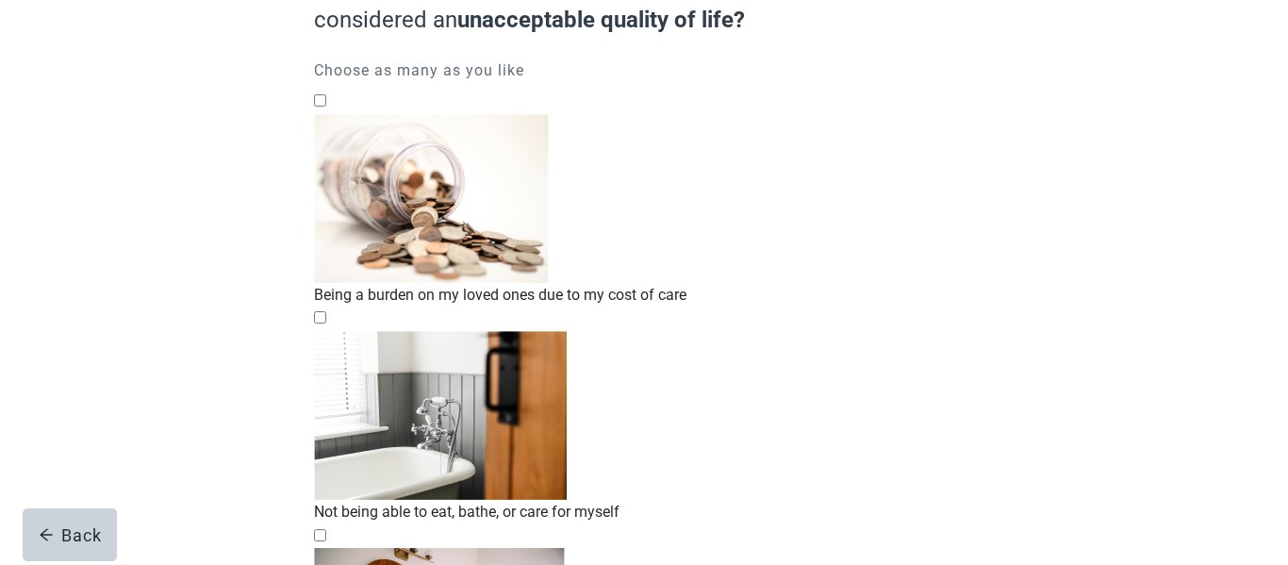
click at [334, 330] on div "Not being able to eat, bathe, or care for myself, checkbox, not checked" at bounding box center [644, 330] width 660 height 0
click at [326, 311] on input "Not being able to eat, bathe, or care for myself" at bounding box center [320, 317] width 12 height 12
checkbox input "true"
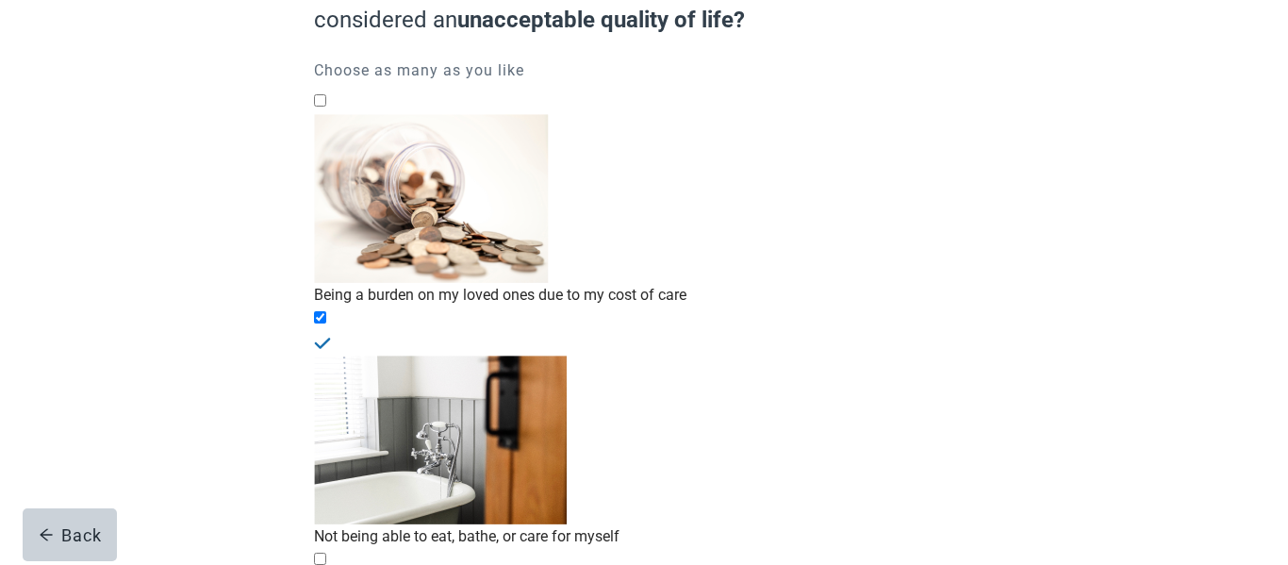
checkbox input "true"
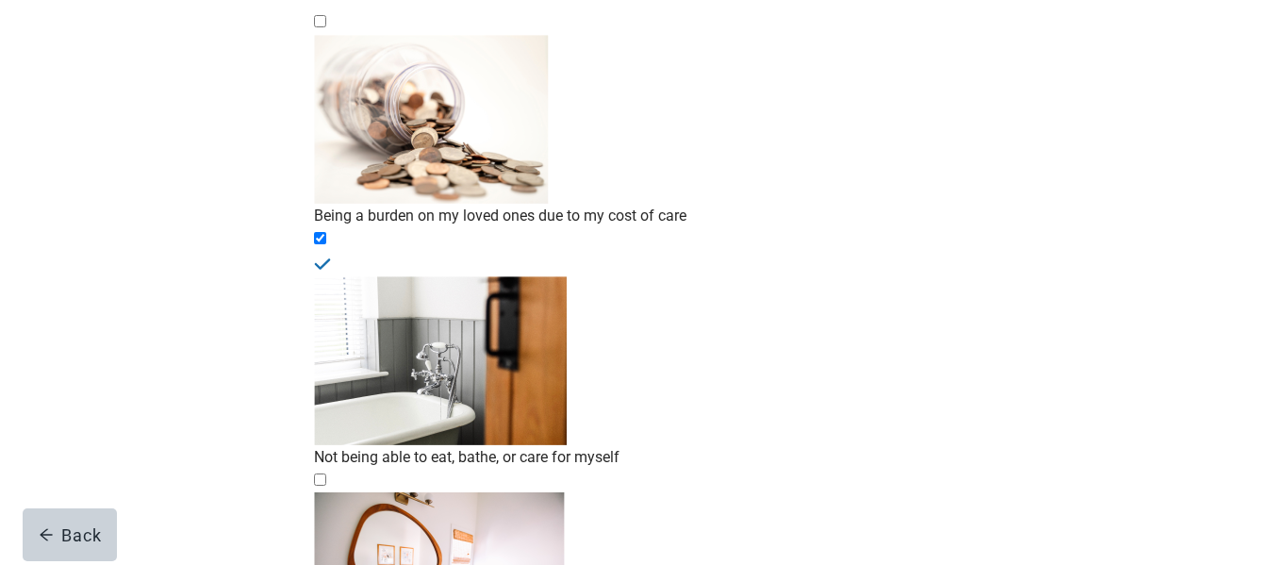
scroll to position [423, 0]
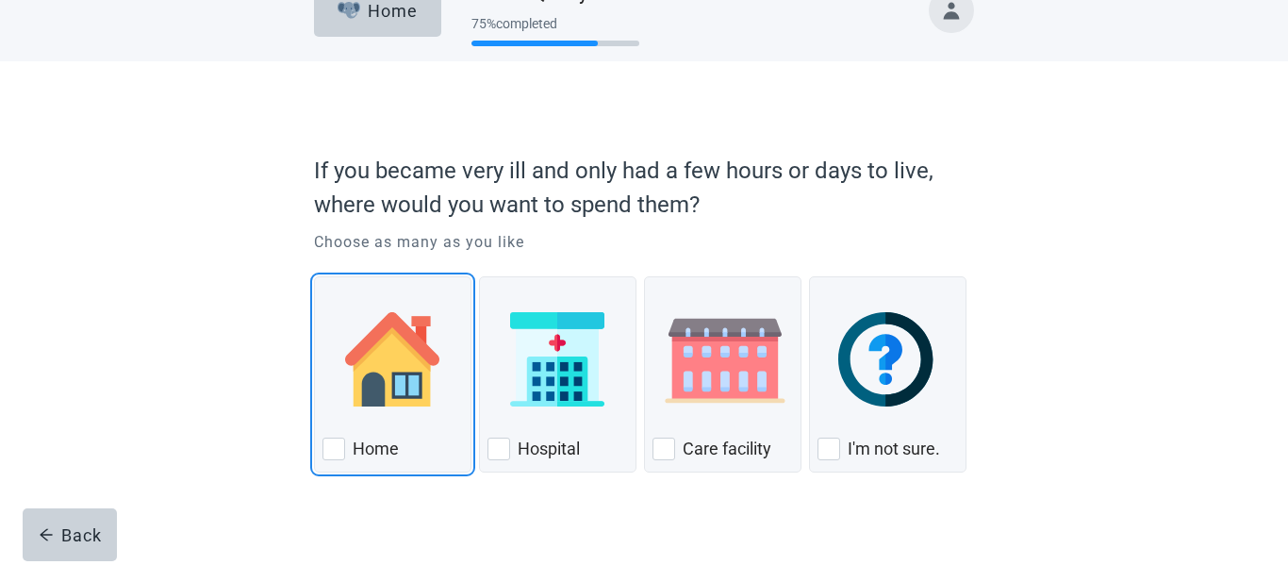
scroll to position [61, 0]
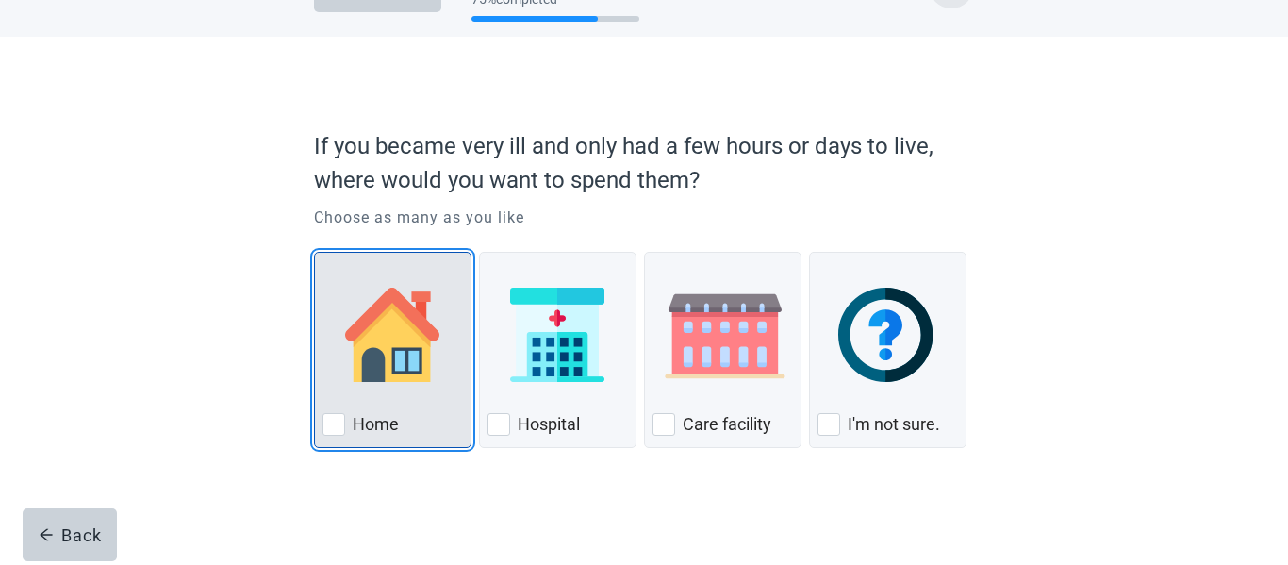
click at [339, 428] on div "Home, checkbox, not checked" at bounding box center [334, 424] width 23 height 23
click at [315, 253] on input "Home" at bounding box center [314, 252] width 1 height 1
checkbox input "true"
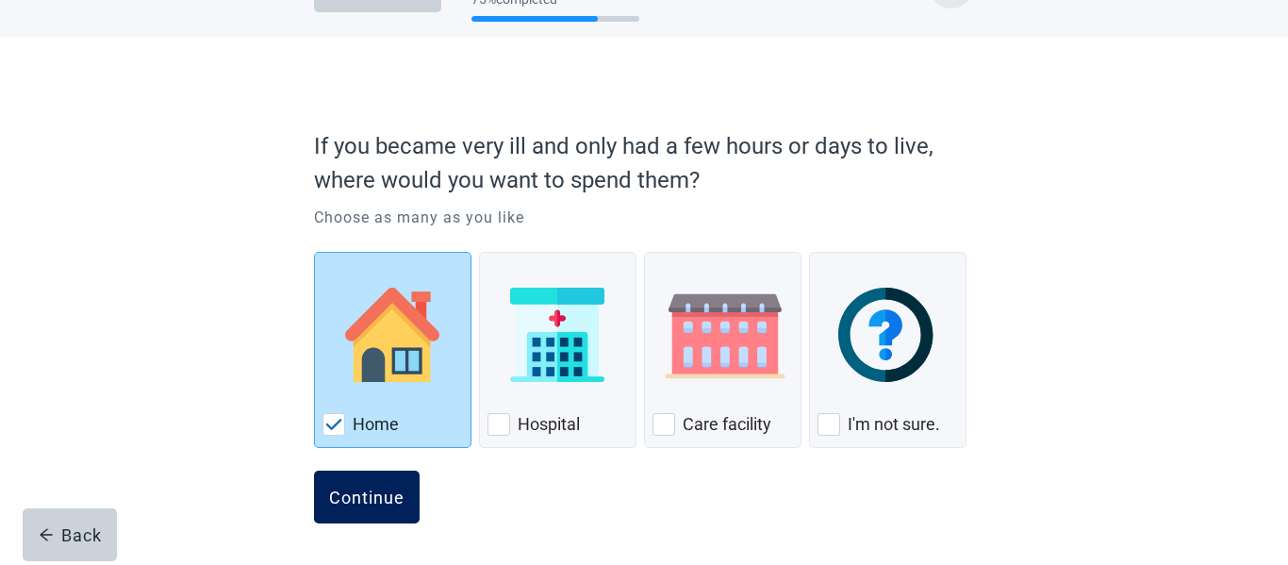
click at [371, 502] on div "Continue" at bounding box center [366, 497] width 75 height 19
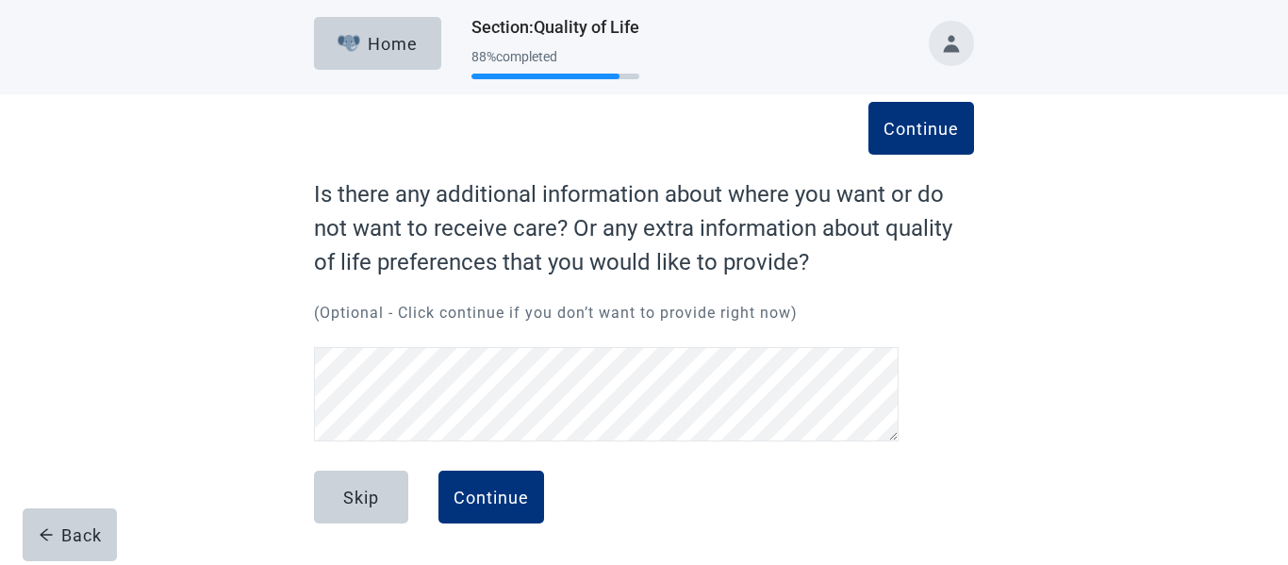
scroll to position [4, 0]
click at [370, 499] on div "Skip" at bounding box center [361, 497] width 36 height 19
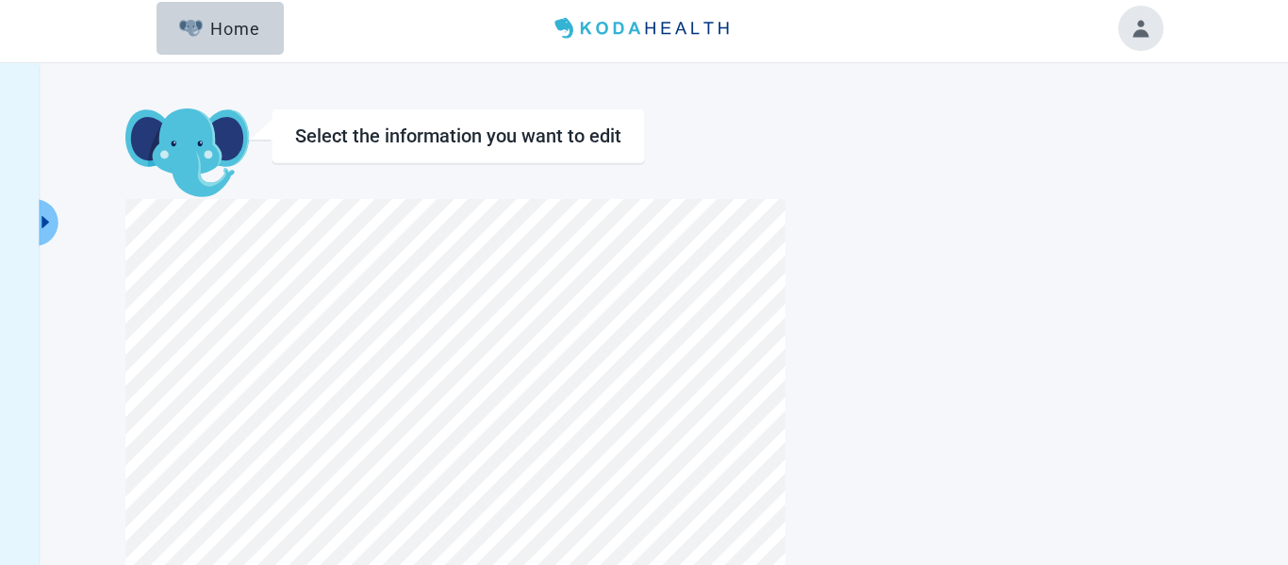
scroll to position [31, 0]
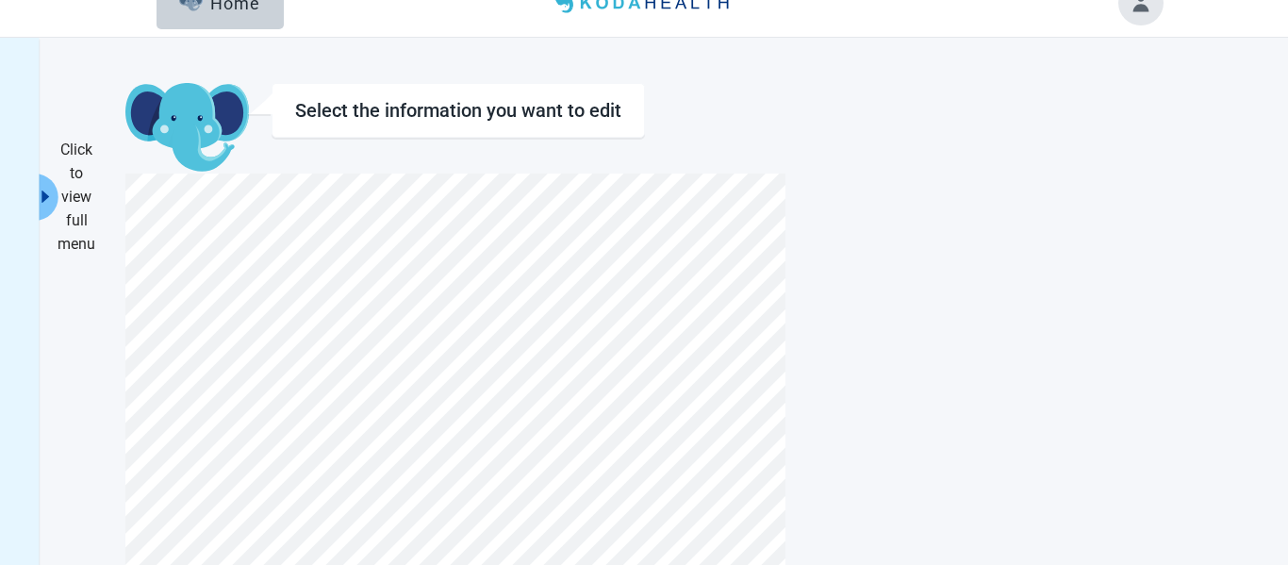
click at [51, 191] on icon "caret-right" at bounding box center [45, 197] width 18 height 18
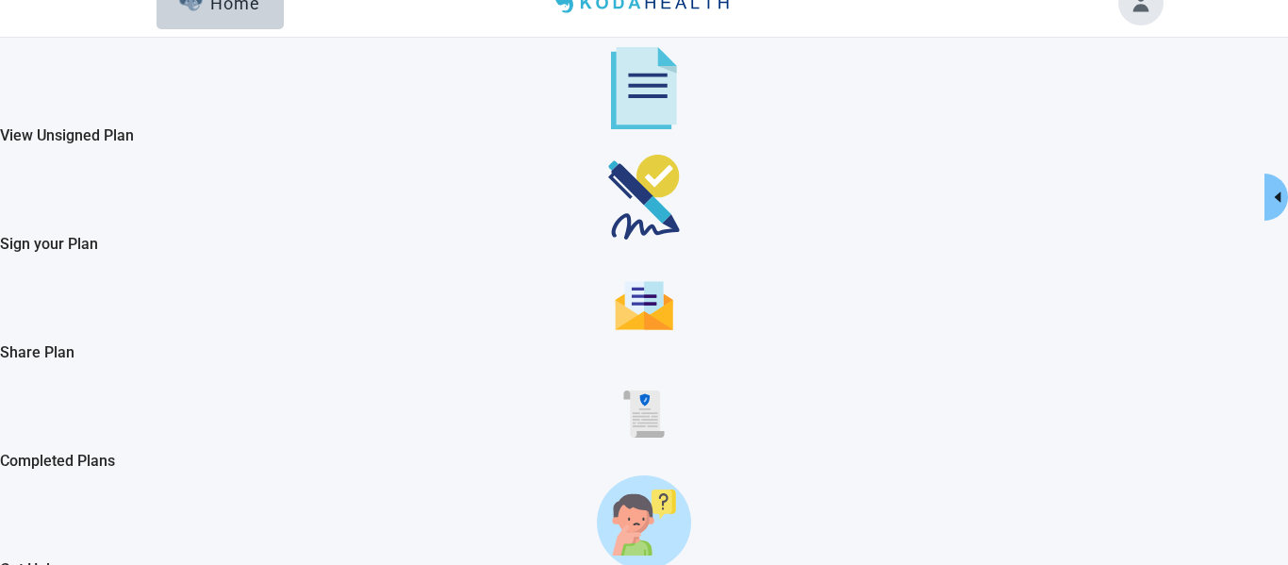
click at [124, 232] on div "Sign your Plan" at bounding box center [644, 196] width 1288 height 71
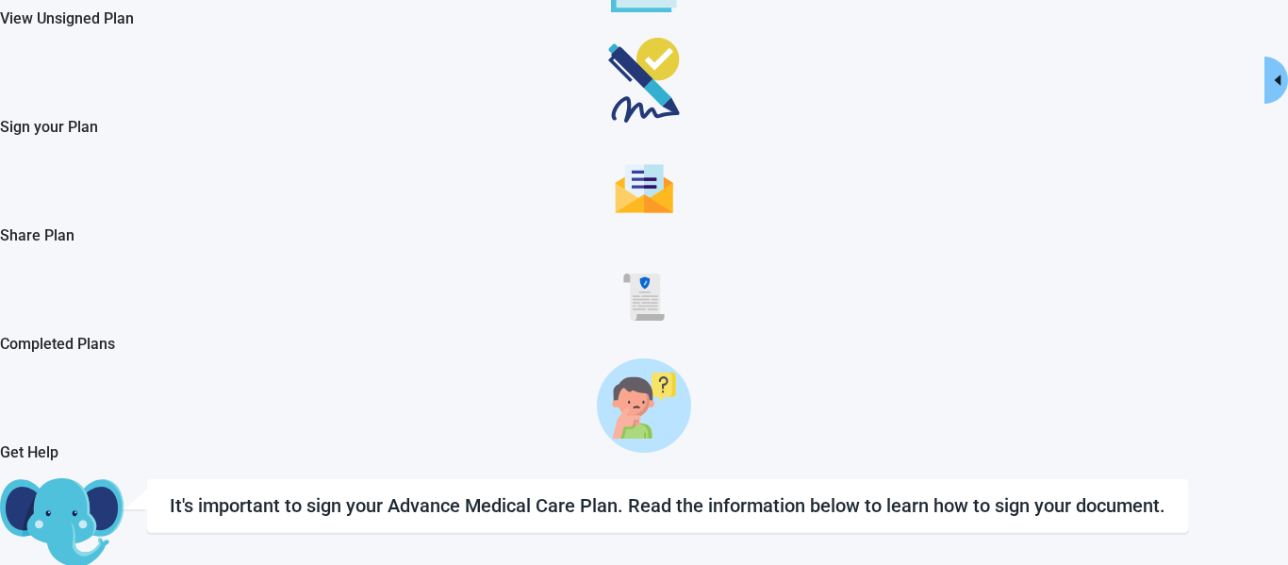
scroll to position [170, 0]
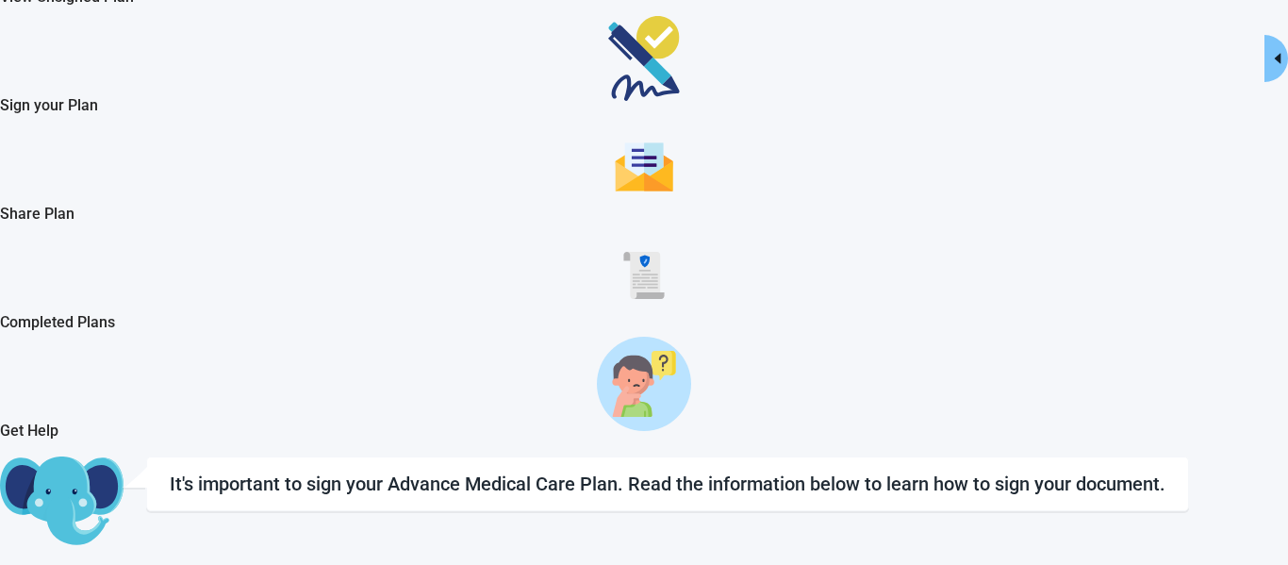
click at [114, 225] on h2 "Share Plan" at bounding box center [644, 214] width 1288 height 24
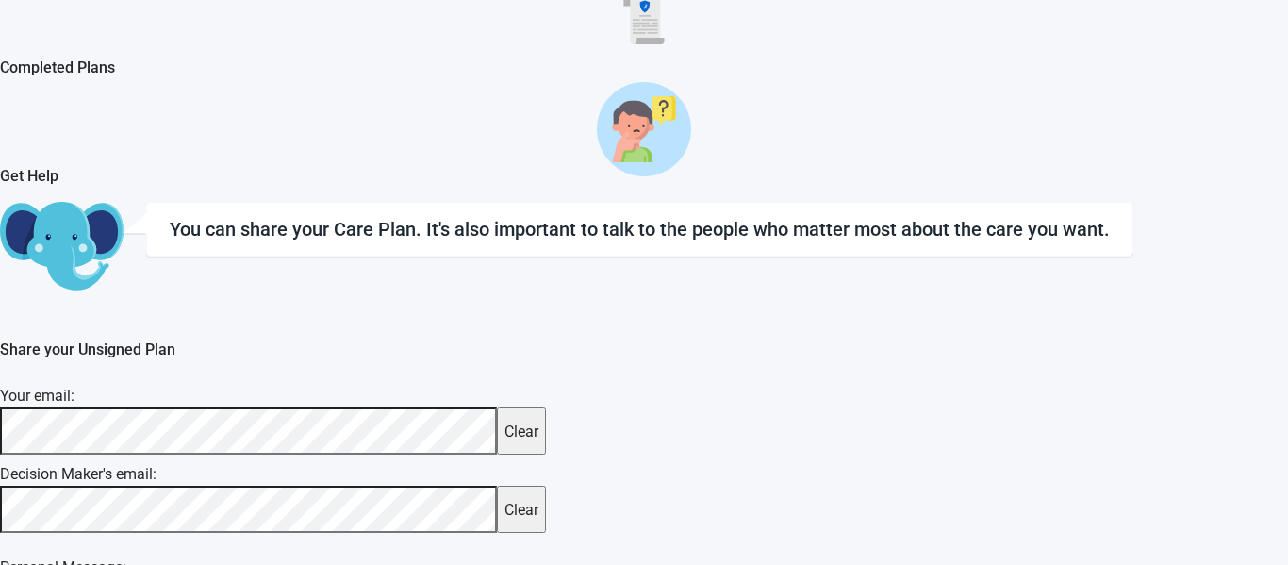
scroll to position [431, 0]
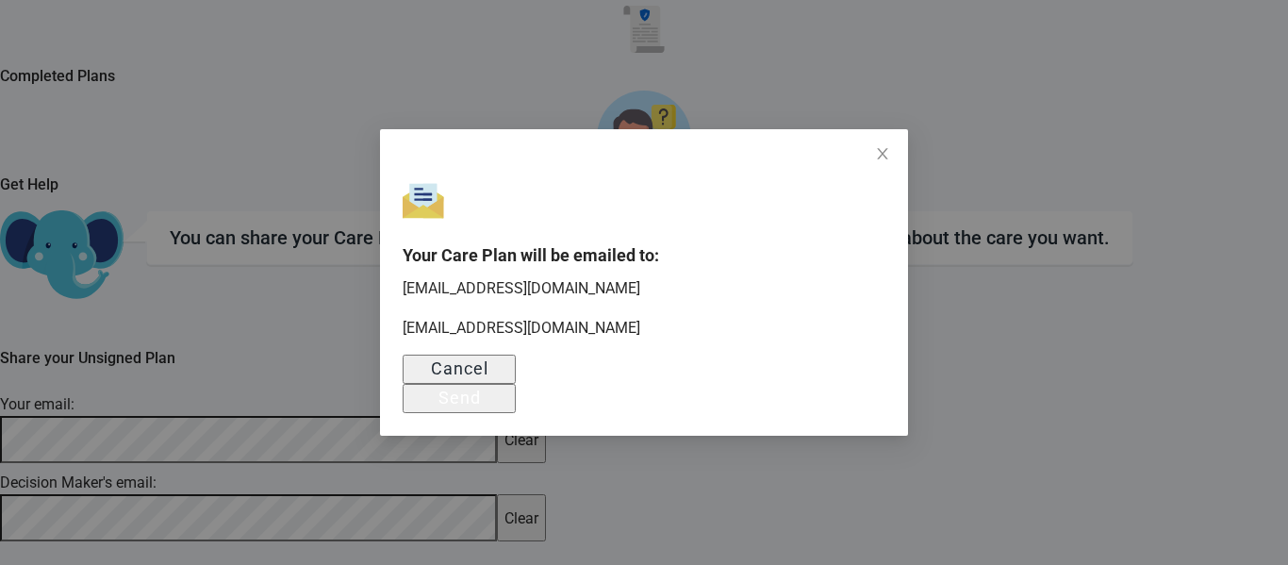
click at [481, 391] on div "Send" at bounding box center [460, 397] width 42 height 19
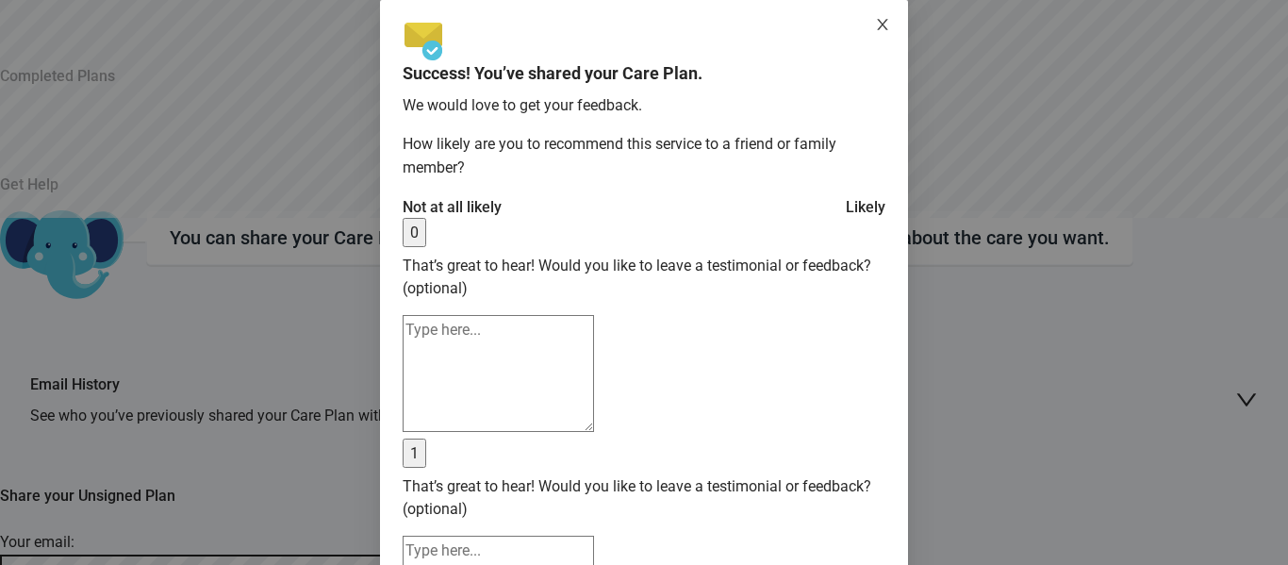
click at [878, 30] on icon "close" at bounding box center [882, 24] width 10 height 11
